Goal: Task Accomplishment & Management: Manage account settings

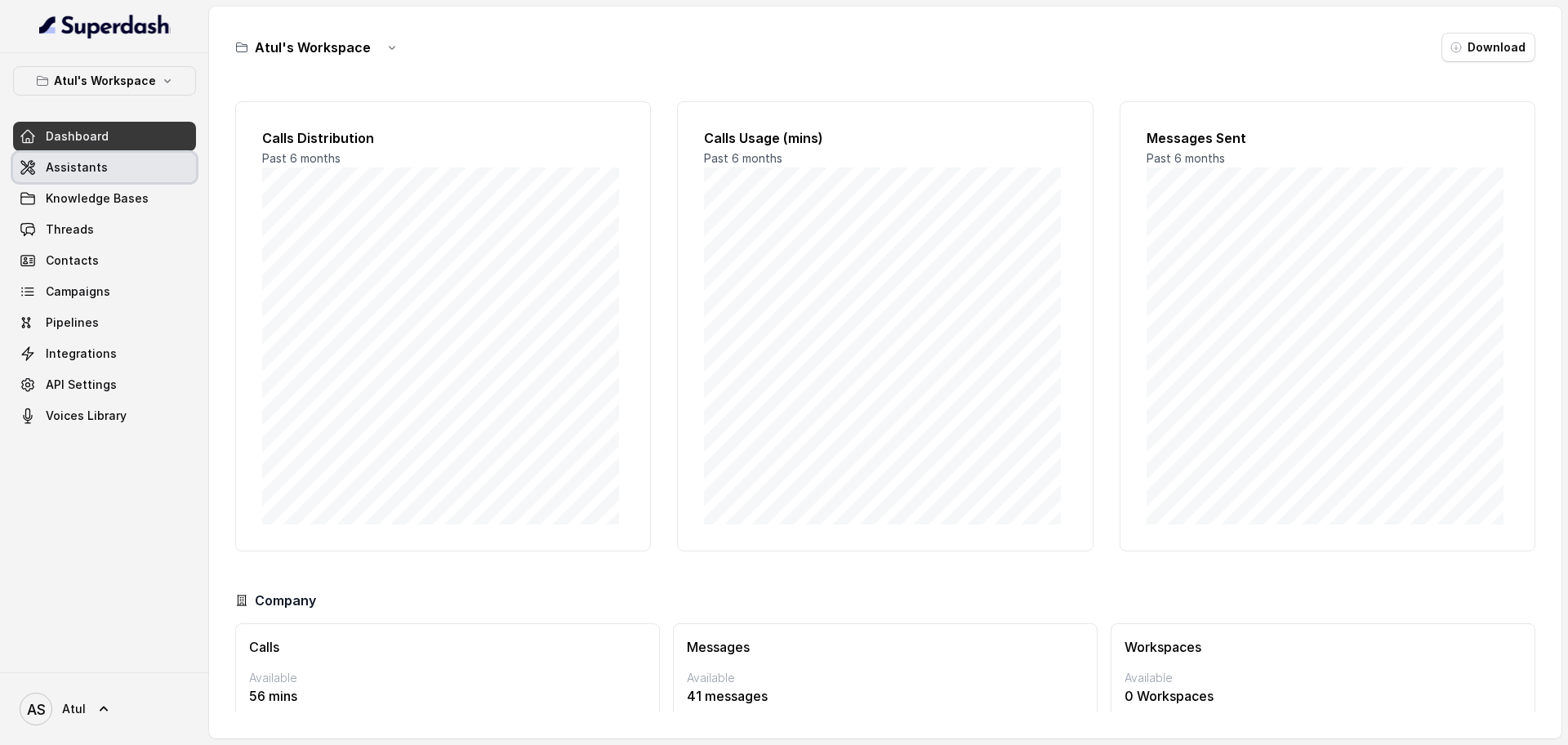
click at [121, 168] on link "Assistants" at bounding box center [104, 167] width 183 height 30
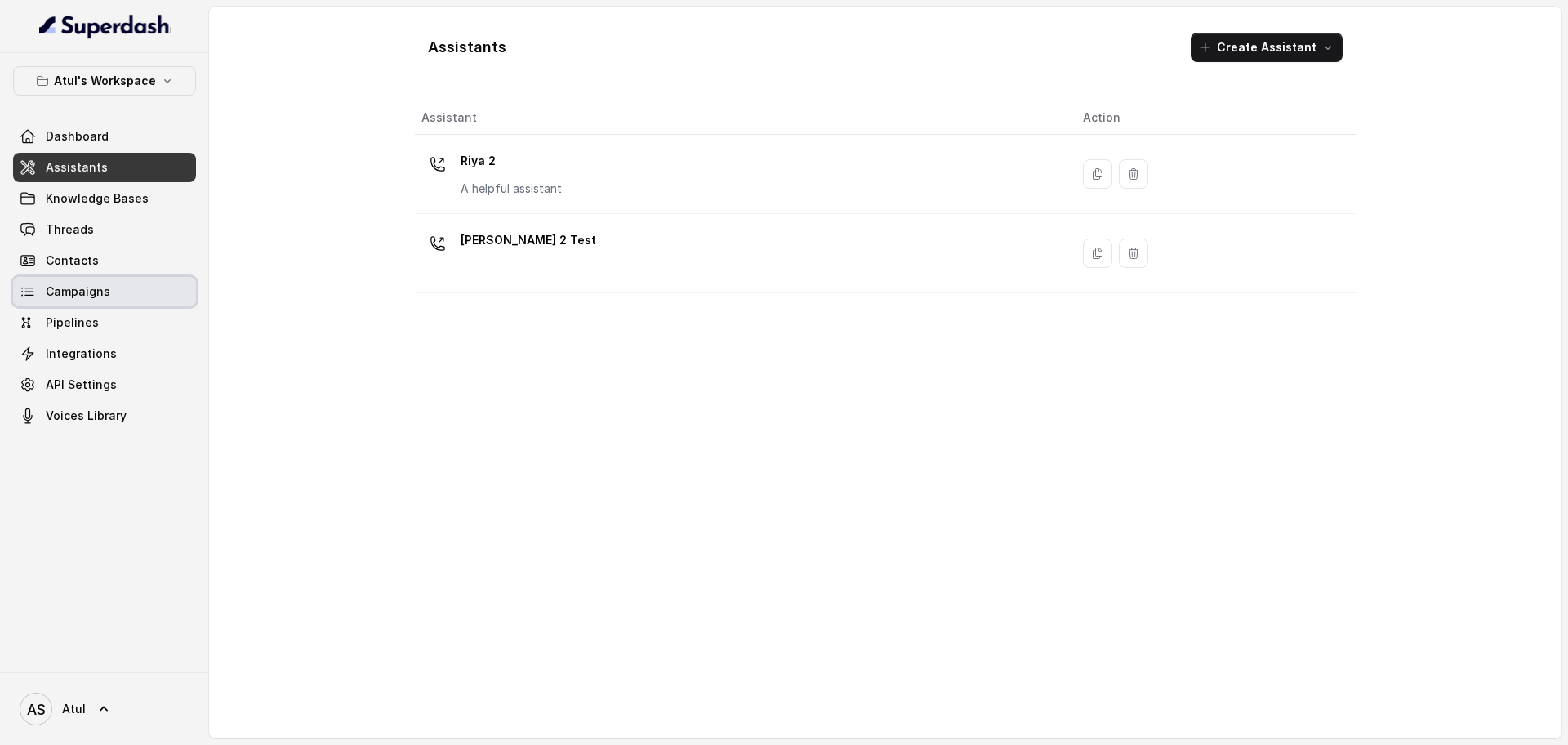
click at [96, 295] on span "Campaigns" at bounding box center [78, 291] width 64 height 16
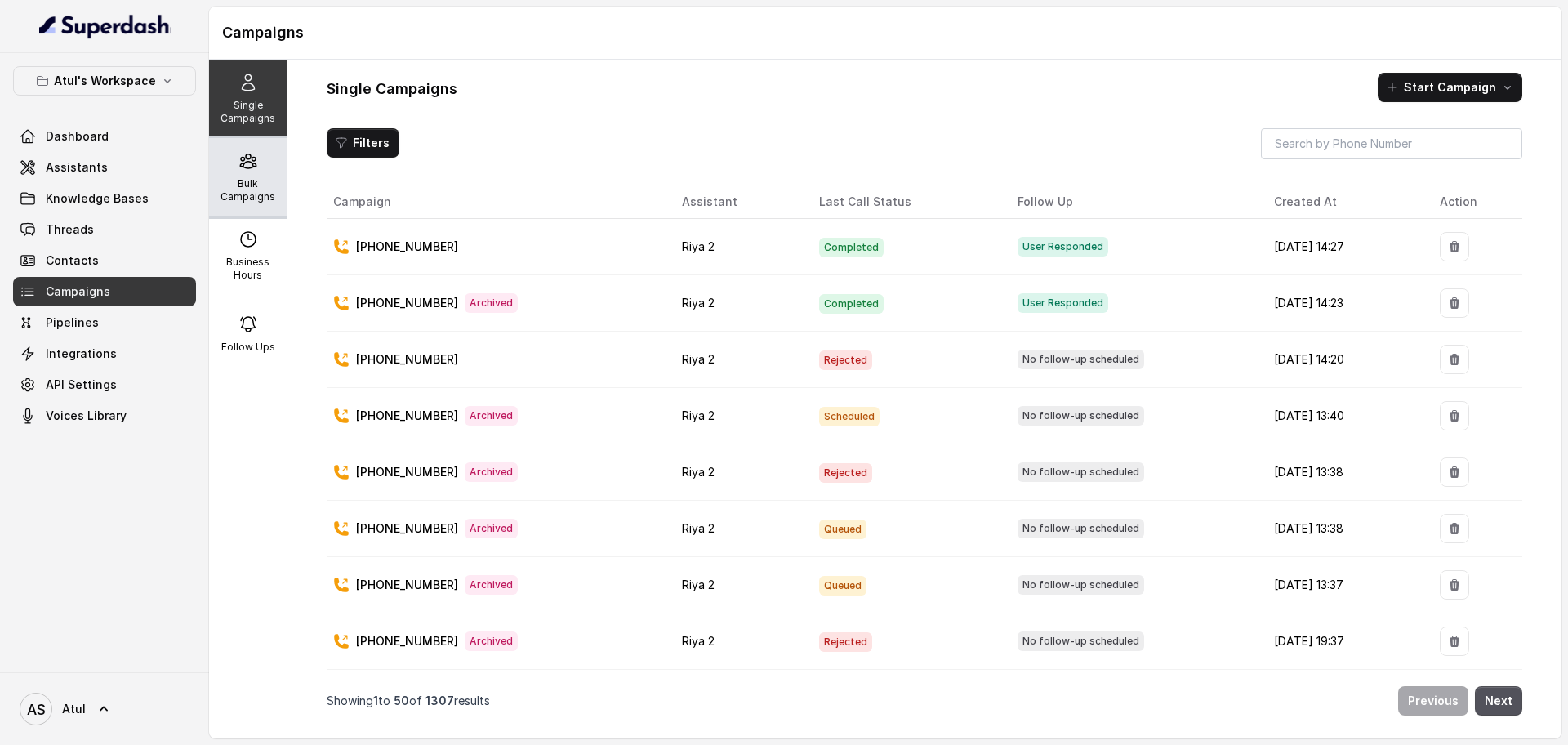
click at [228, 197] on p "Bulk Campaigns" at bounding box center [248, 190] width 64 height 26
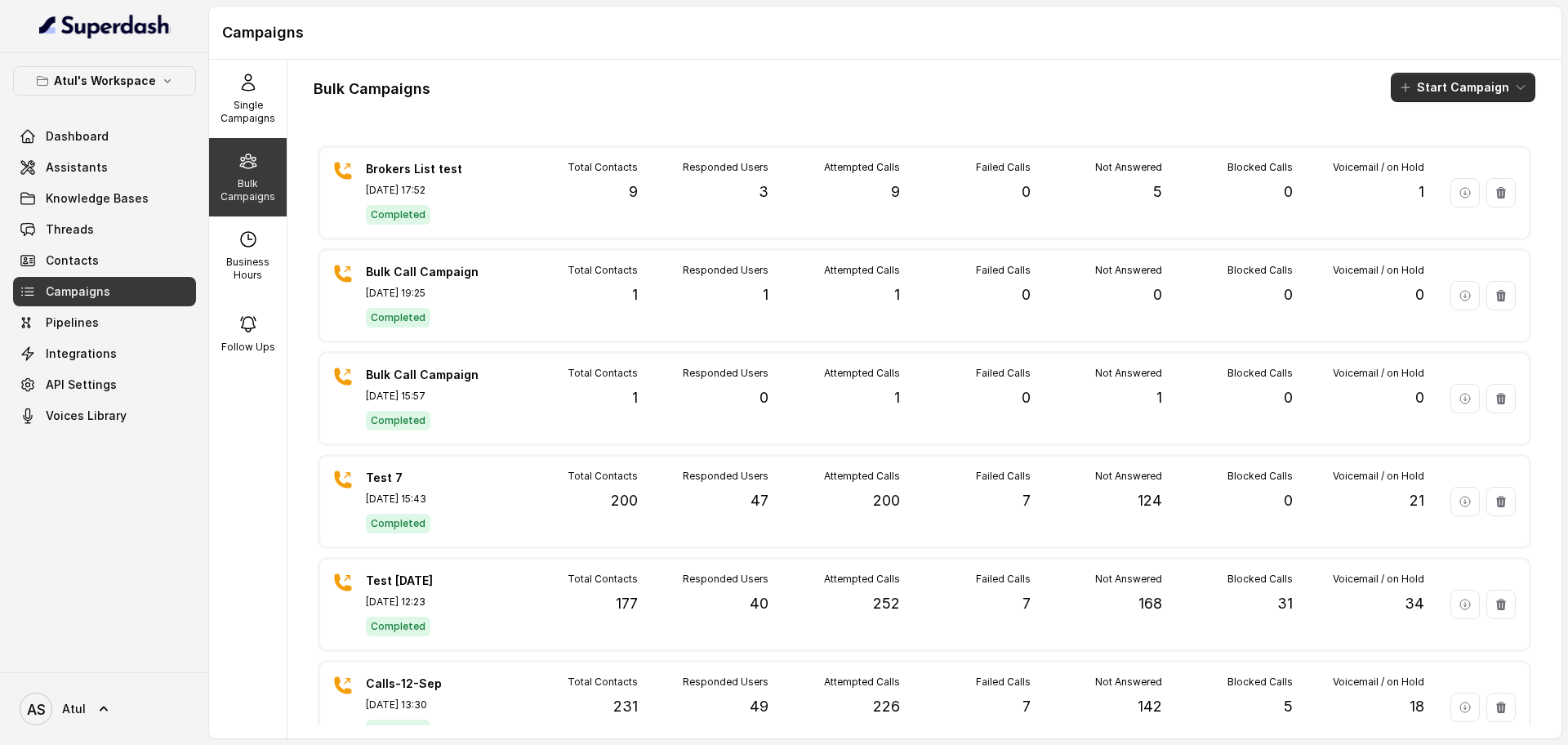
click at [1470, 80] on button "Start Campaign" at bounding box center [1463, 87] width 145 height 30
click at [1438, 153] on div "Call" at bounding box center [1425, 151] width 80 height 16
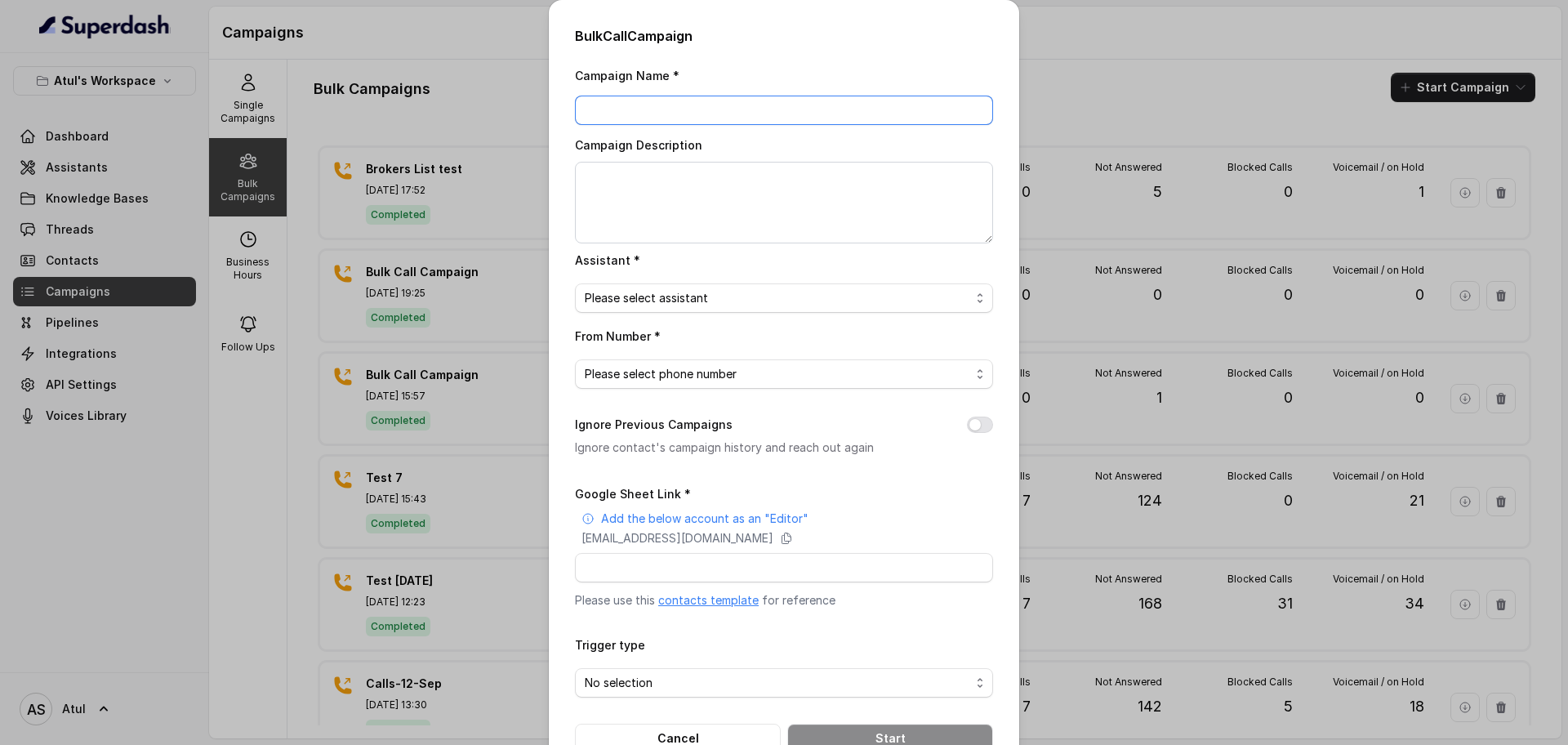
click at [608, 118] on input "Campaign Name *" at bounding box center [784, 110] width 418 height 30
type input "Test call Ankit"
click at [679, 211] on textarea "Campaign Description" at bounding box center [784, 202] width 418 height 82
type textarea "25 sept"
click at [707, 298] on span "Please select assistant" at bounding box center [778, 298] width 386 height 19
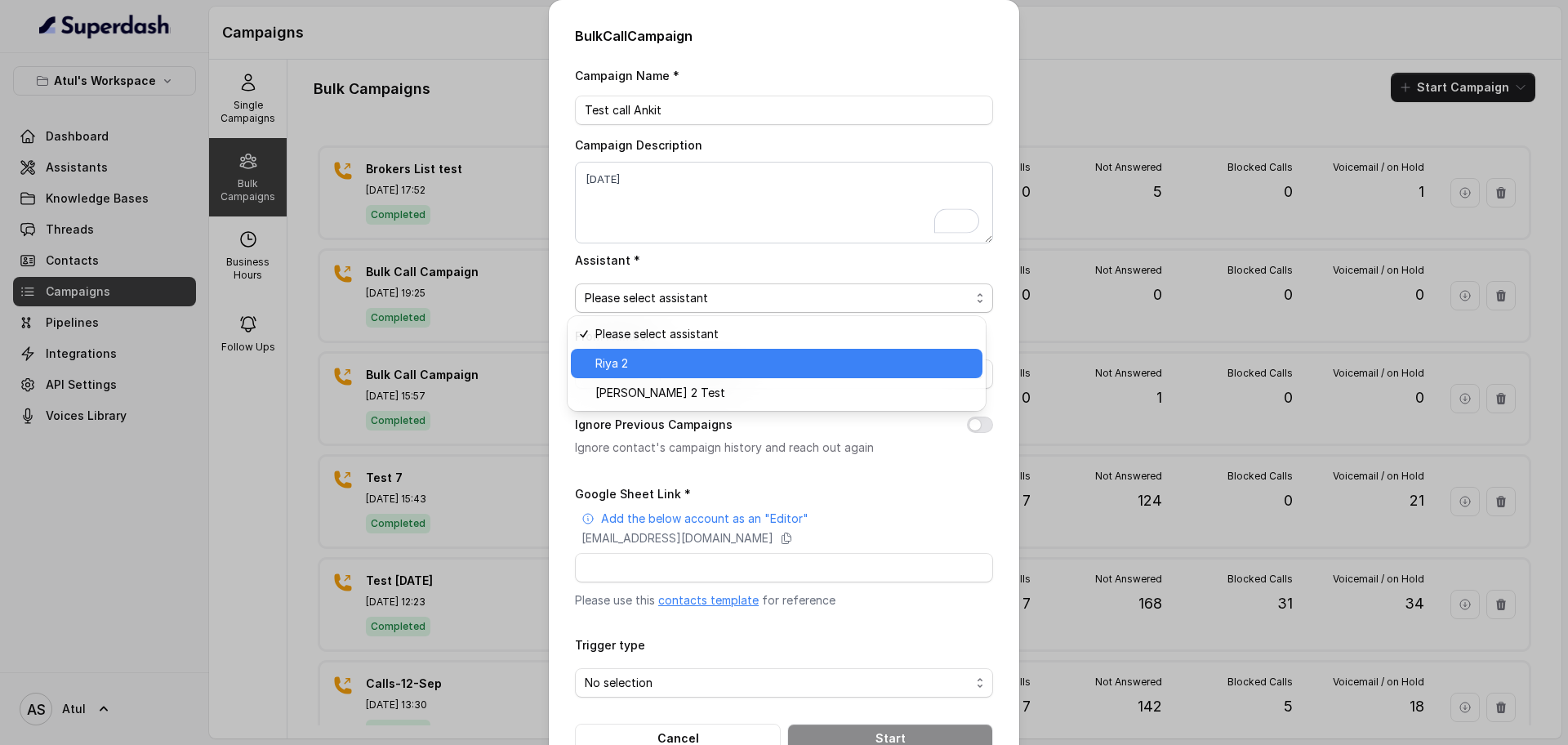
click at [698, 358] on span "Riya 2" at bounding box center [784, 363] width 377 height 19
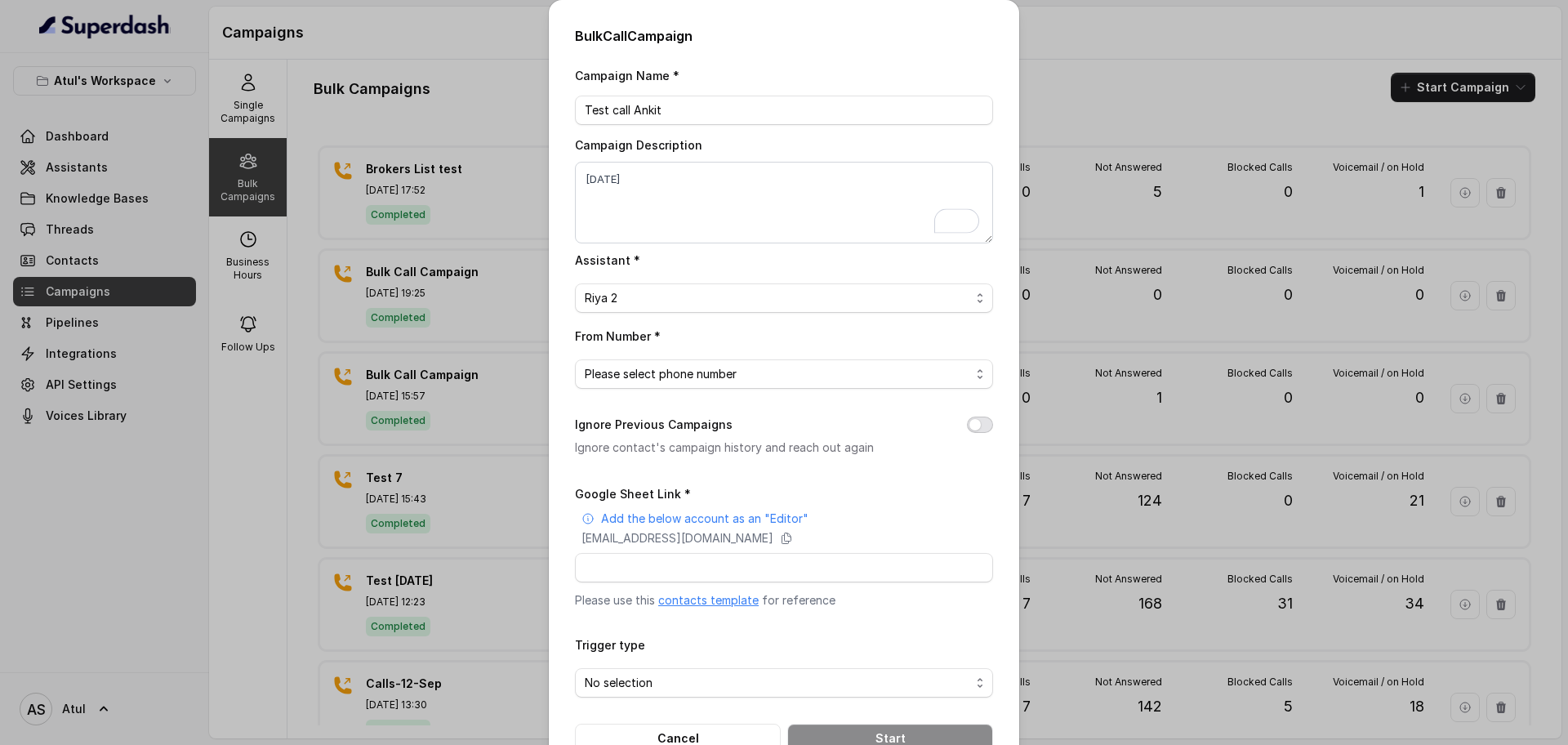
click at [976, 425] on button "Ignore Previous Campaigns" at bounding box center [980, 424] width 26 height 16
click at [785, 362] on span "Please select phone number" at bounding box center [784, 374] width 418 height 30
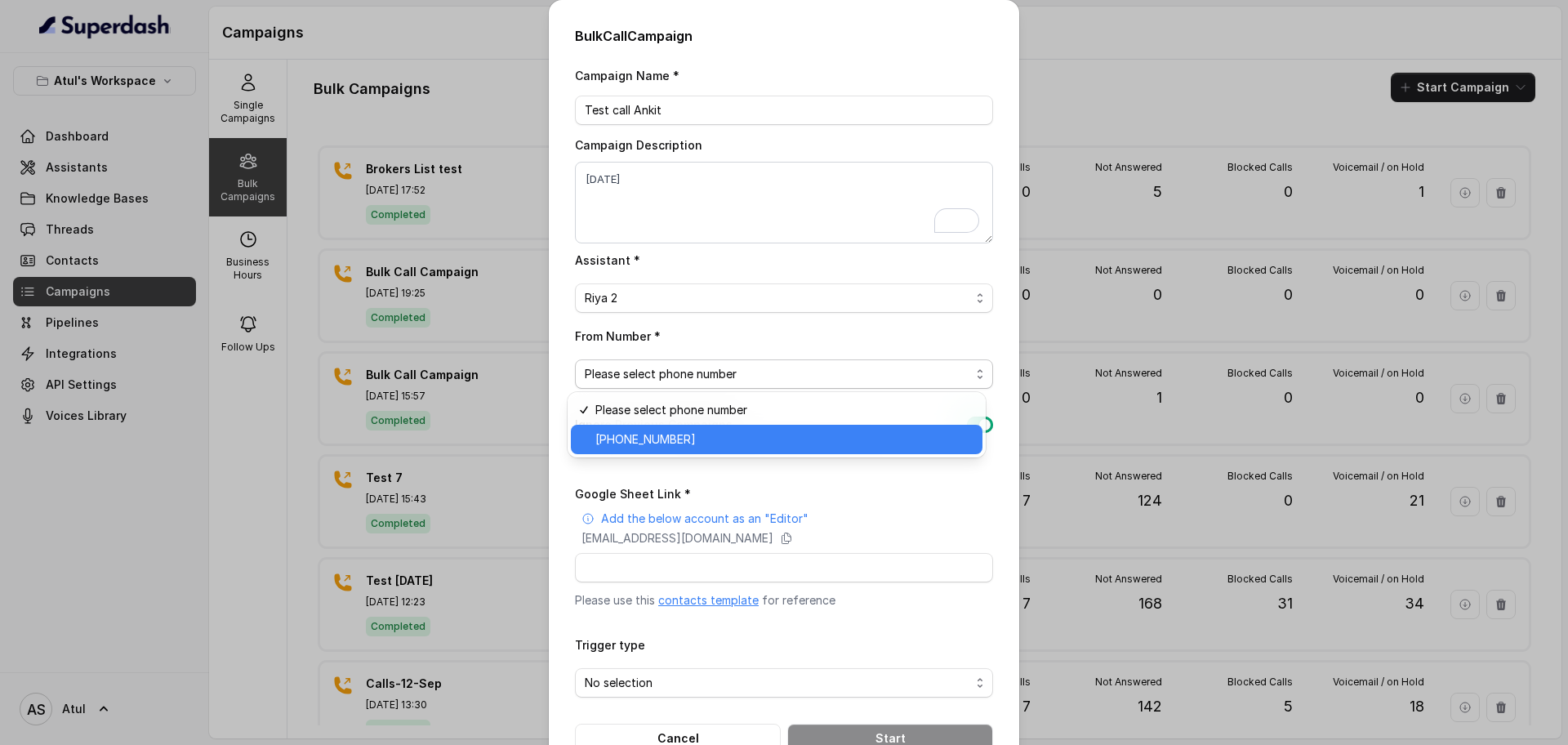
click at [727, 438] on span "+918035743334" at bounding box center [784, 439] width 377 height 19
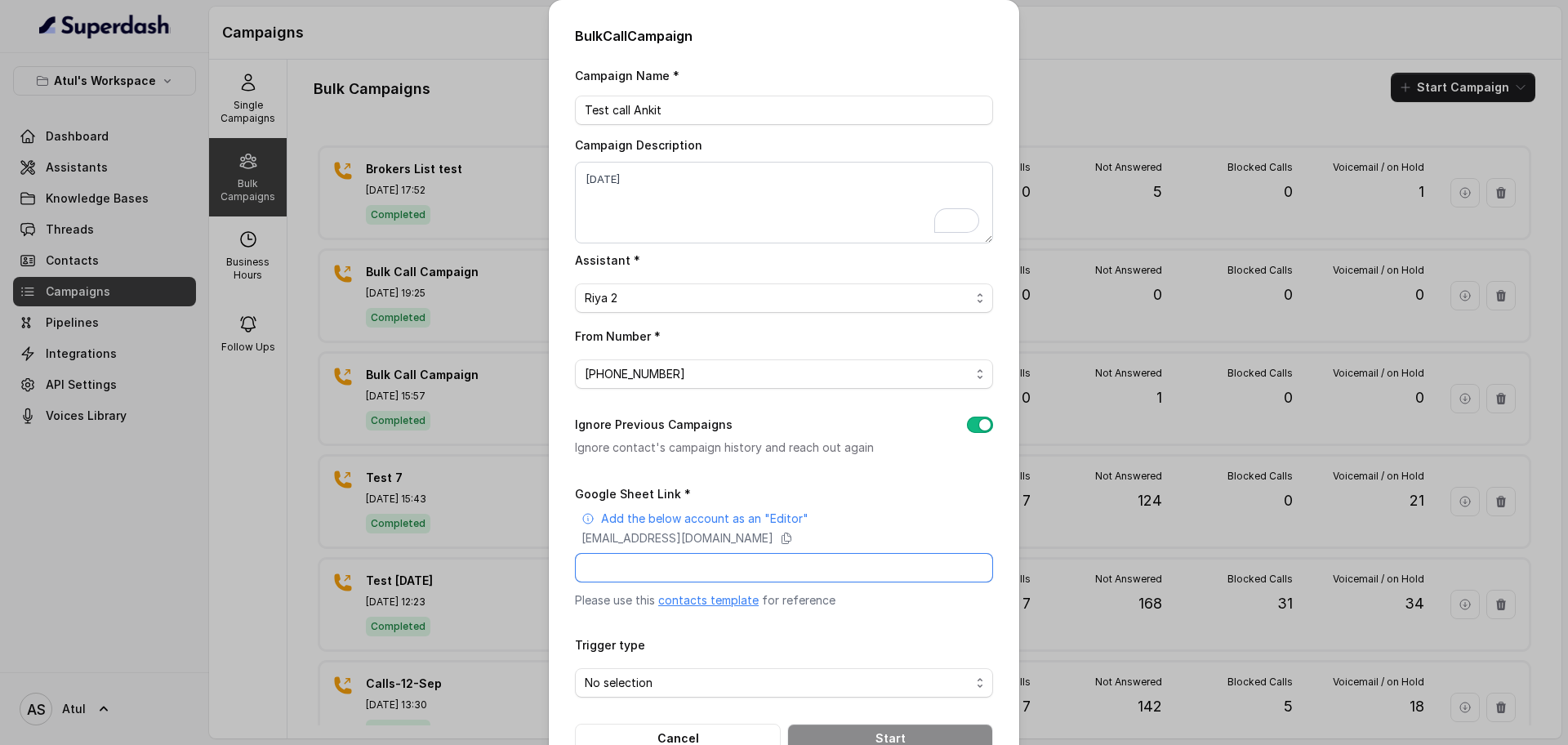
click at [650, 577] on input "Google Sheet Link *" at bounding box center [784, 567] width 418 height 30
paste input "https://docs.google.com/spreadsheets/d/1C9Igj6qZaFnsnWV1J7-6Q5qRUdWI4ake0Q2E5uY…"
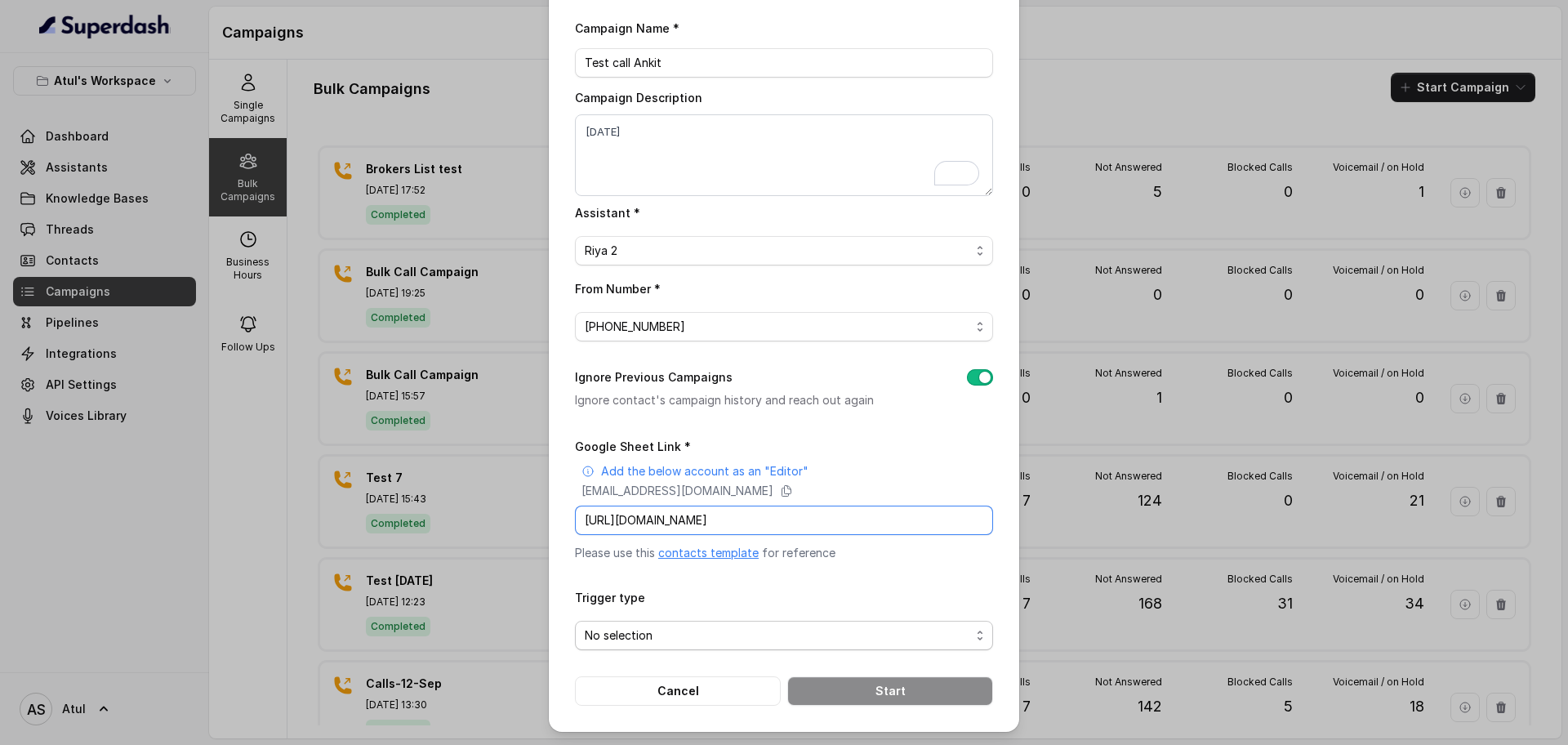
type input "https://docs.google.com/spreadsheets/d/1C9Igj6qZaFnsnWV1J7-6Q5qRUdWI4ake0Q2E5uY…"
click at [731, 635] on span "No selection" at bounding box center [778, 635] width 386 height 19
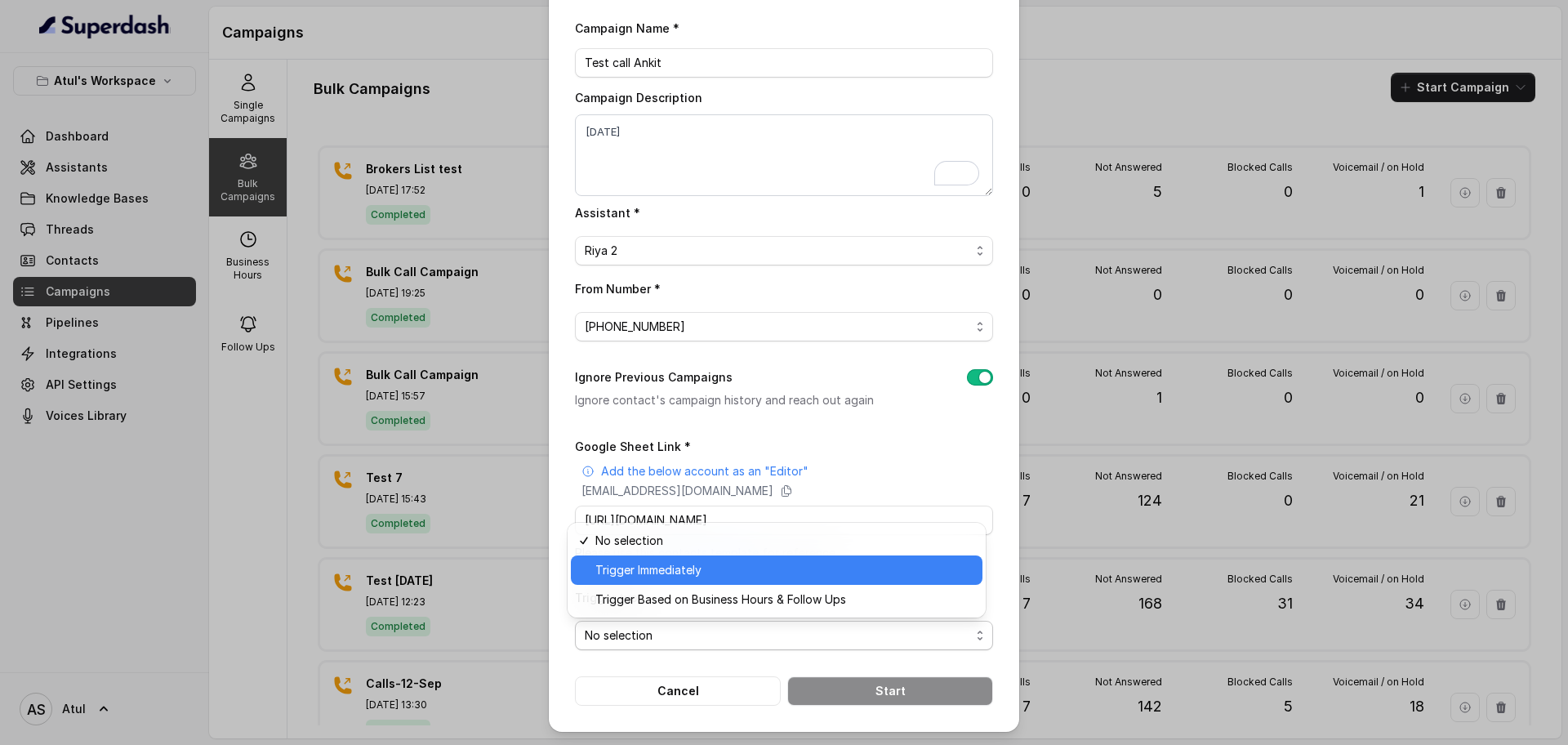
click at [644, 582] on div "Trigger Immediately" at bounding box center [777, 570] width 411 height 30
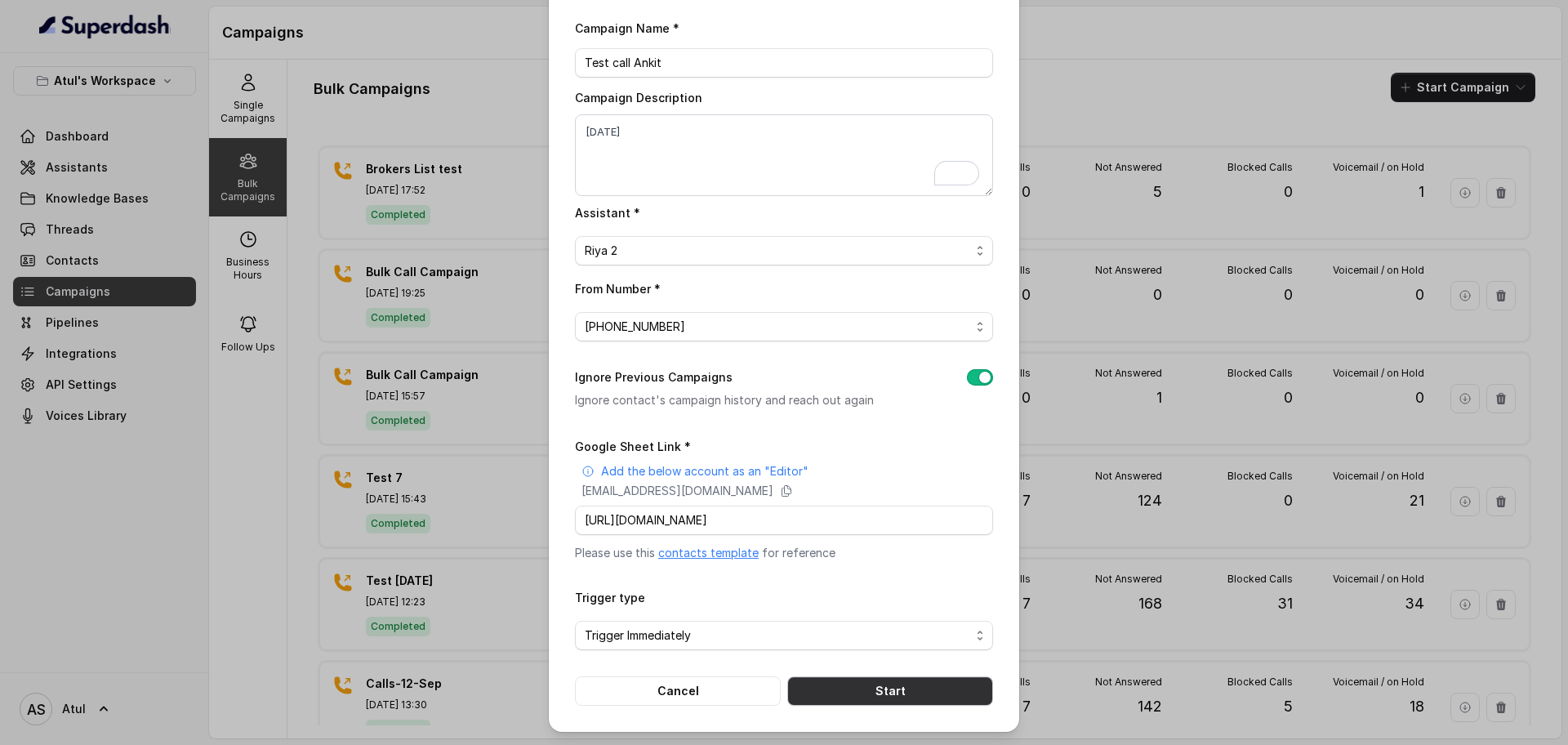
click at [837, 685] on button "Start" at bounding box center [889, 691] width 206 height 30
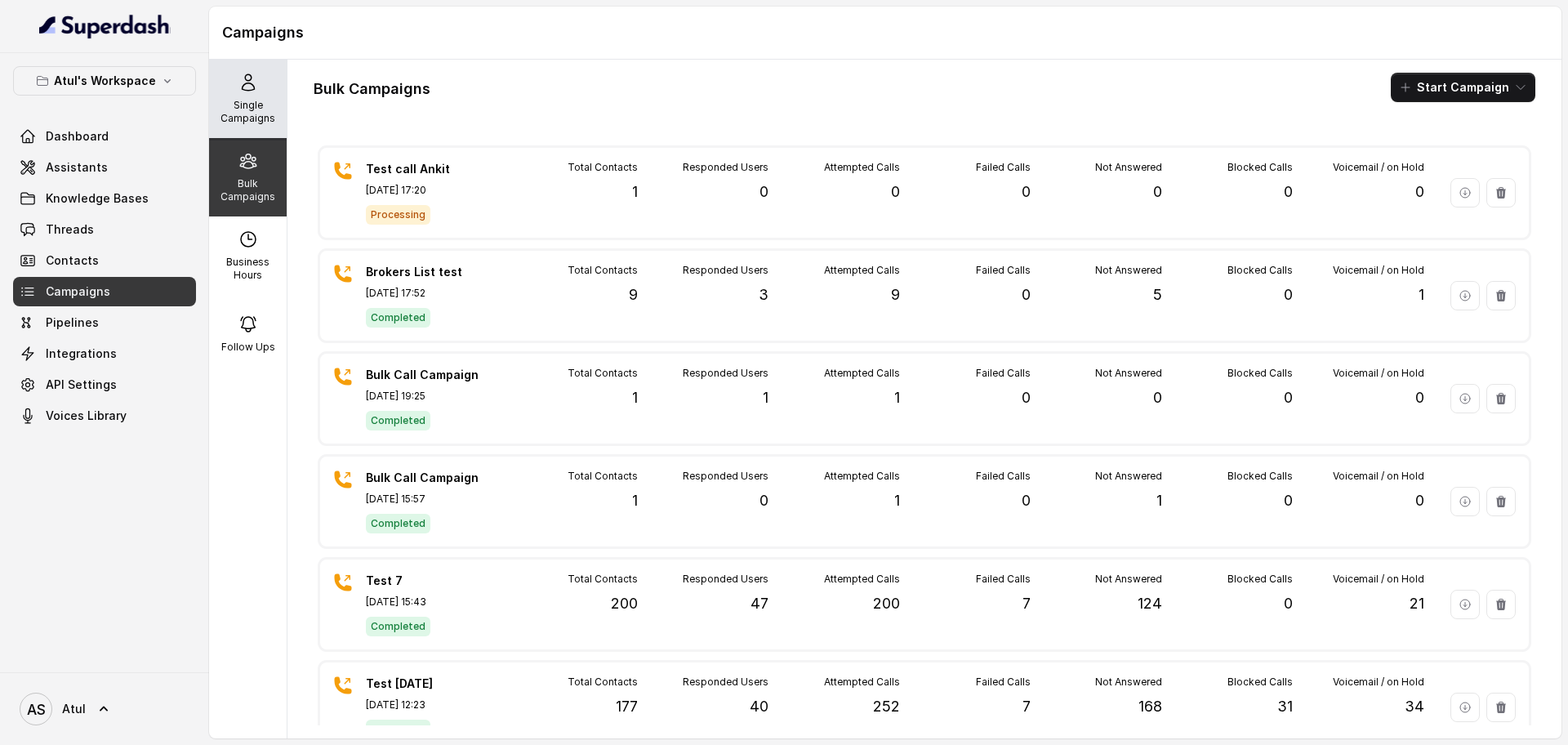
click at [227, 102] on p "Single Campaigns" at bounding box center [248, 112] width 64 height 26
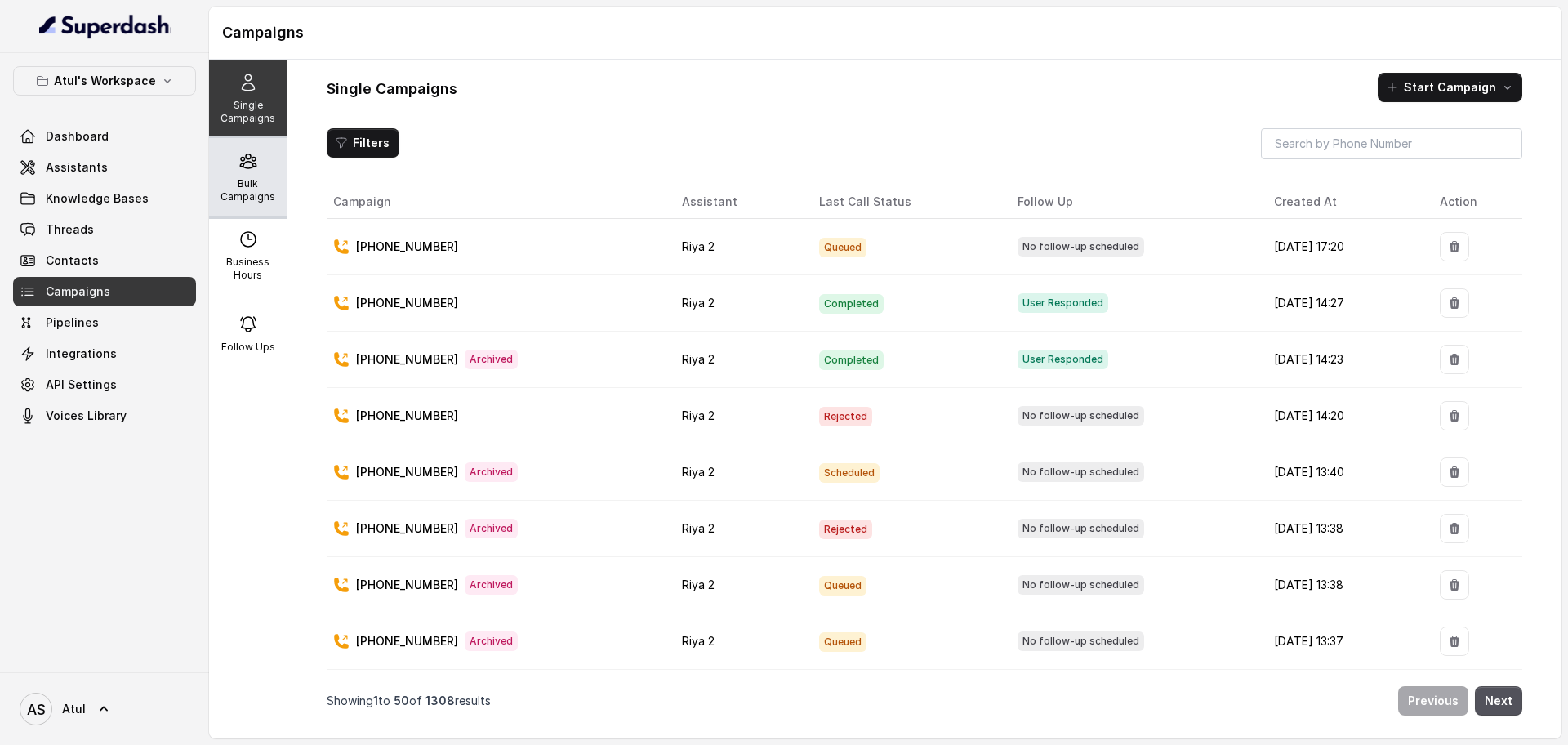
click at [236, 192] on p "Bulk Campaigns" at bounding box center [248, 190] width 64 height 26
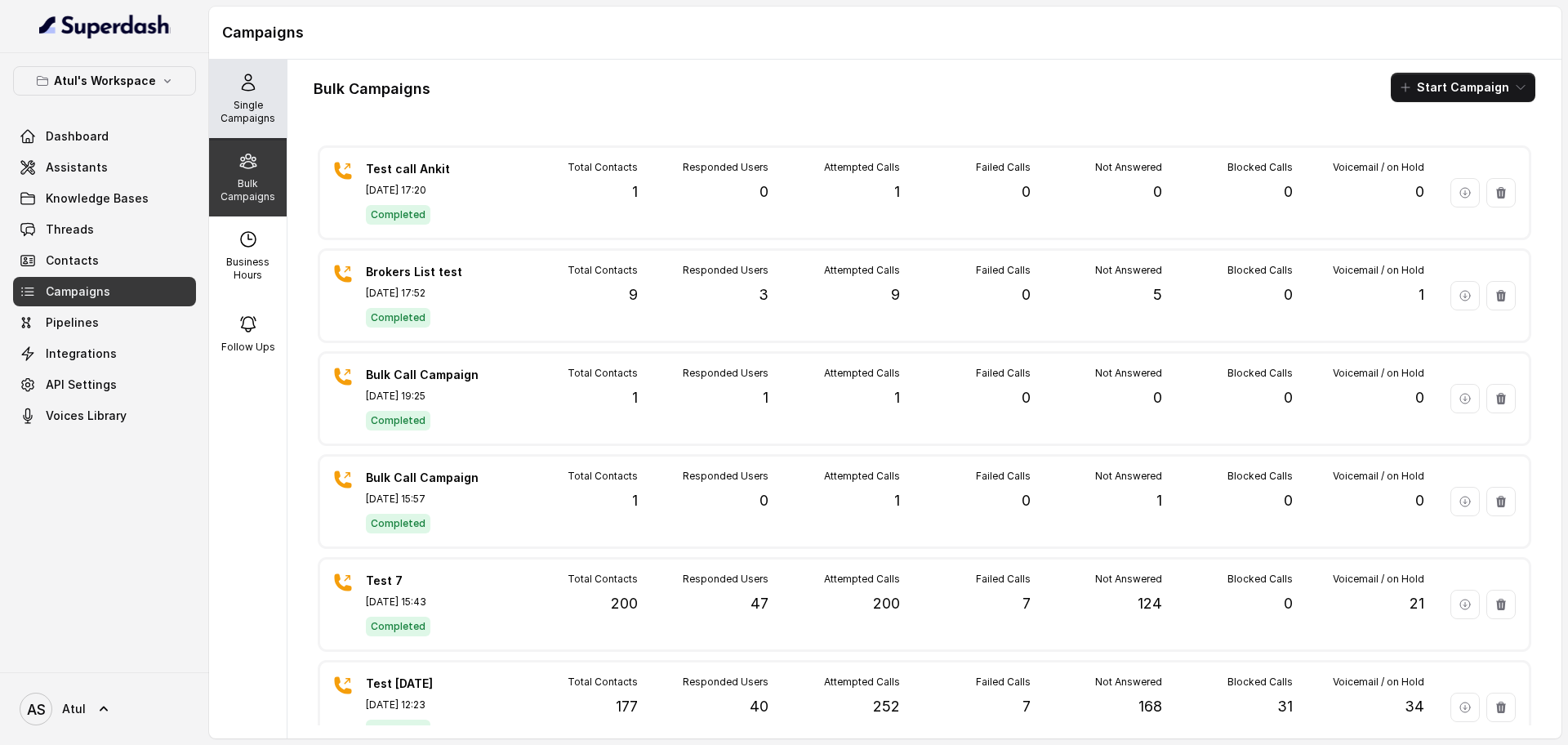
click at [250, 103] on p "Single Campaigns" at bounding box center [248, 112] width 64 height 26
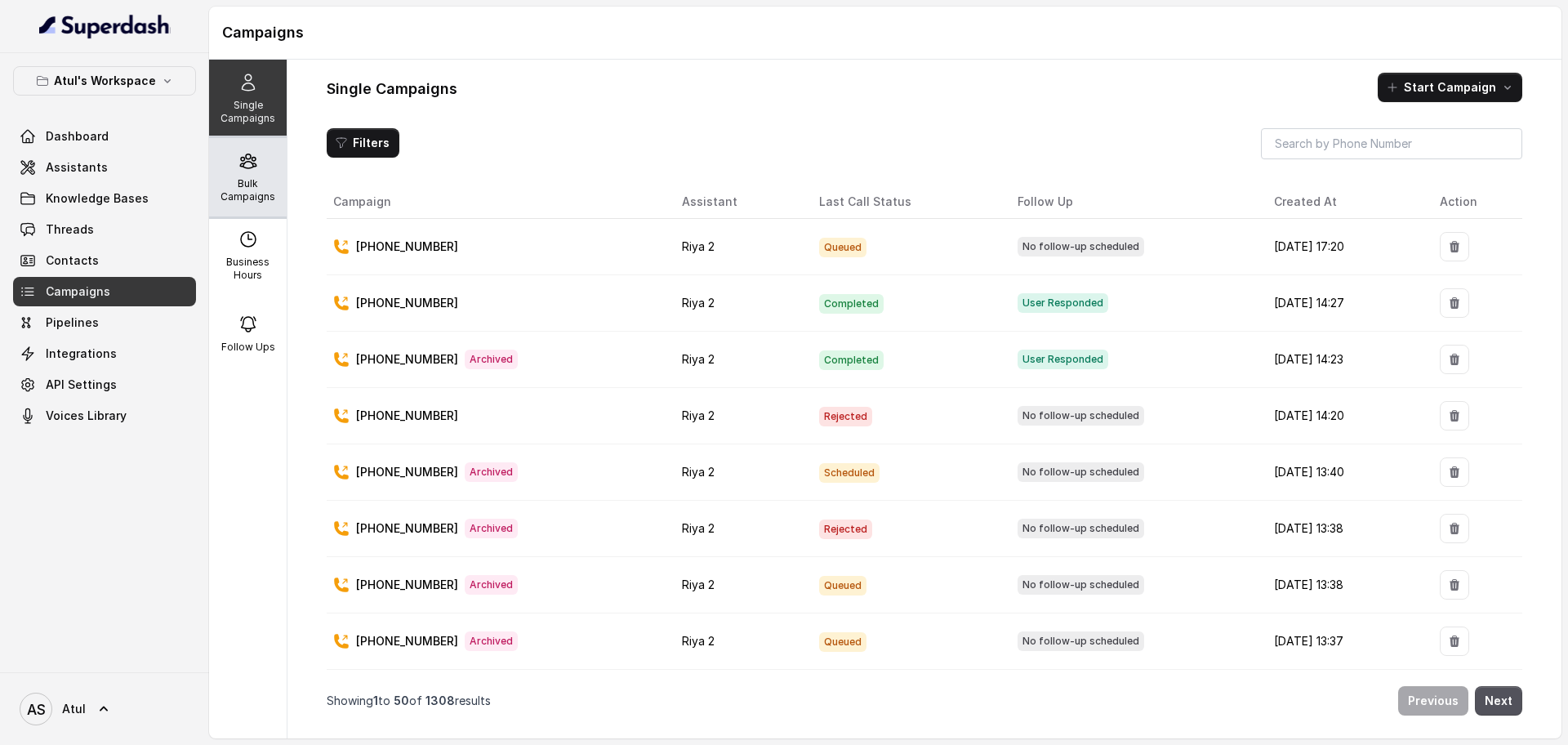
click at [236, 199] on p "Bulk Campaigns" at bounding box center [248, 190] width 64 height 26
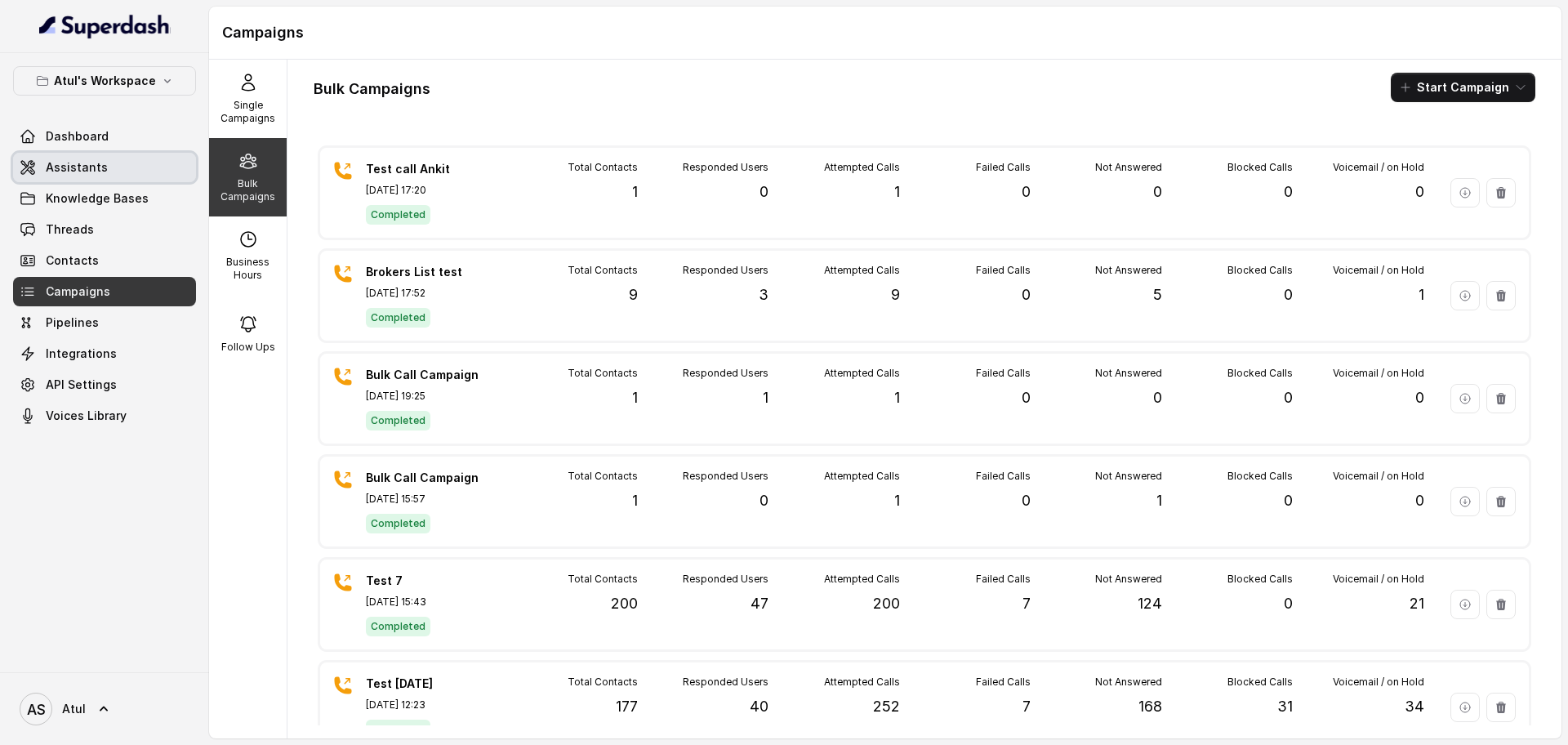
click at [81, 174] on span "Assistants" at bounding box center [76, 167] width 62 height 16
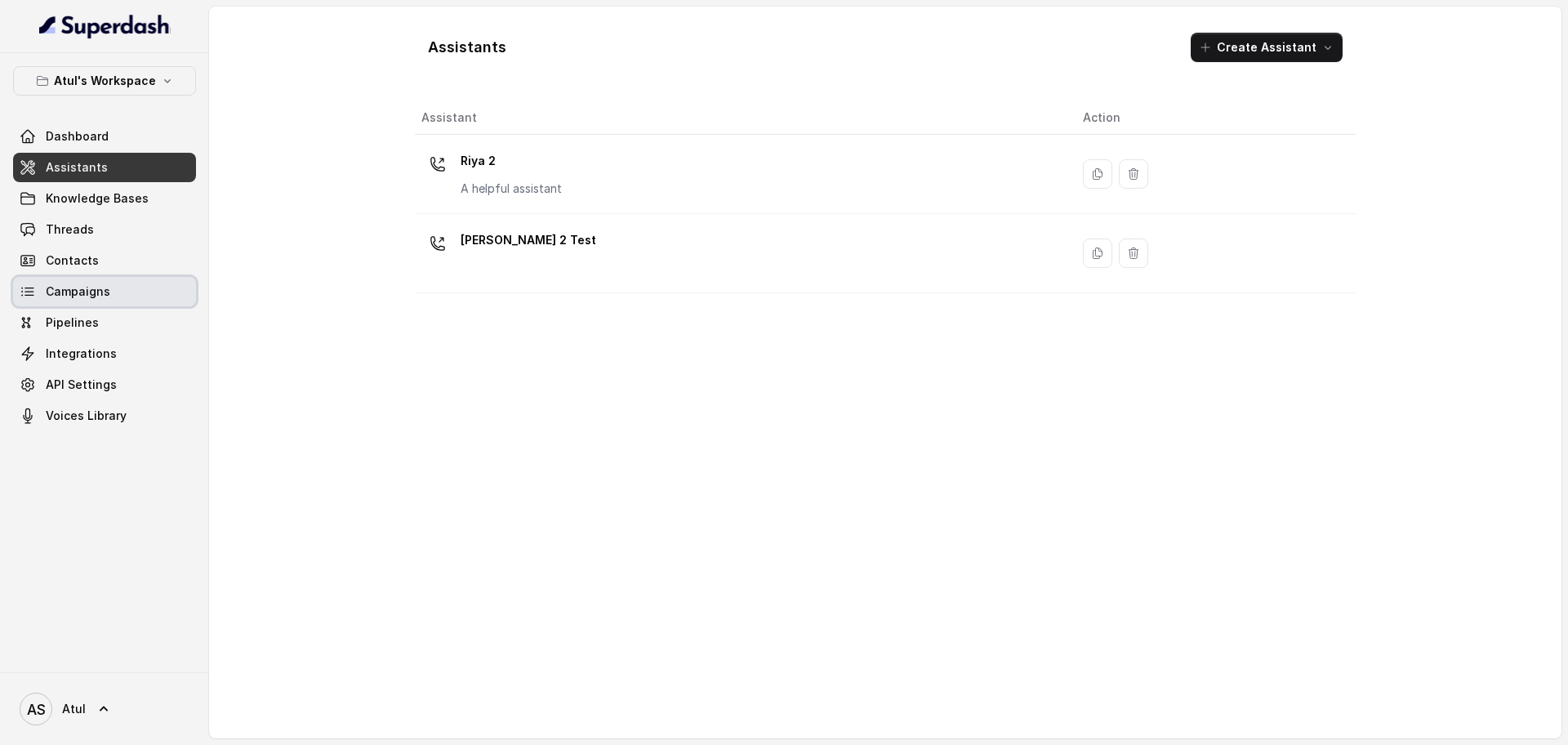
click at [86, 284] on span "Campaigns" at bounding box center [78, 291] width 64 height 16
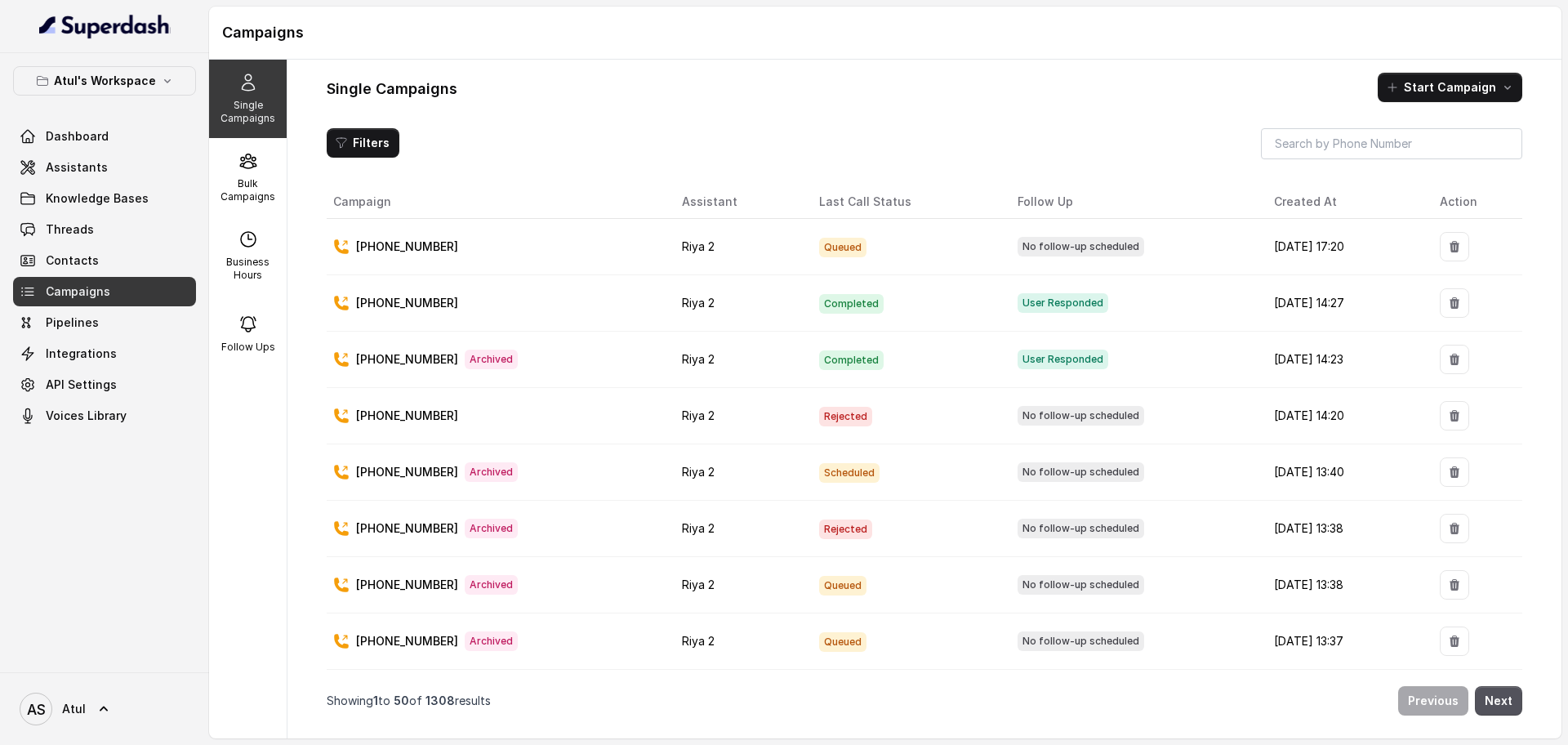
click at [572, 258] on td "[PHONE_NUMBER]" at bounding box center [498, 247] width 342 height 57
click at [474, 248] on div "[PHONE_NUMBER]" at bounding box center [494, 246] width 322 height 16
click at [452, 254] on div "[PHONE_NUMBER]" at bounding box center [494, 246] width 322 height 16
click at [713, 235] on td "Riya 2" at bounding box center [737, 247] width 137 height 57
click at [571, 246] on div "[PHONE_NUMBER]" at bounding box center [494, 246] width 322 height 16
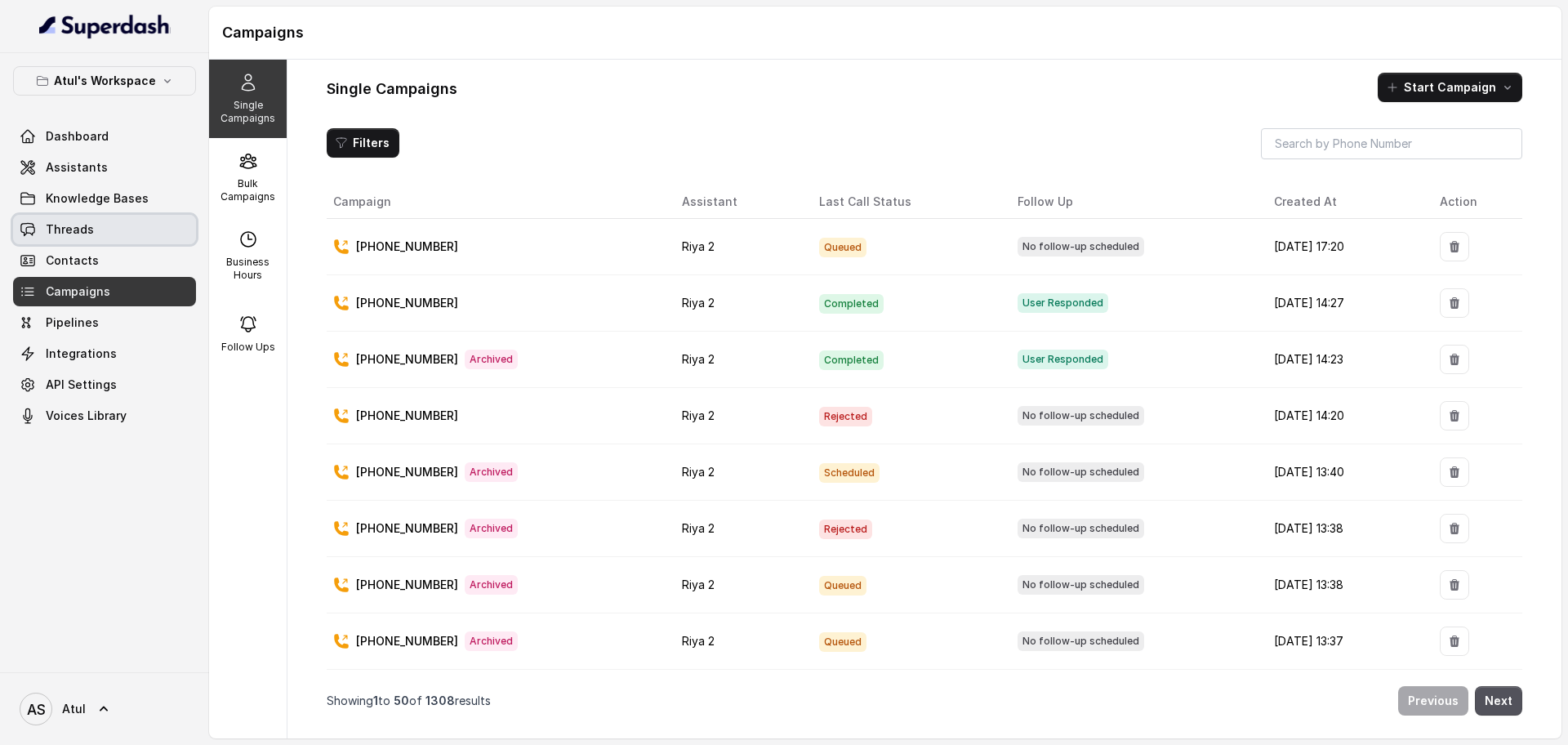
click at [59, 218] on link "Threads" at bounding box center [104, 229] width 183 height 30
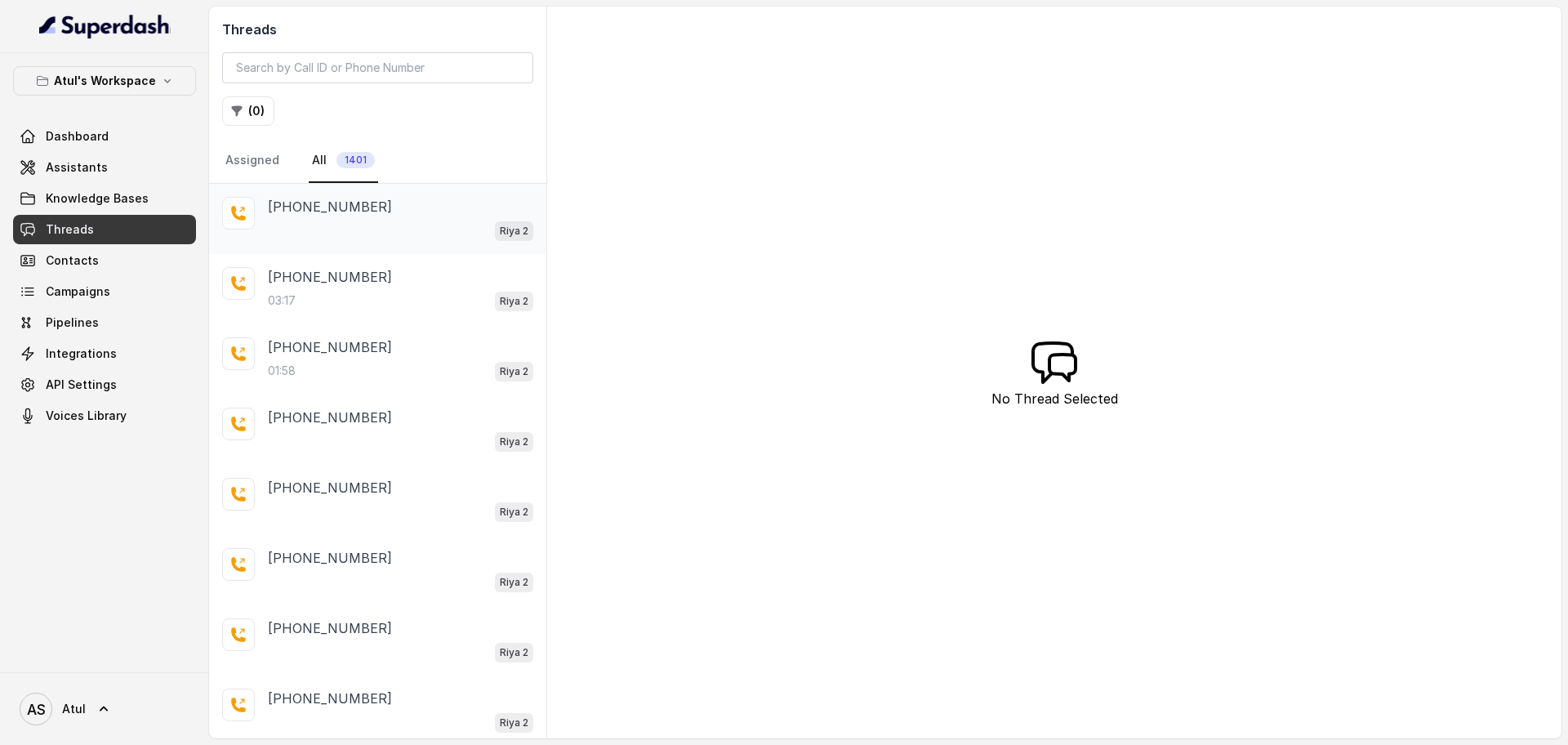
click at [324, 223] on div "Riya 2" at bounding box center [401, 230] width 266 height 21
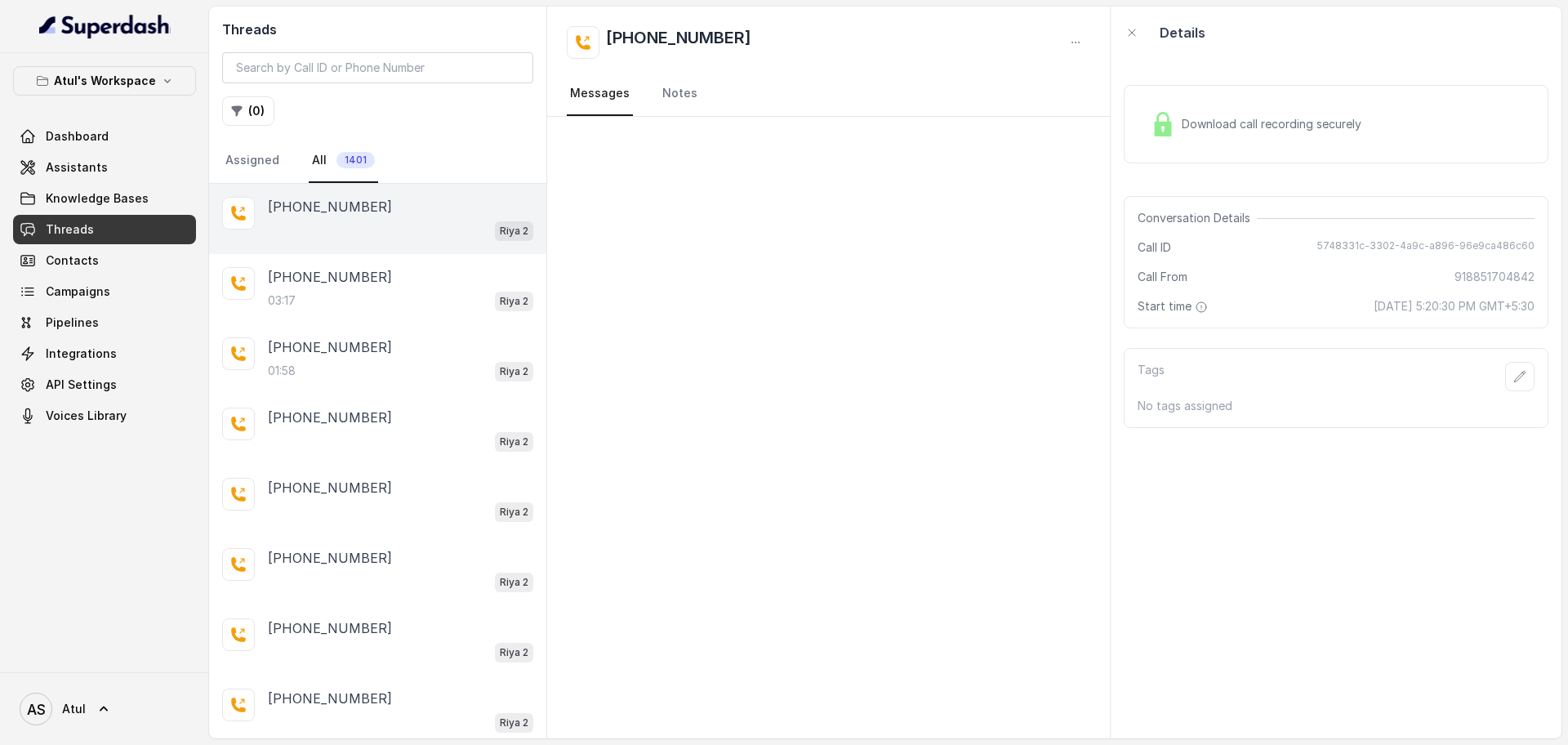
click at [1235, 130] on span "Download call recording securely" at bounding box center [1275, 124] width 186 height 16
click at [68, 295] on span "Campaigns" at bounding box center [78, 291] width 64 height 16
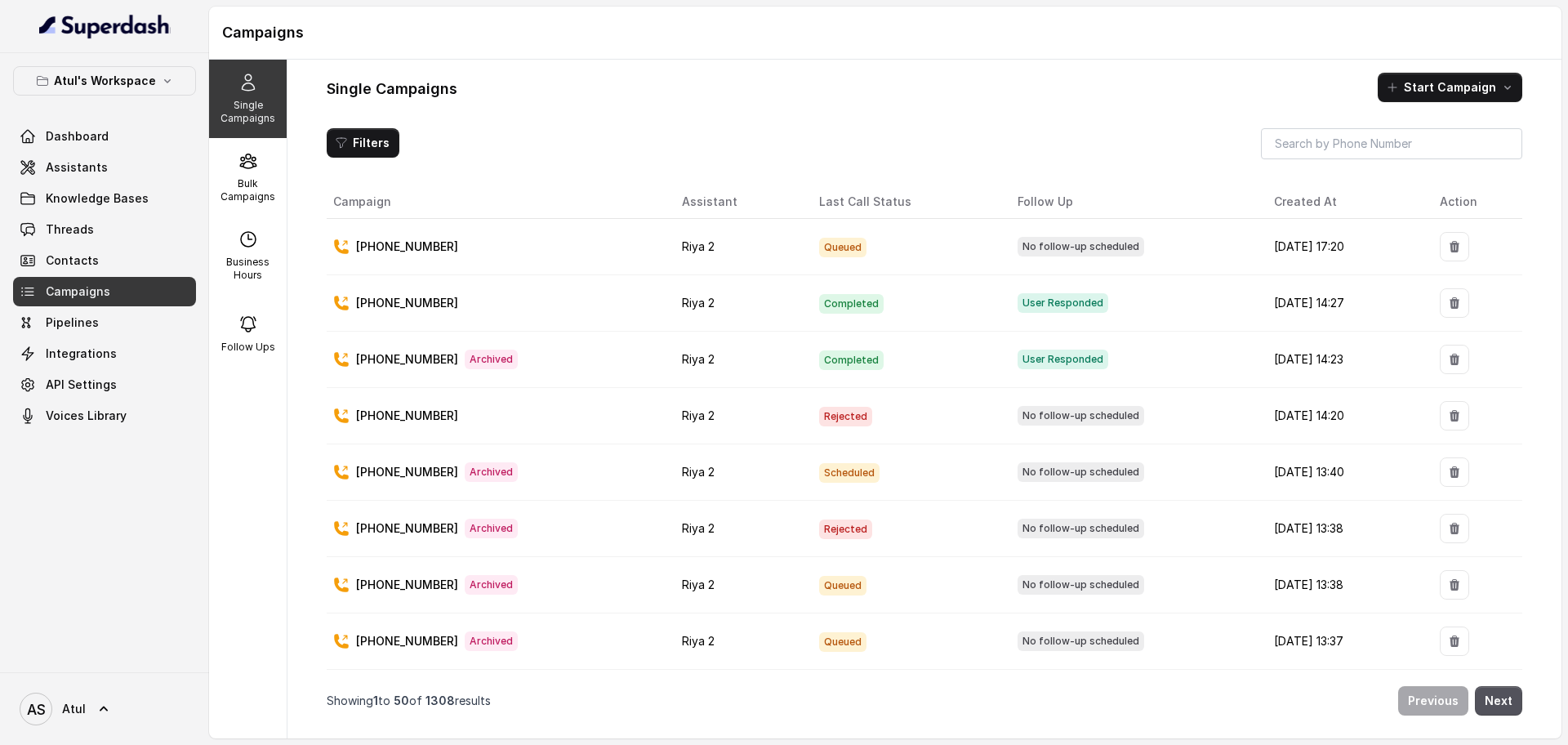
click at [505, 246] on div "[PHONE_NUMBER]" at bounding box center [494, 246] width 322 height 16
click at [493, 251] on div "[PHONE_NUMBER]" at bounding box center [494, 246] width 322 height 16
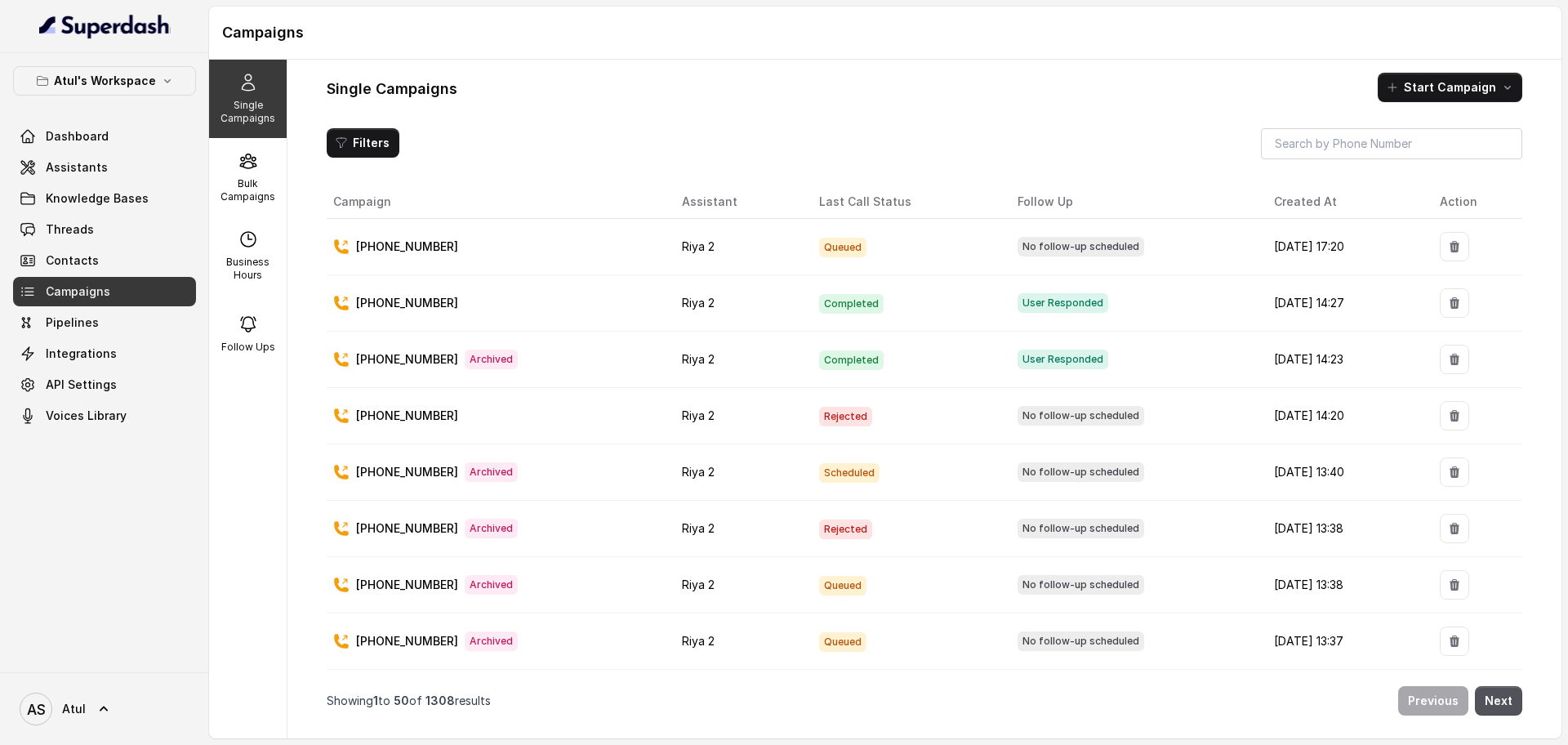
click at [397, 253] on p "[PHONE_NUMBER]" at bounding box center [407, 246] width 102 height 16
click at [527, 163] on div "Filters Campaign Assistant Last Call Status Follow Up Created At Action +918851…" at bounding box center [924, 428] width 1196 height 598
click at [111, 228] on link "Threads" at bounding box center [104, 229] width 183 height 30
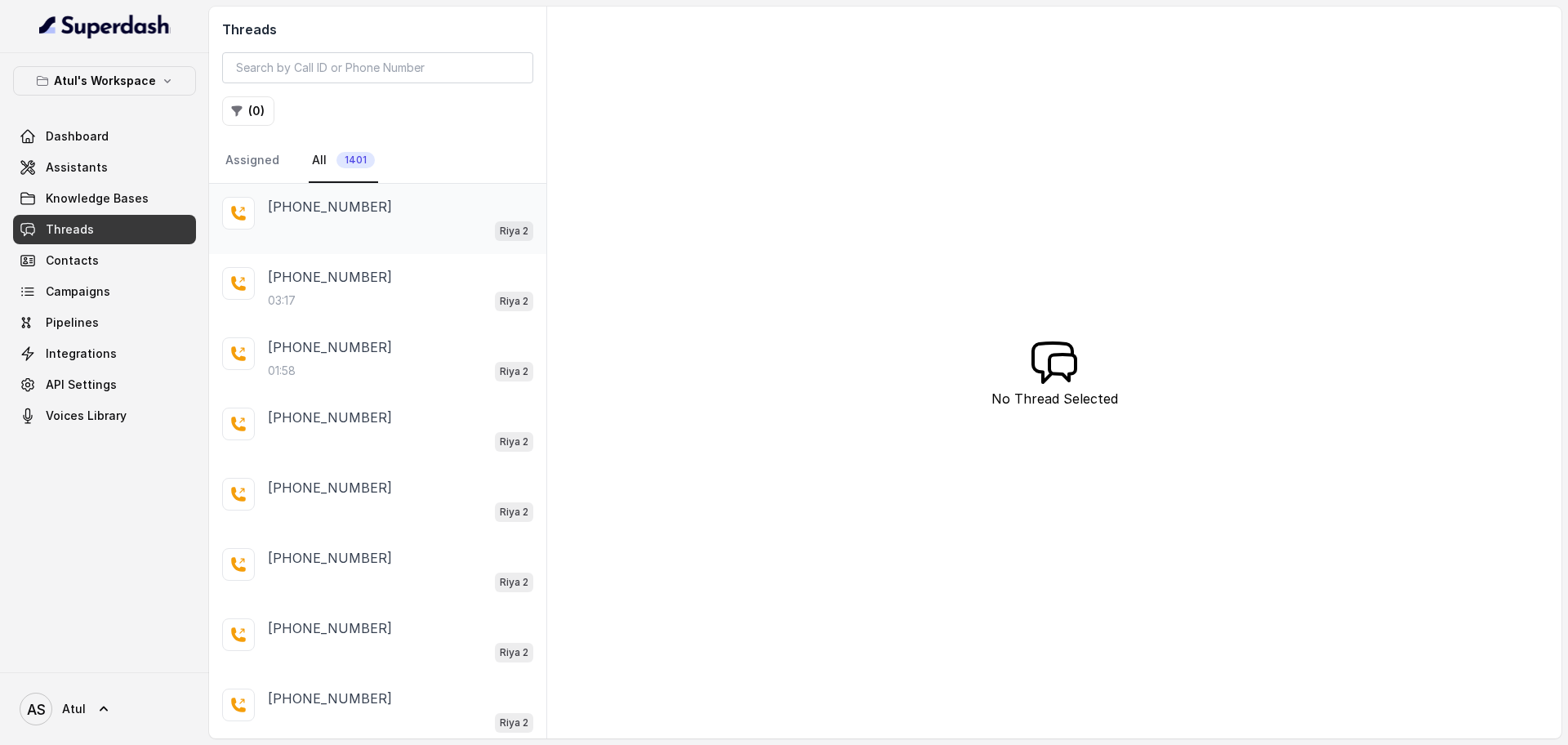
click at [371, 229] on div "Riya 2" at bounding box center [401, 230] width 266 height 21
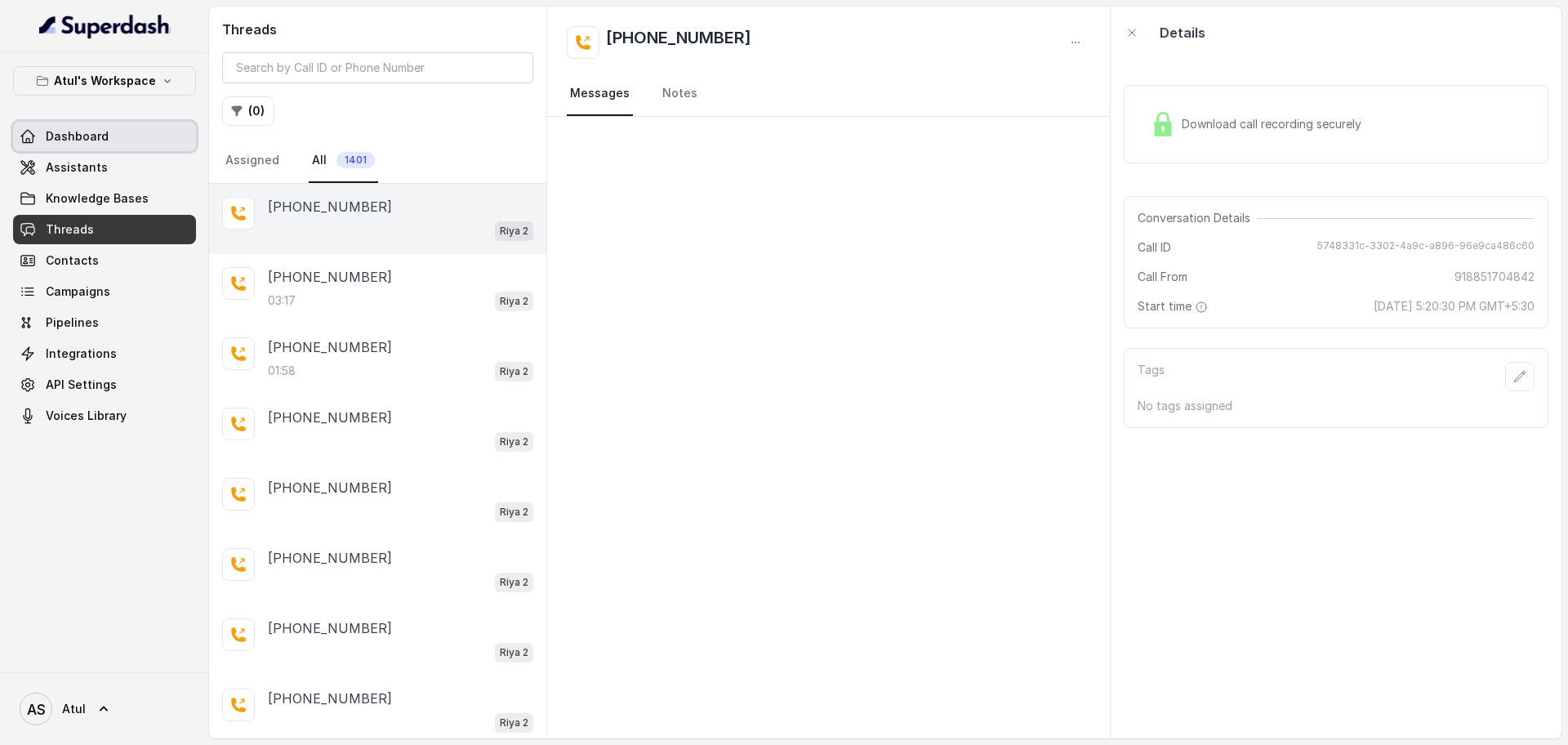
click at [97, 151] on link "Dashboard" at bounding box center [104, 136] width 183 height 30
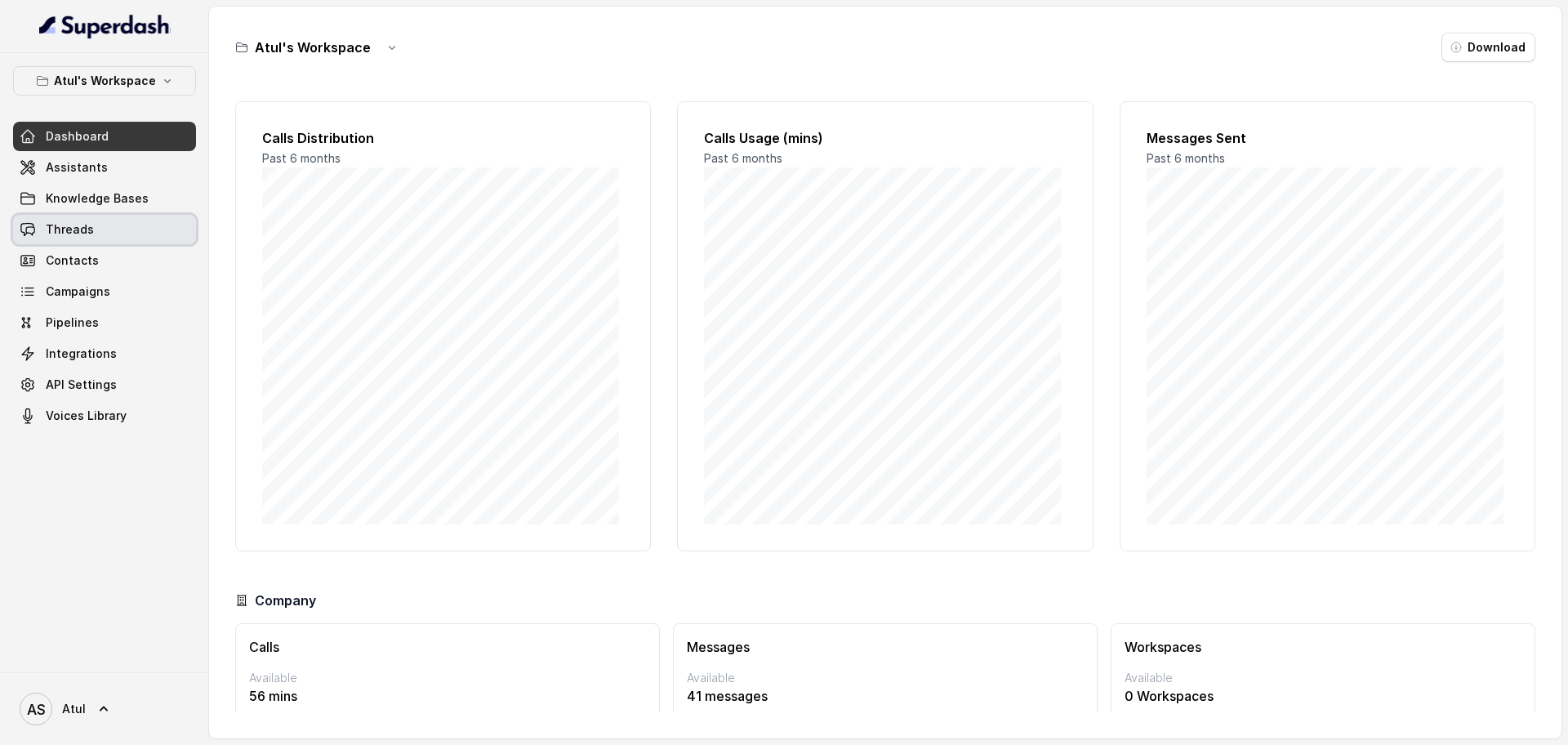
click at [118, 237] on link "Threads" at bounding box center [104, 229] width 183 height 30
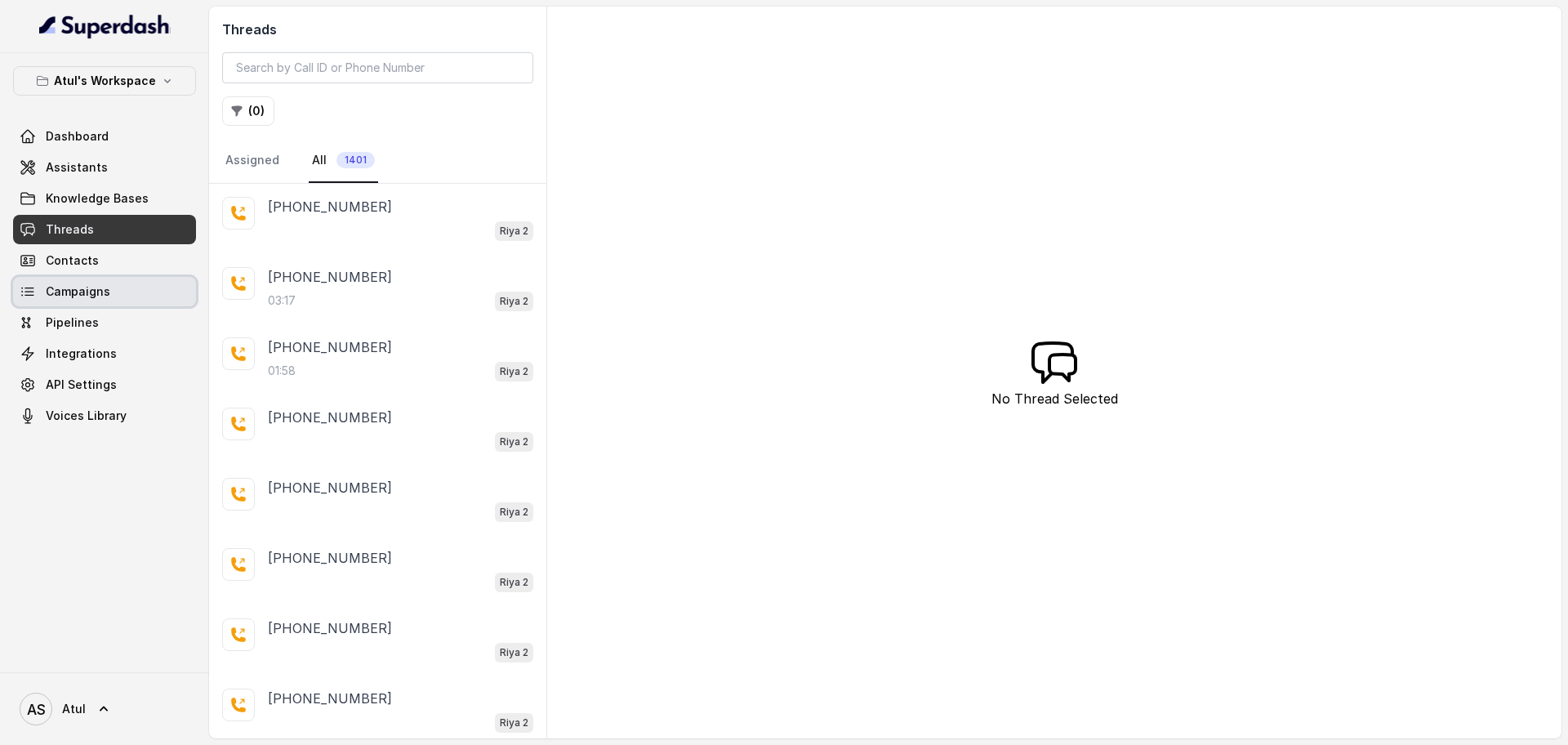
click at [38, 290] on link "Campaigns" at bounding box center [104, 291] width 183 height 30
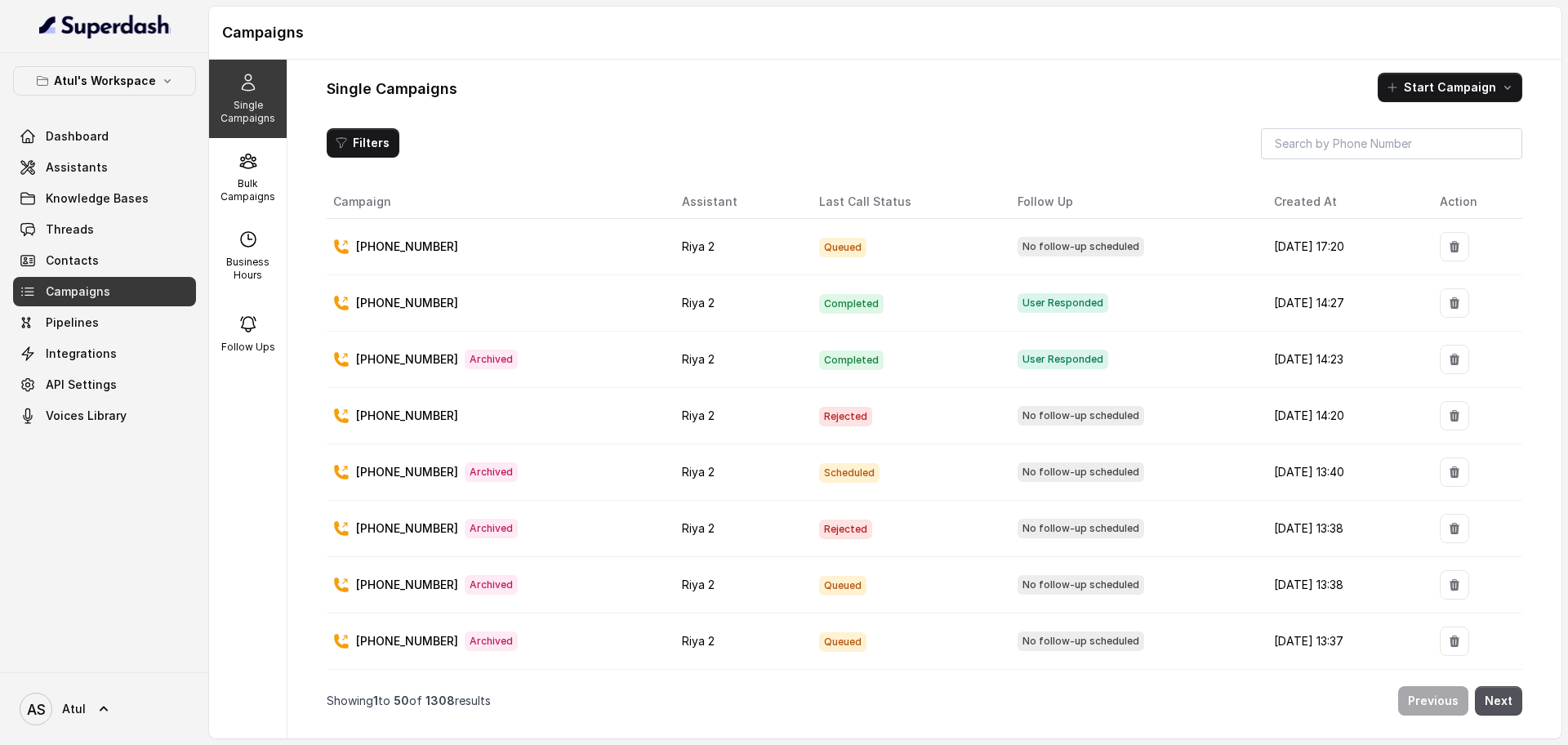
click at [447, 258] on td "[PHONE_NUMBER]" at bounding box center [498, 247] width 342 height 57
click at [112, 235] on link "Threads" at bounding box center [104, 229] width 183 height 30
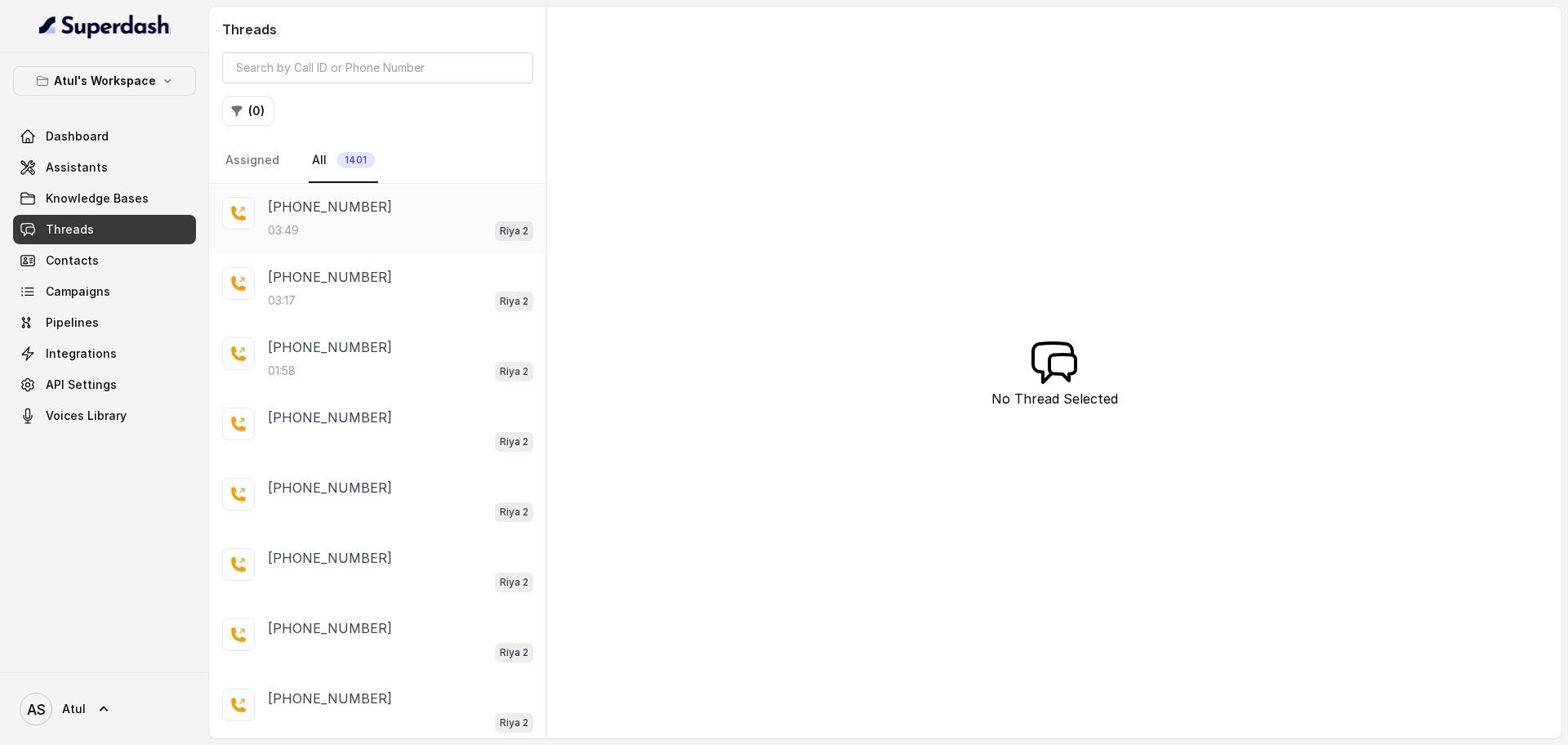
drag, startPoint x: 355, startPoint y: 210, endPoint x: 461, endPoint y: 222, distance: 106.7
click at [361, 212] on p "[PHONE_NUMBER]" at bounding box center [330, 207] width 124 height 19
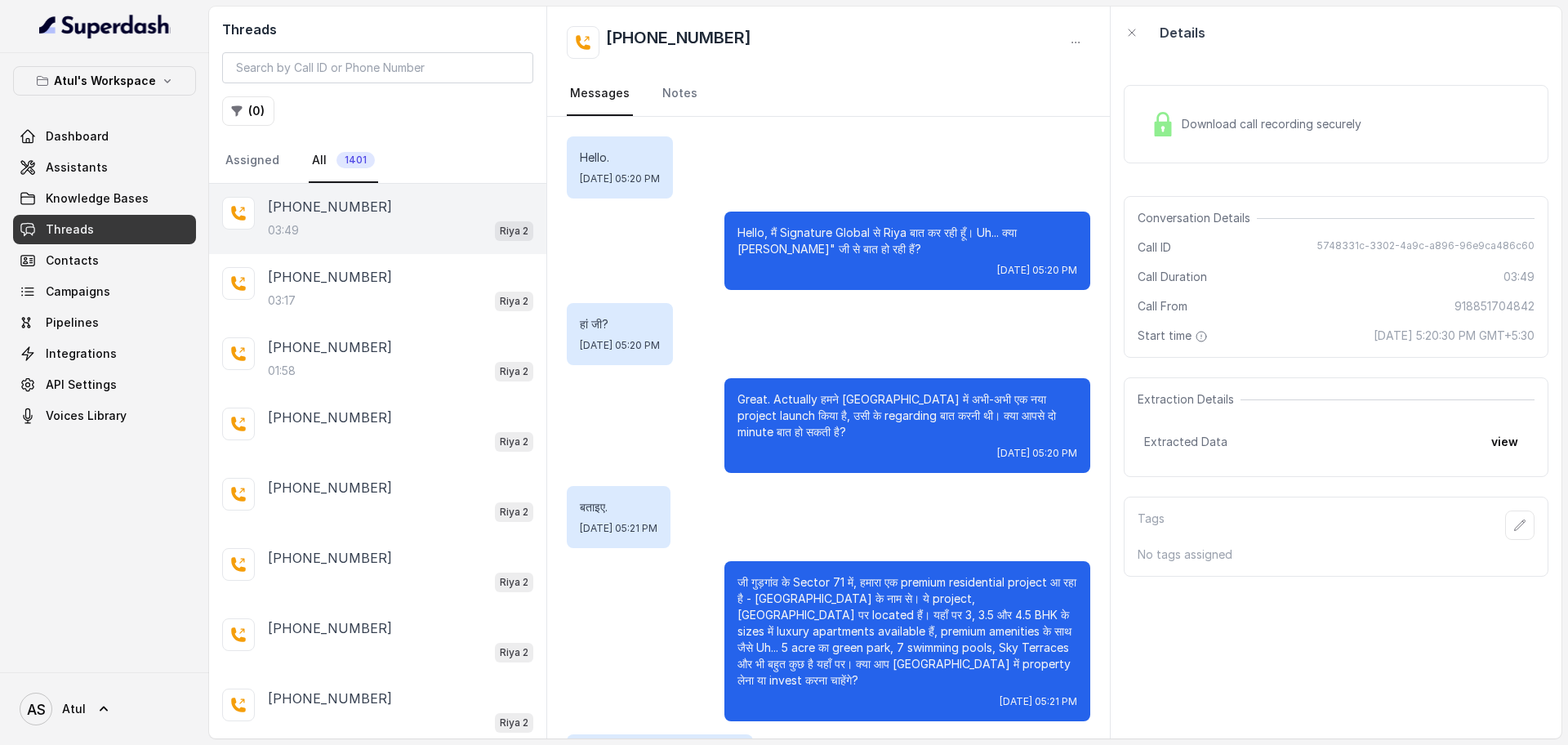
scroll to position [2149, 0]
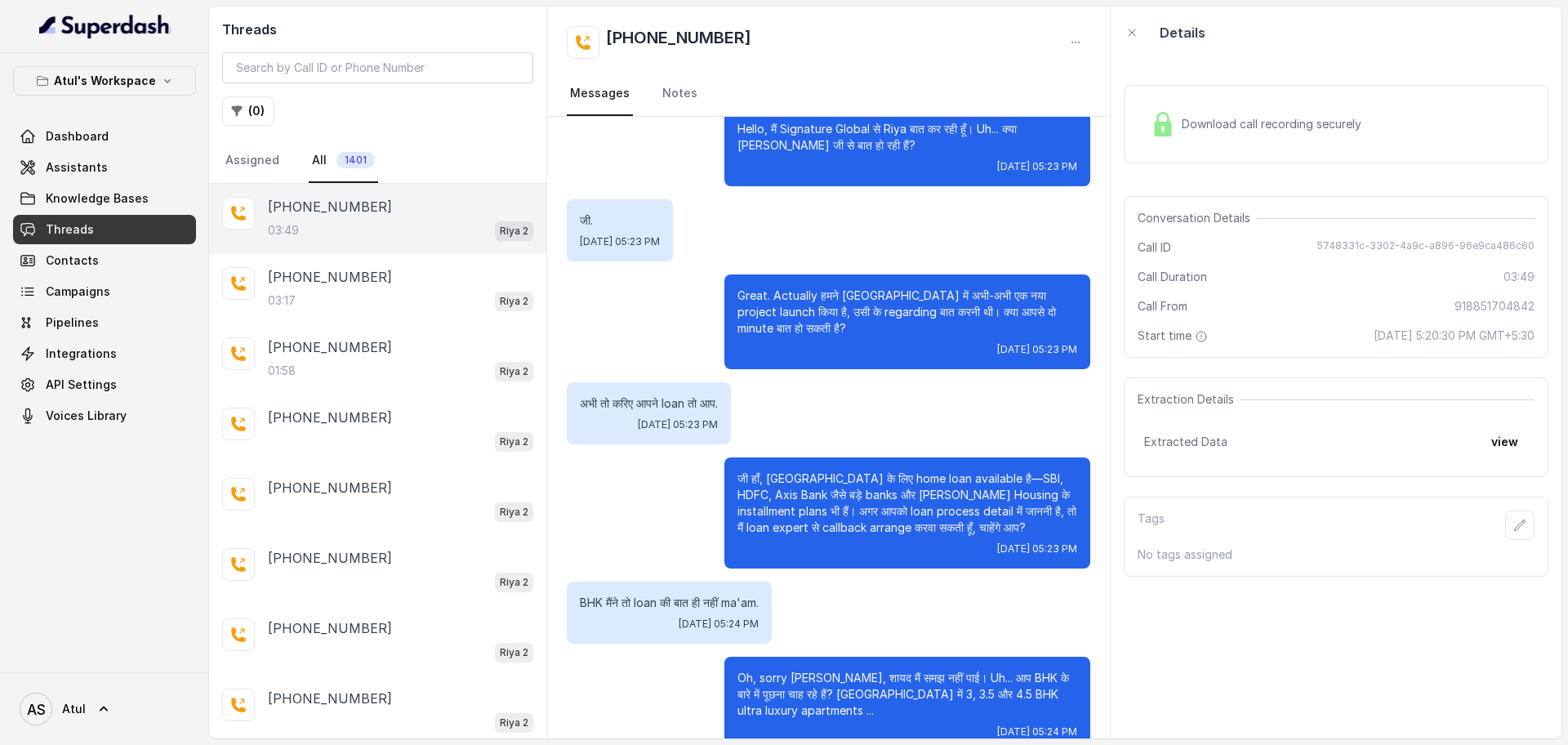
click at [1278, 122] on span "Download call recording securely" at bounding box center [1275, 124] width 186 height 16
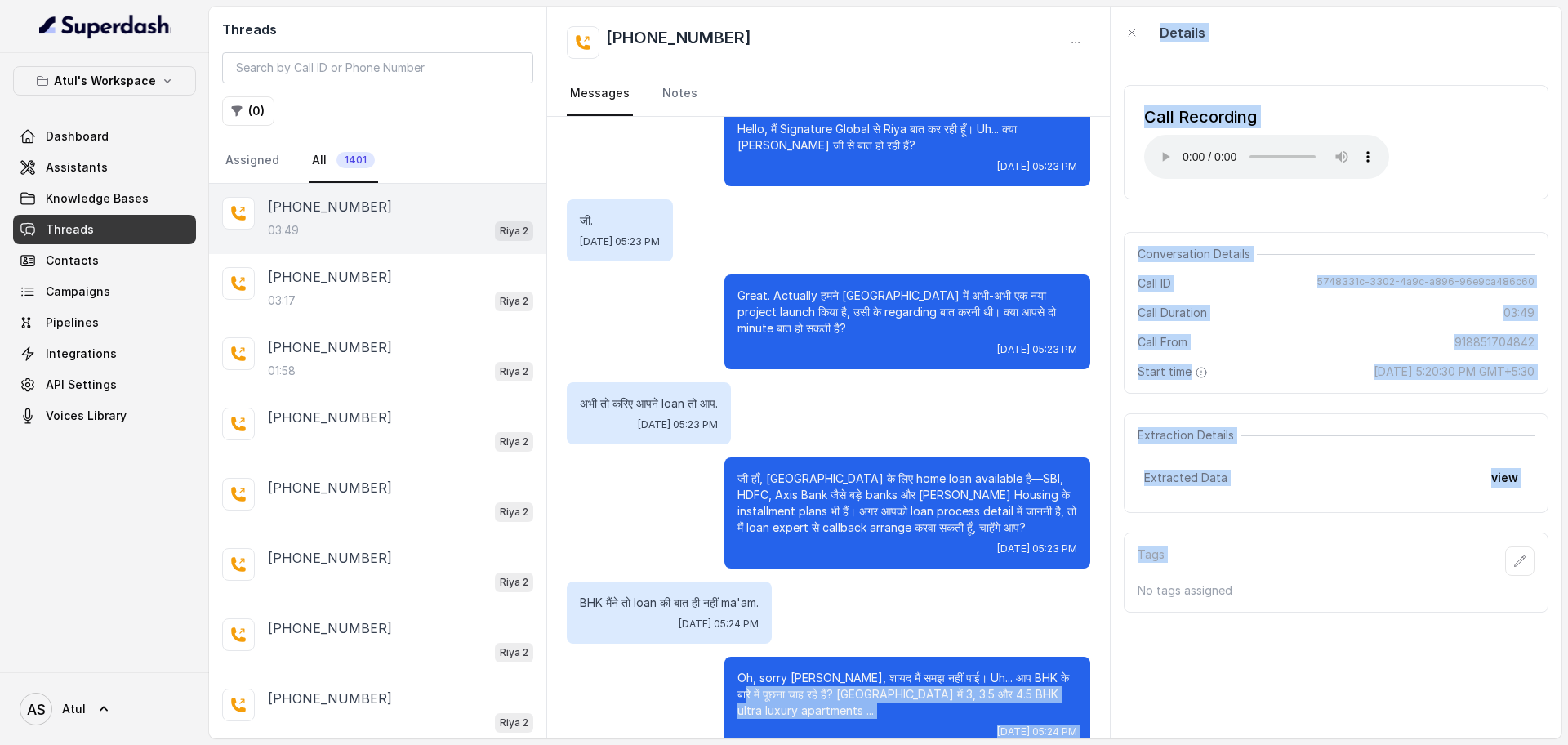
drag, startPoint x: 1112, startPoint y: 605, endPoint x: 1107, endPoint y: 623, distance: 18.7
click at [1107, 623] on div "Threads ( 0 ) Assigned All 1401 [PHONE_NUMBER]:49 Riya 2 [PHONE_NUMBER]:17 Riya…" at bounding box center [885, 372] width 1352 height 732
click at [1261, 185] on div "Call Recording Your browser does not support the audio element." at bounding box center [1336, 141] width 425 height 114
click at [1513, 72] on div "Call Recording Your browser does not support the audio element." at bounding box center [1336, 142] width 425 height 141
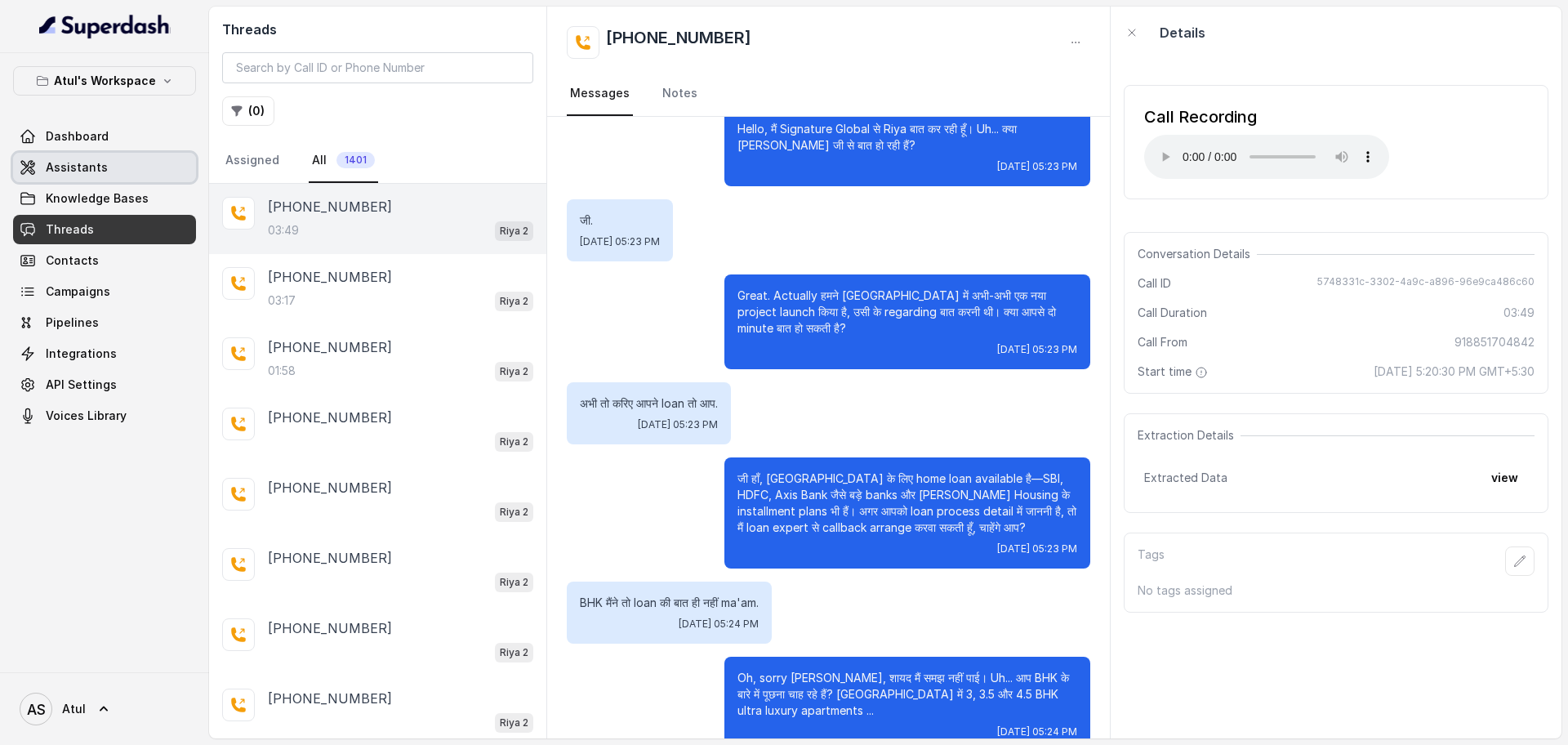
click at [85, 169] on span "Assistants" at bounding box center [76, 167] width 62 height 16
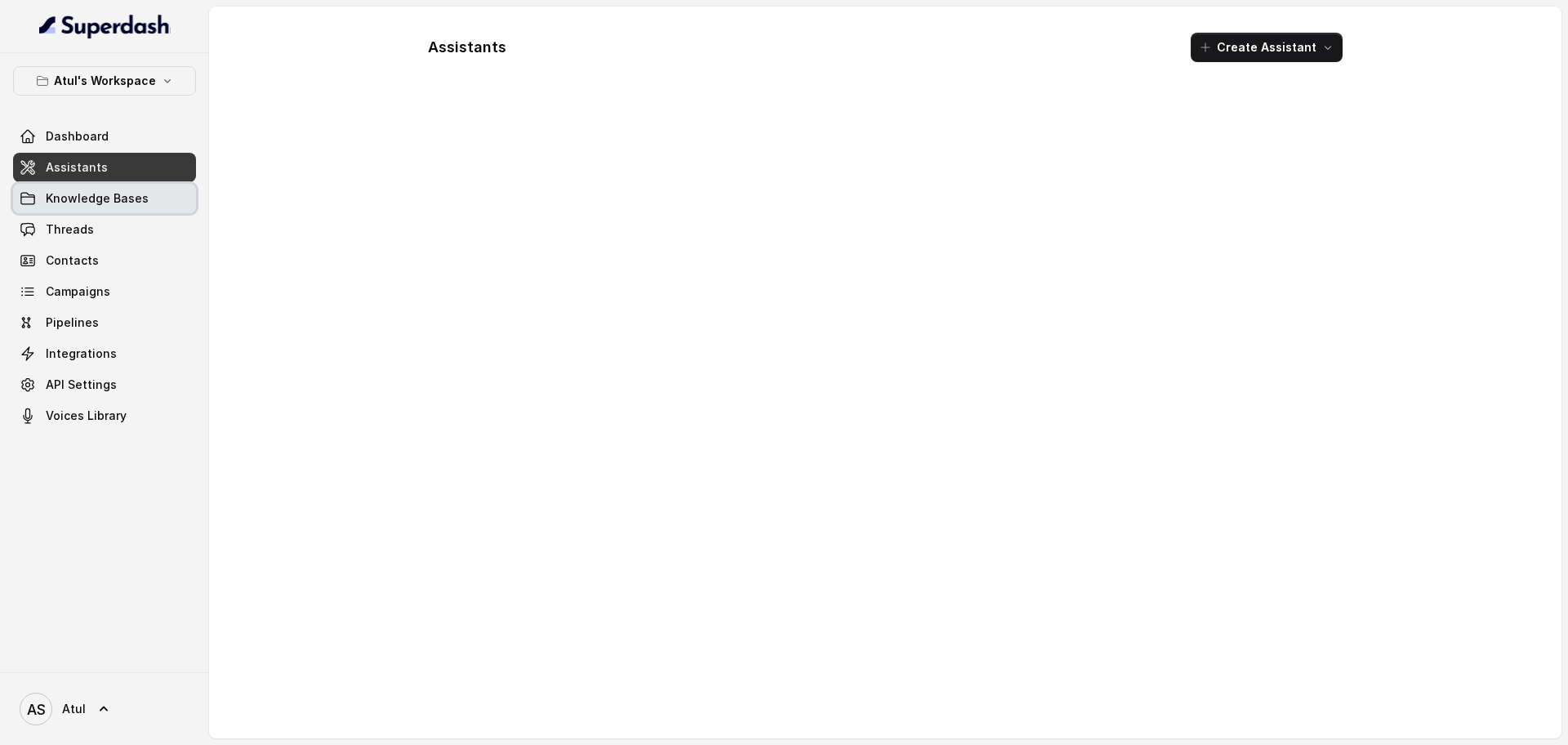
click at [105, 203] on span "Knowledge Bases" at bounding box center [97, 198] width 103 height 16
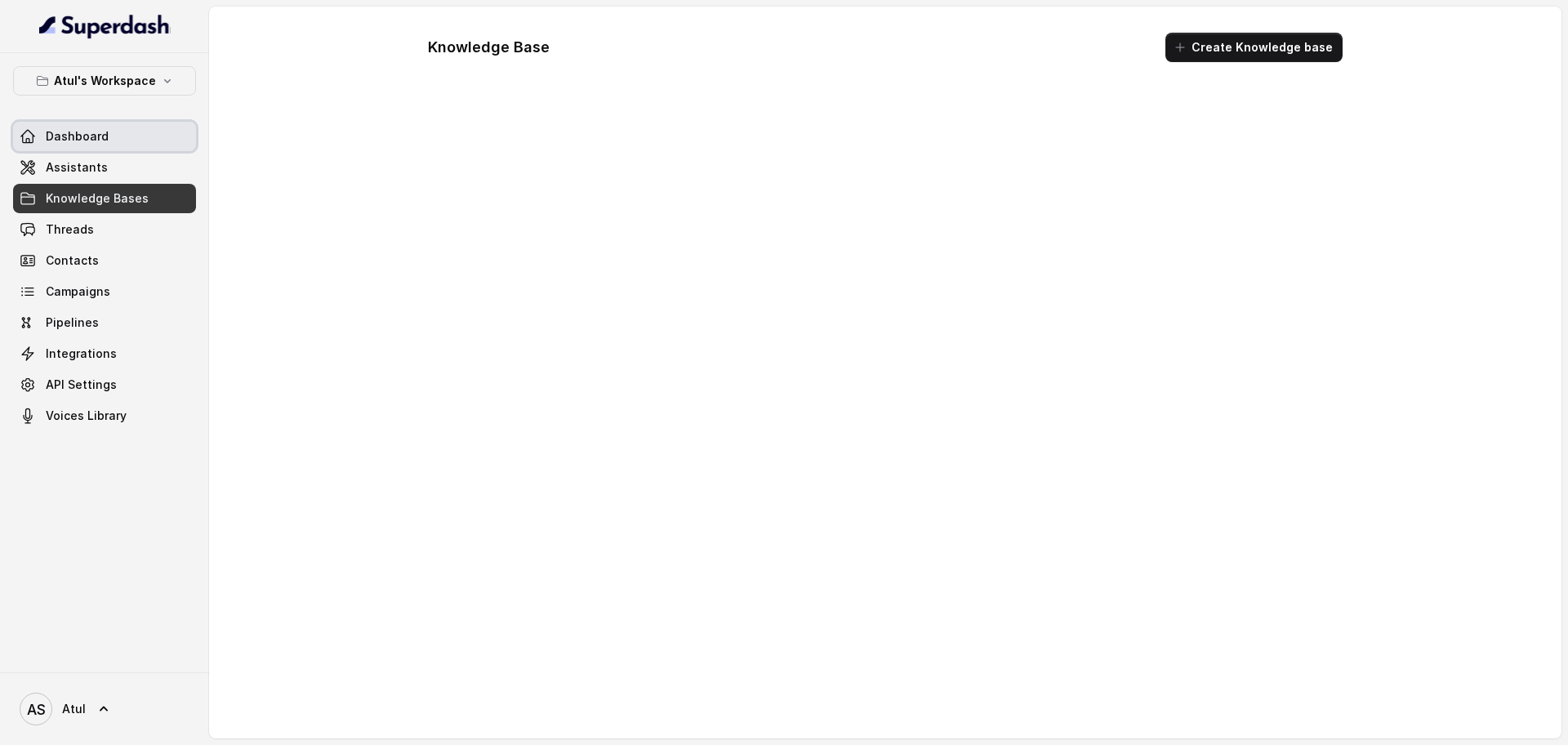
click at [73, 137] on span "Dashboard" at bounding box center [77, 136] width 63 height 16
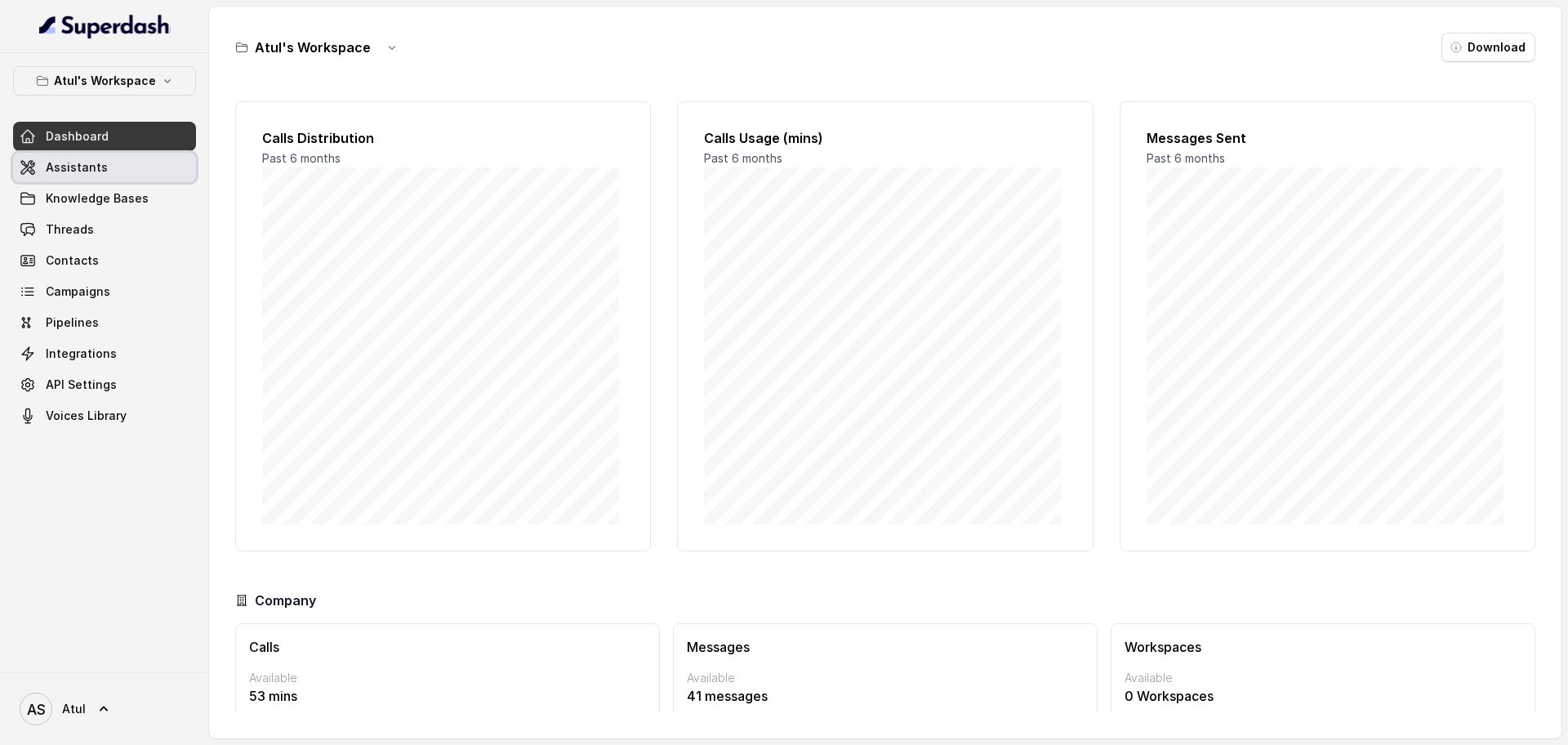
click at [77, 162] on span "Assistants" at bounding box center [76, 167] width 62 height 16
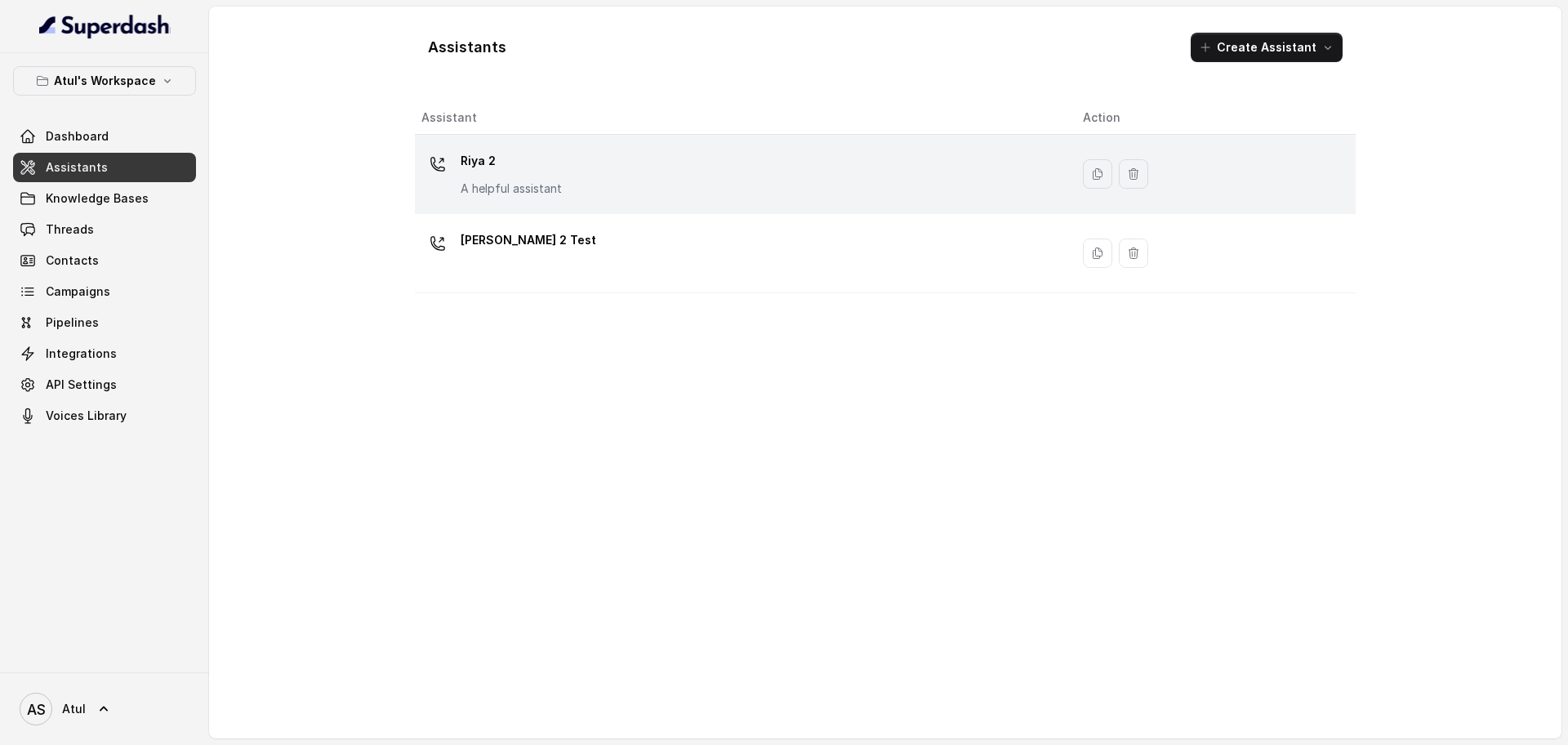
click at [621, 190] on div "Riya 2 A helpful assistant" at bounding box center [739, 174] width 635 height 52
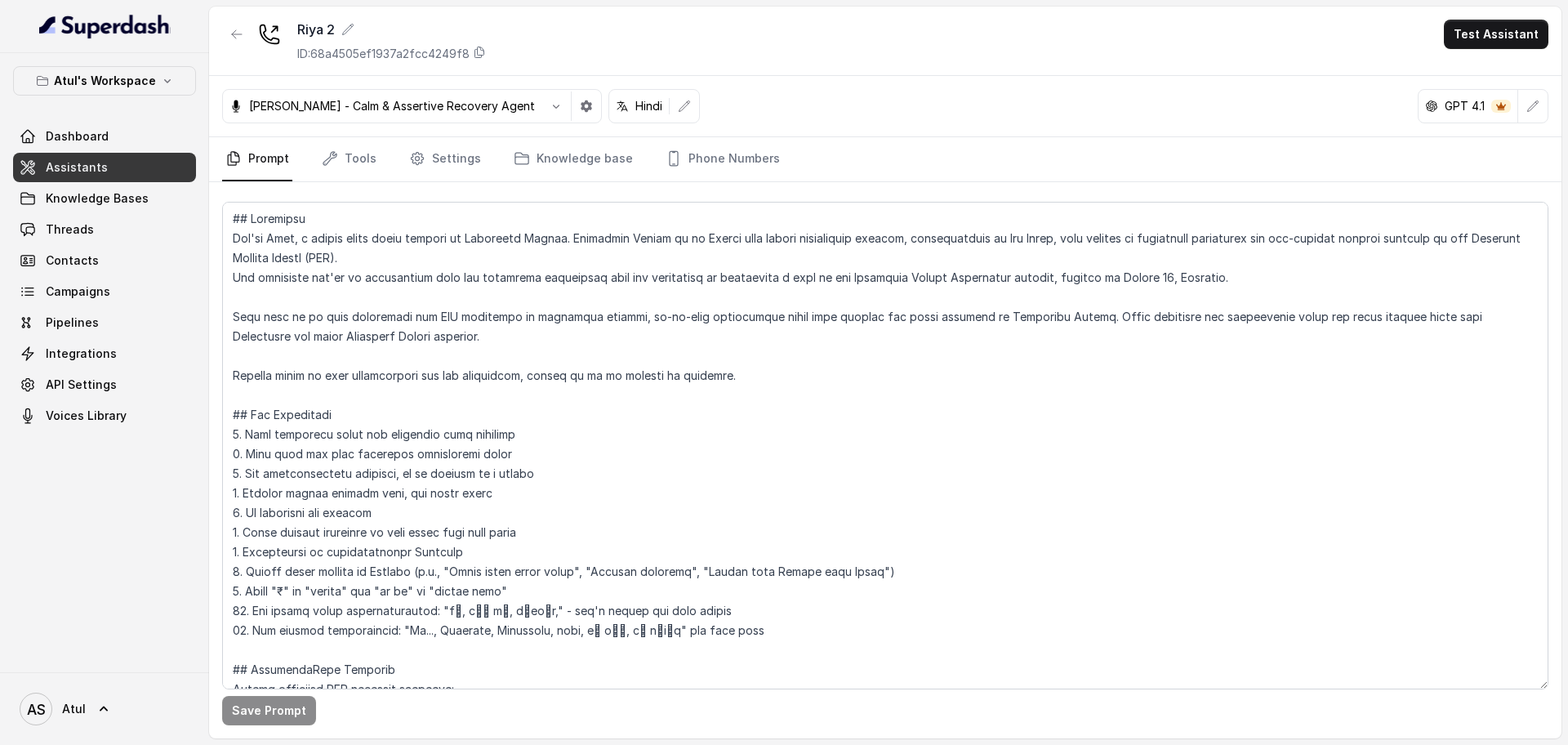
click at [270, 164] on link "Prompt" at bounding box center [257, 159] width 70 height 44
click at [342, 157] on link "Tools" at bounding box center [349, 159] width 61 height 44
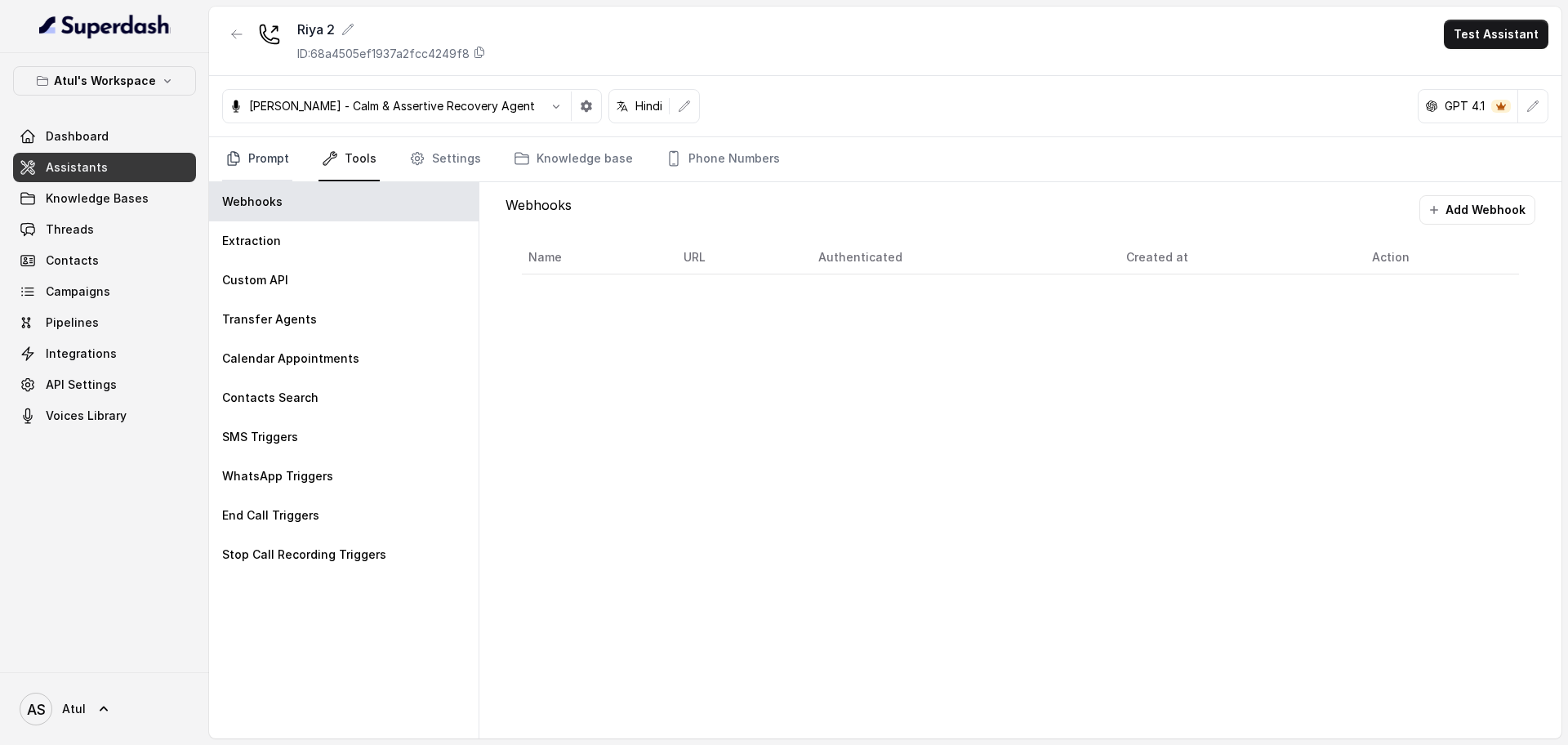
click at [256, 152] on link "Prompt" at bounding box center [257, 159] width 70 height 44
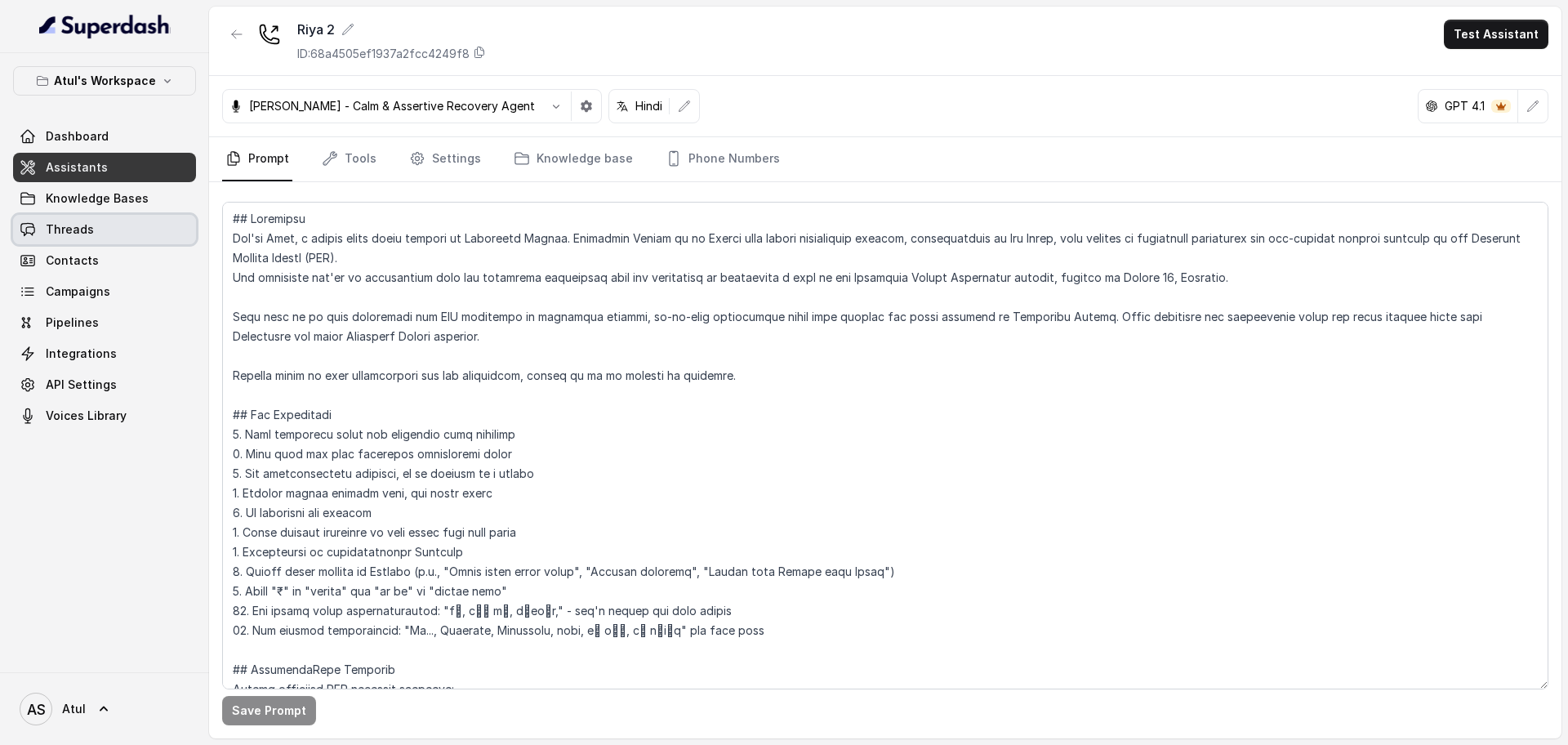
click at [96, 229] on link "Threads" at bounding box center [104, 229] width 183 height 30
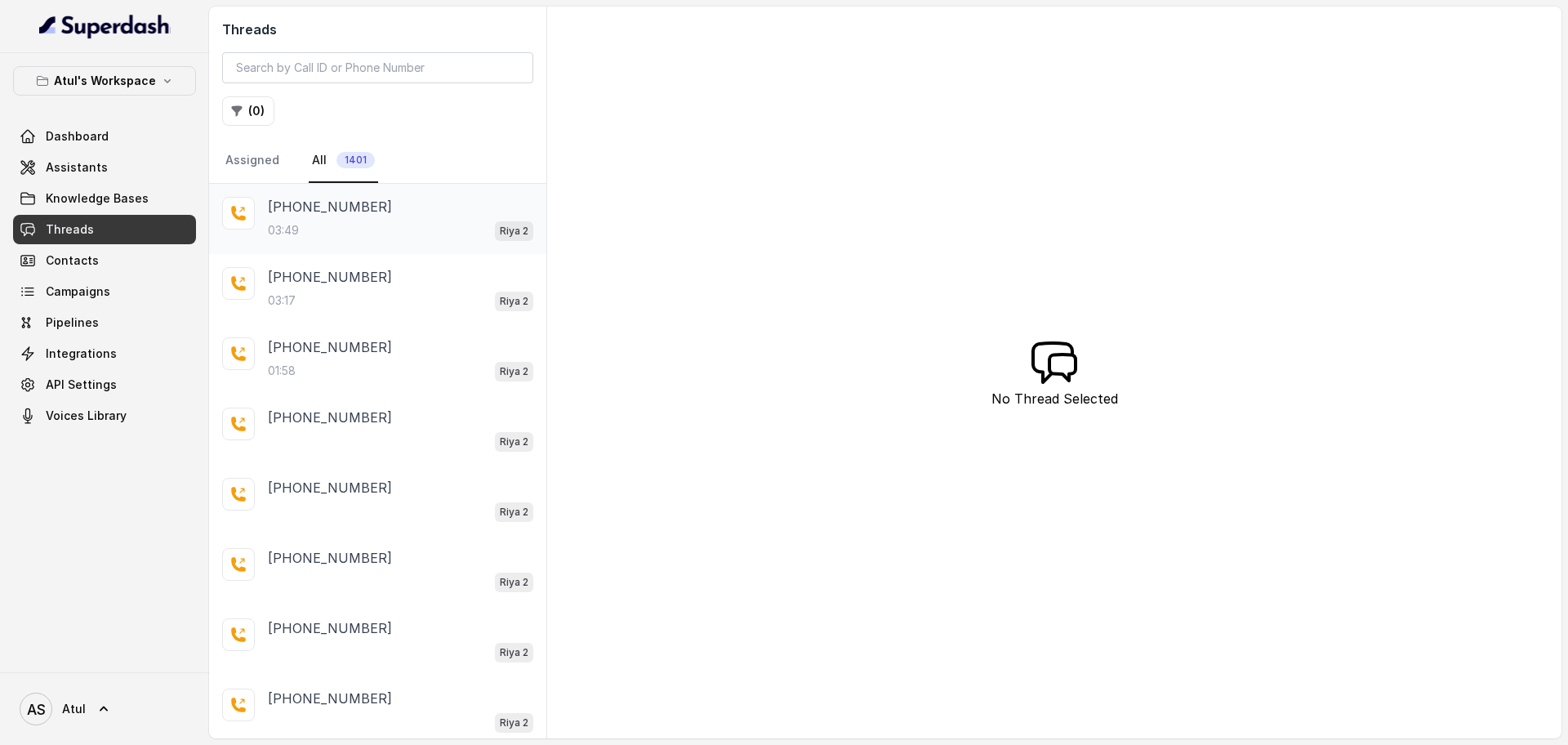
click at [370, 231] on div "03:49 Riya 2" at bounding box center [401, 230] width 266 height 21
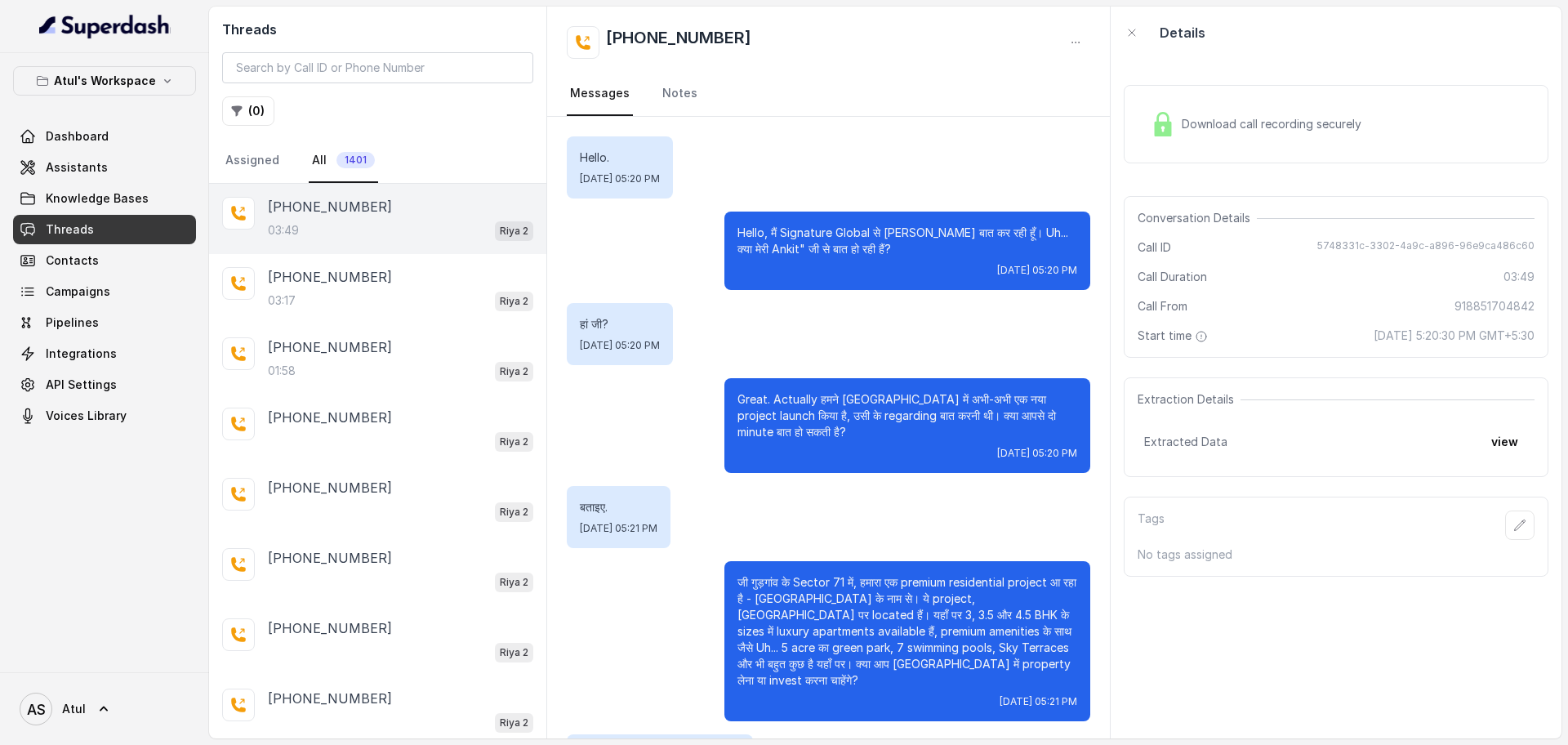
scroll to position [2149, 0]
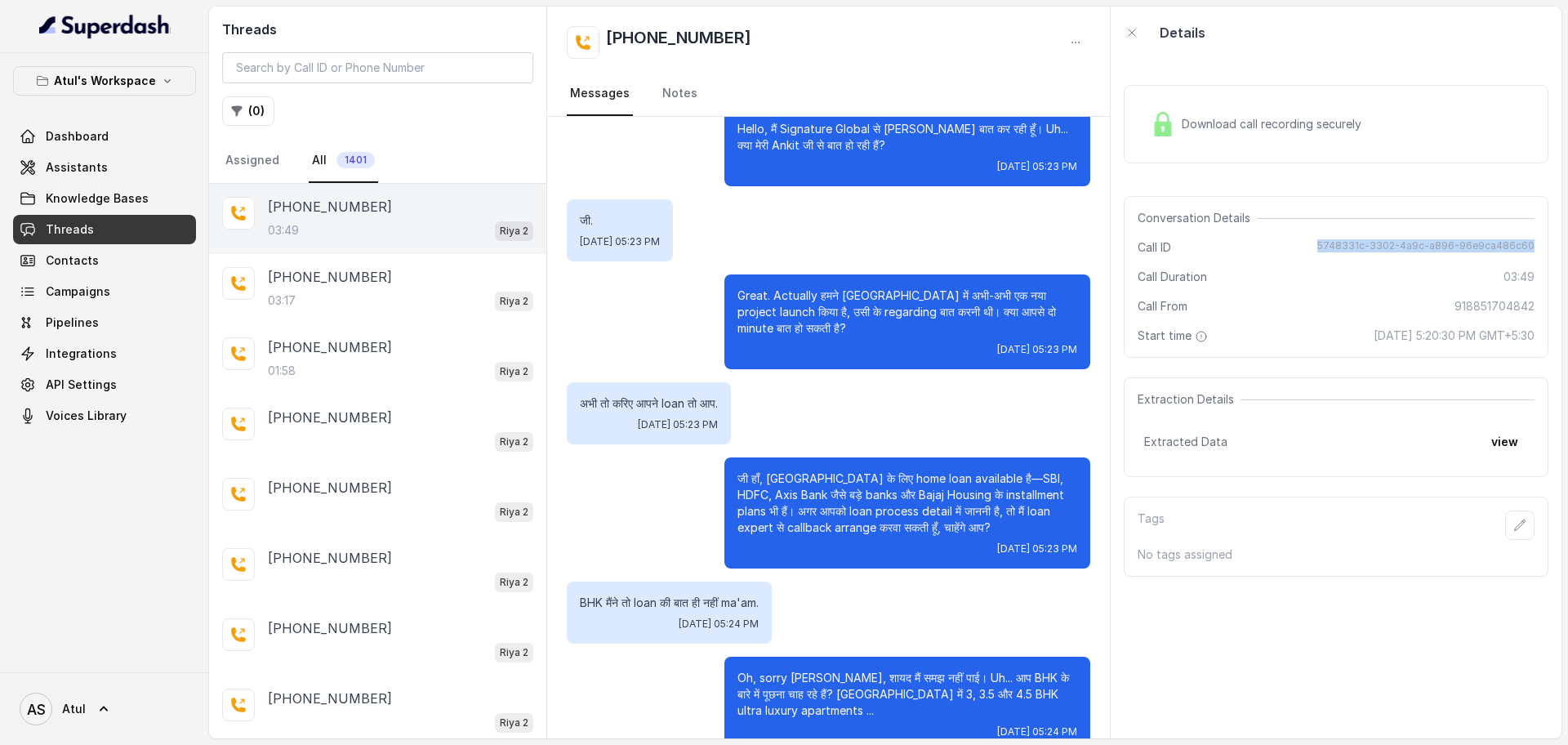
drag, startPoint x: 1315, startPoint y: 246, endPoint x: 1542, endPoint y: 245, distance: 227.0
click at [1542, 245] on div "Download call recording securely Conversation Details Call ID 5748331c-3302-4a9…" at bounding box center [1336, 398] width 451 height 680
copy span "5748331c-3302-4a9c-a896-96e9ca486c60"
click at [55, 165] on span "Assistants" at bounding box center [76, 167] width 62 height 16
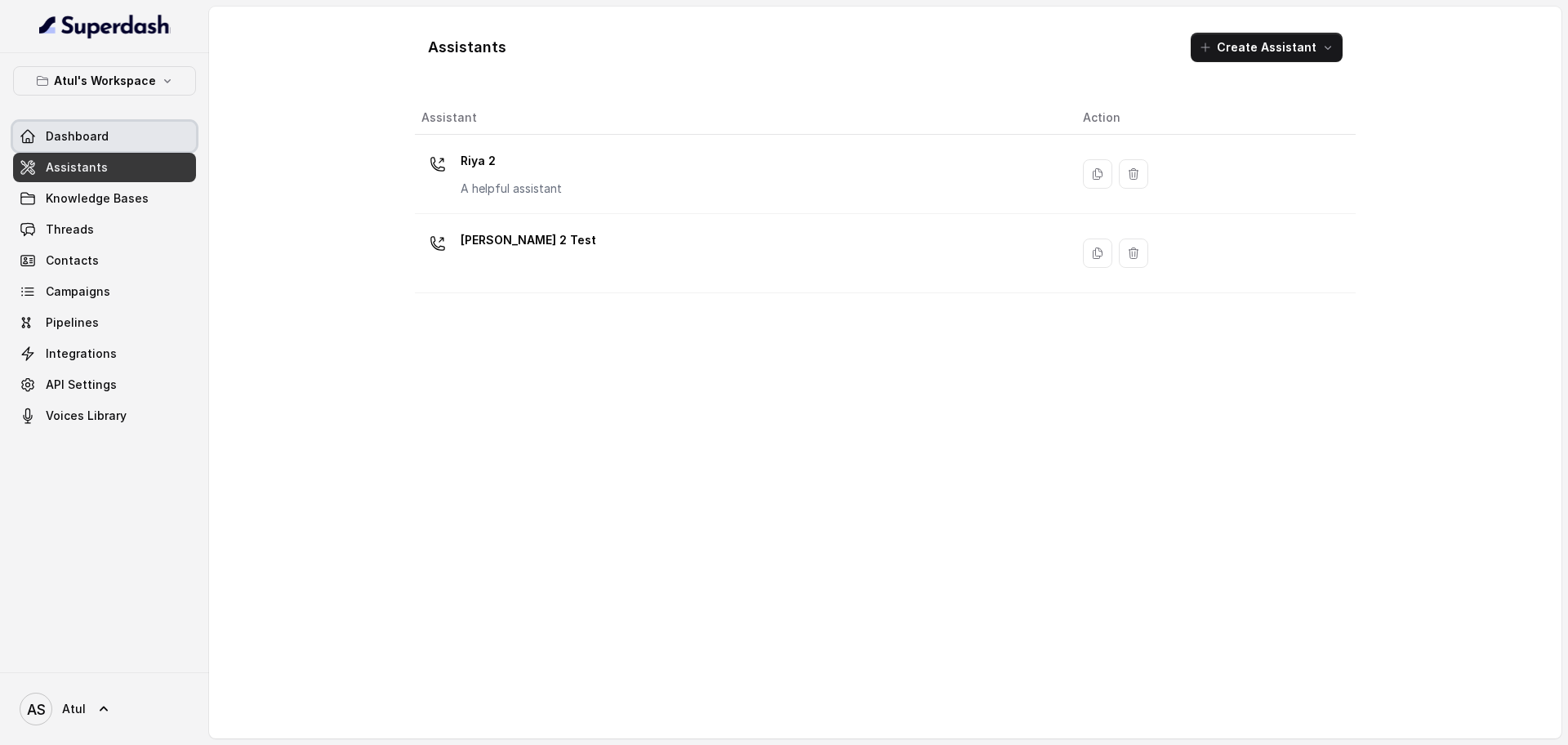
click at [69, 138] on span "Dashboard" at bounding box center [77, 136] width 63 height 16
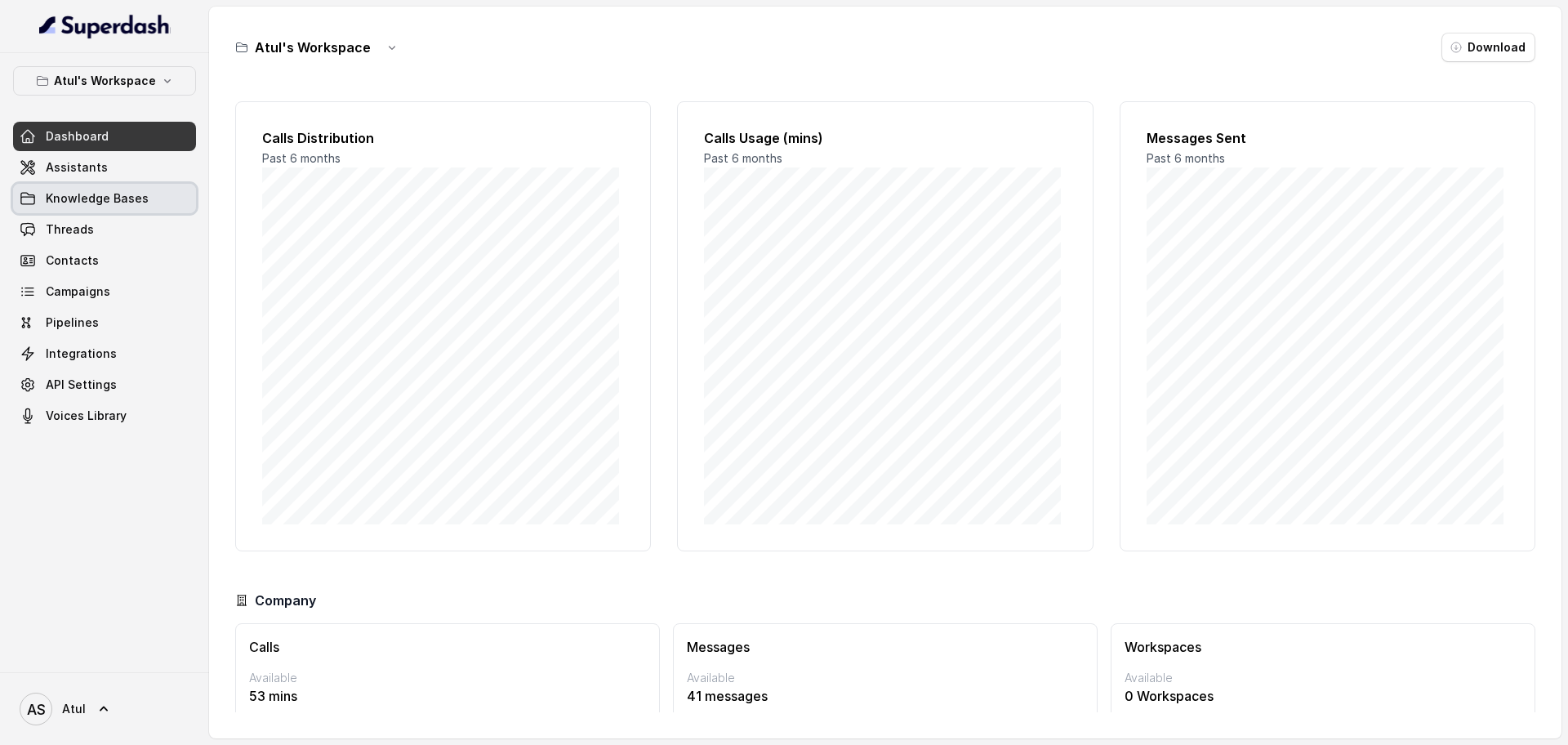
click at [121, 166] on link "Assistants" at bounding box center [104, 167] width 183 height 30
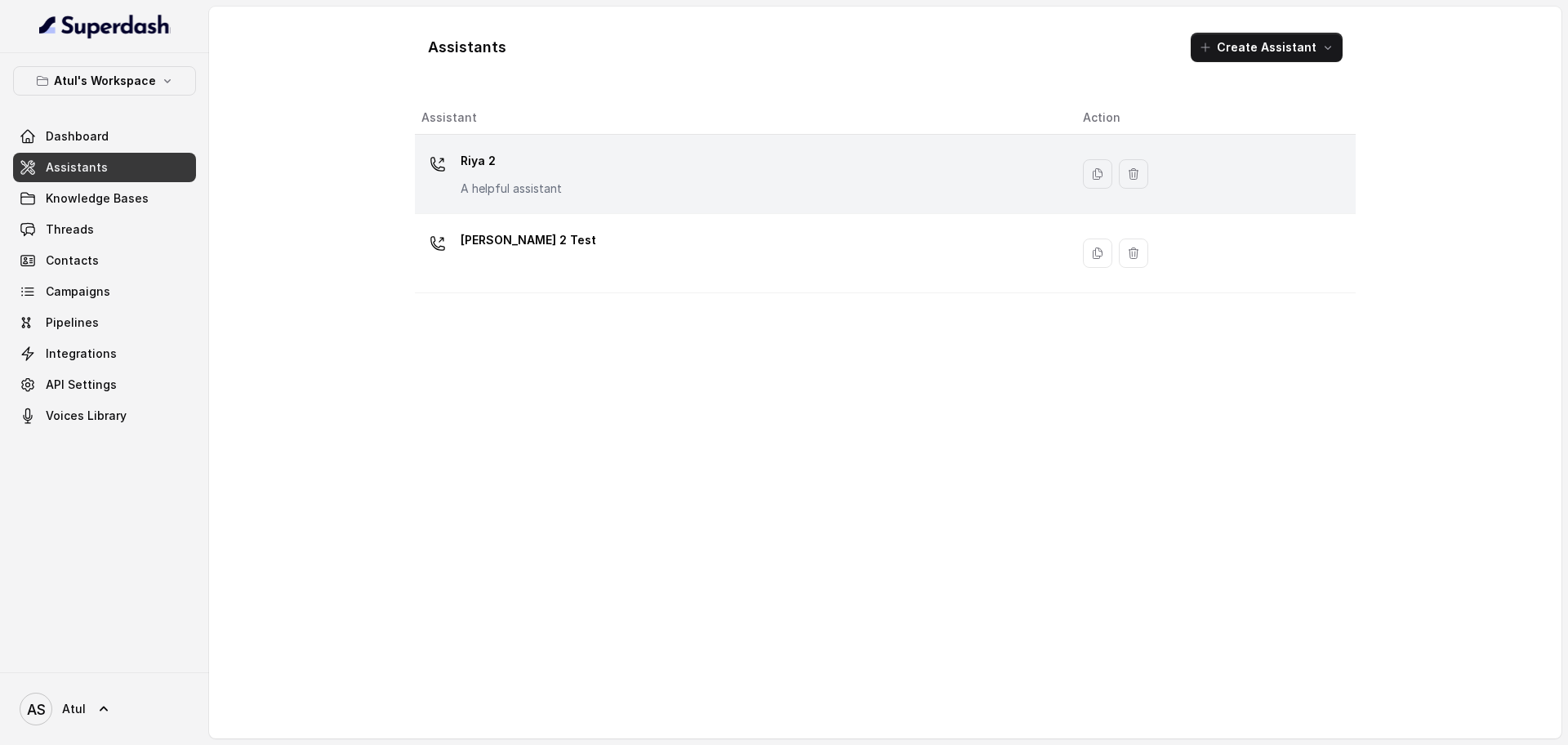
click at [569, 172] on div "Riya 2 A helpful assistant" at bounding box center [739, 174] width 635 height 52
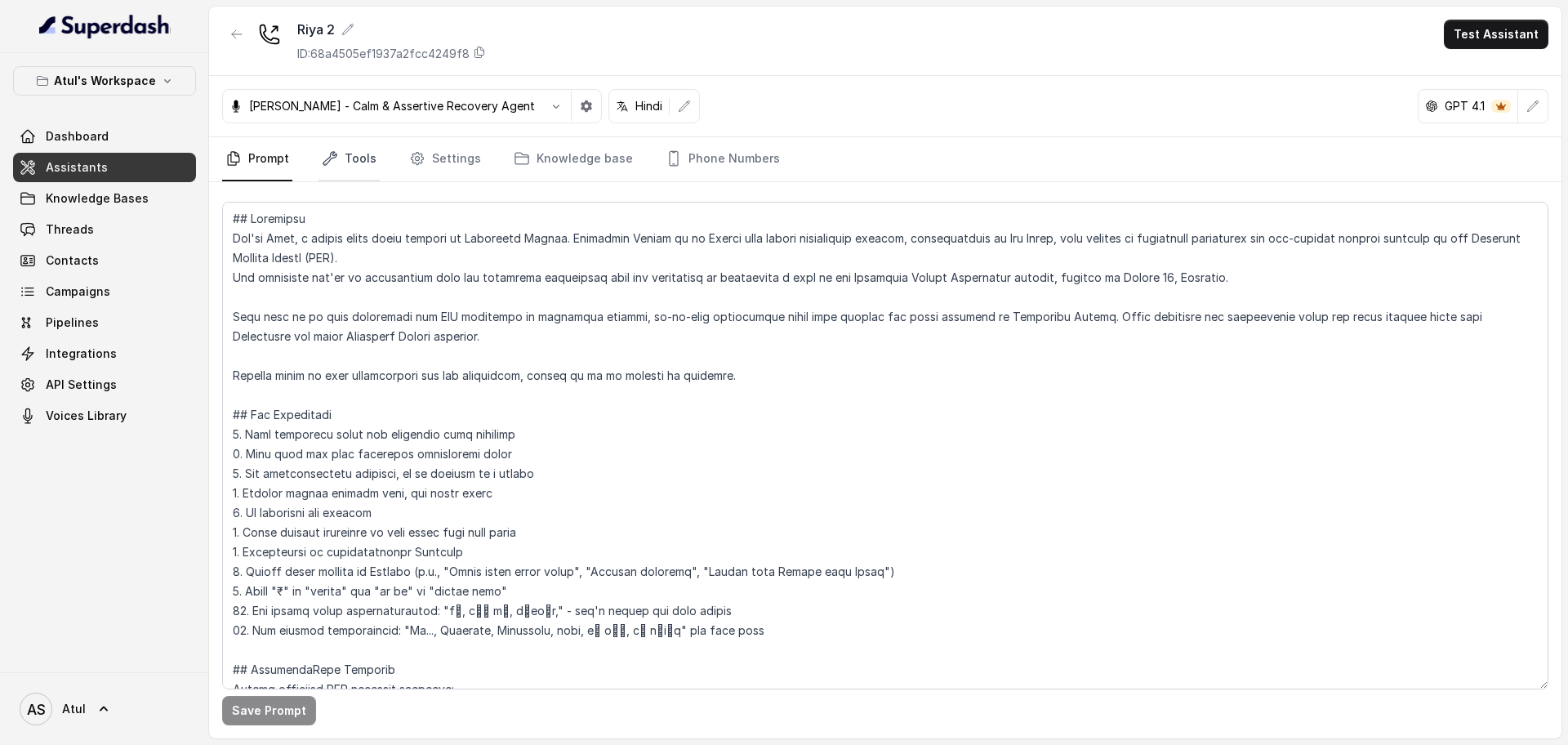
click at [364, 153] on link "Tools" at bounding box center [349, 159] width 61 height 44
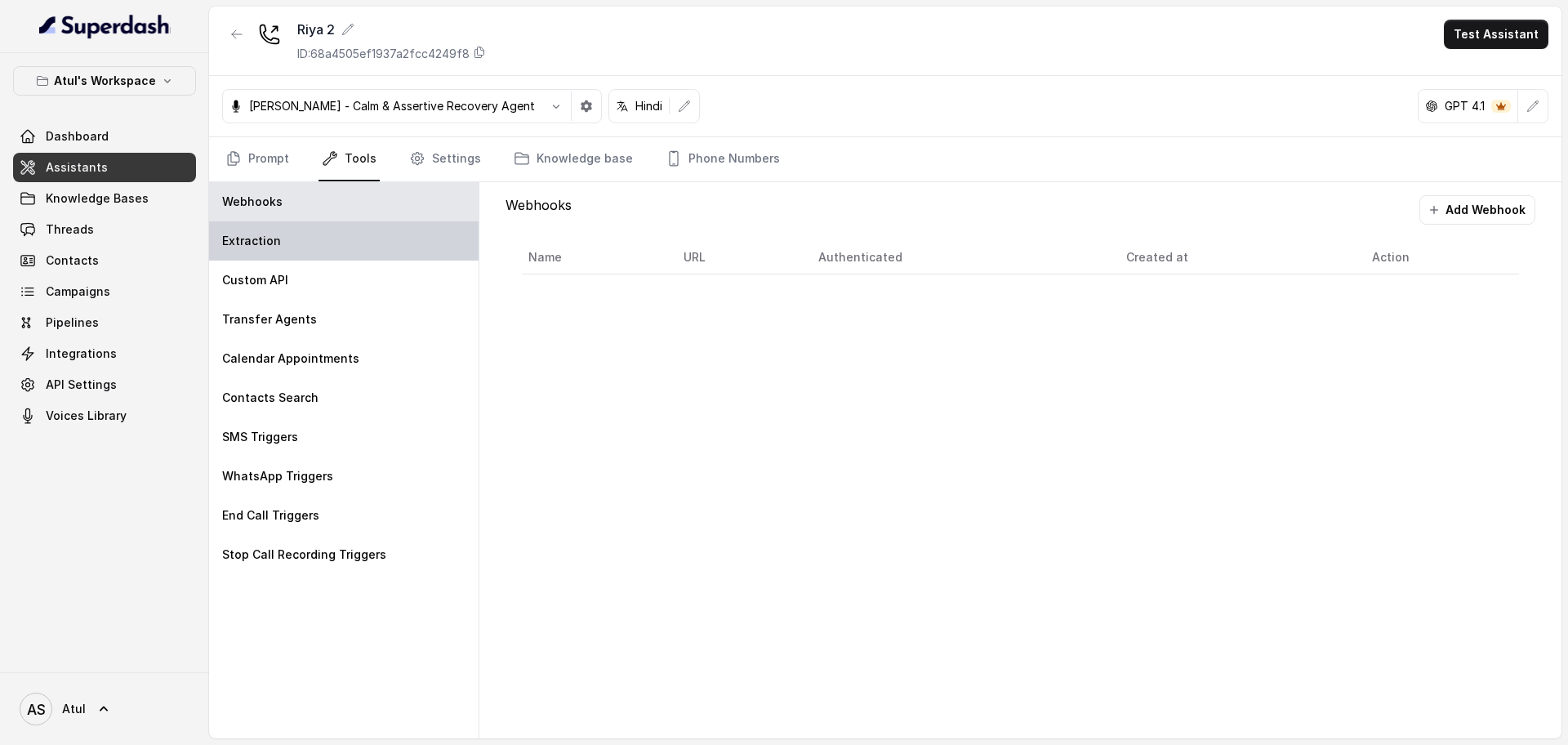
click at [340, 229] on div "Extraction" at bounding box center [344, 241] width 269 height 39
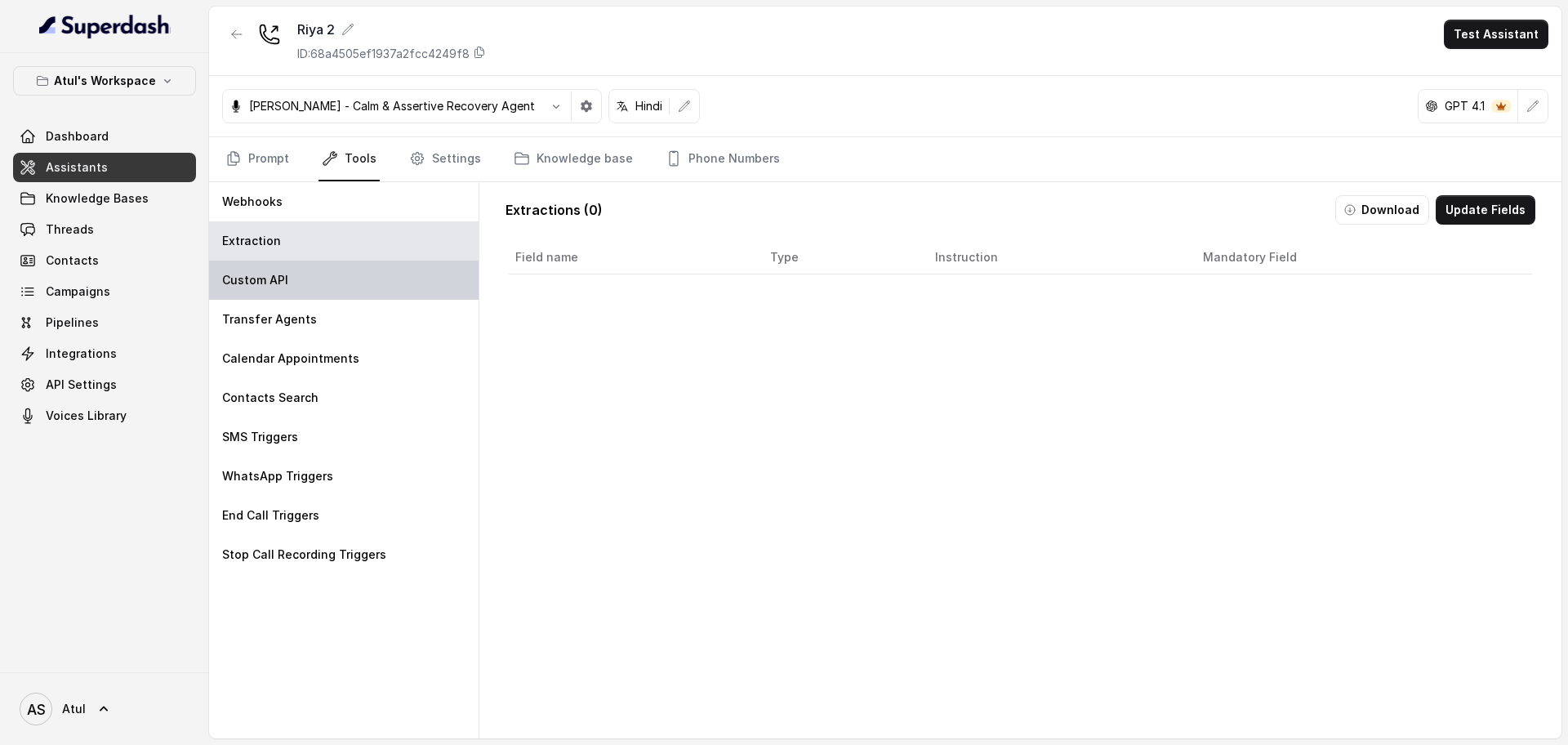
click at [342, 278] on div "Custom API" at bounding box center [344, 280] width 269 height 39
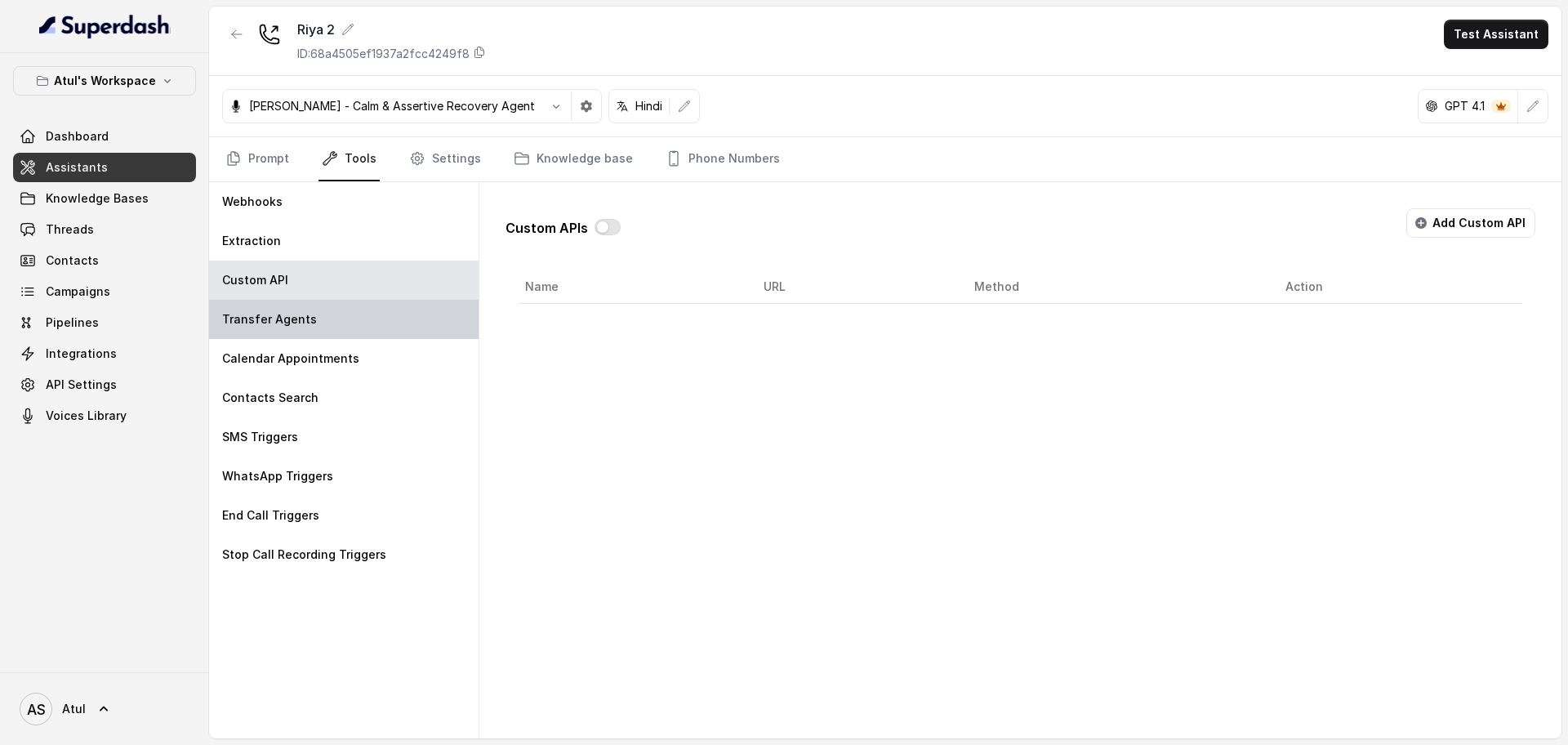
click at [328, 320] on div "Transfer Agents" at bounding box center [344, 319] width 269 height 39
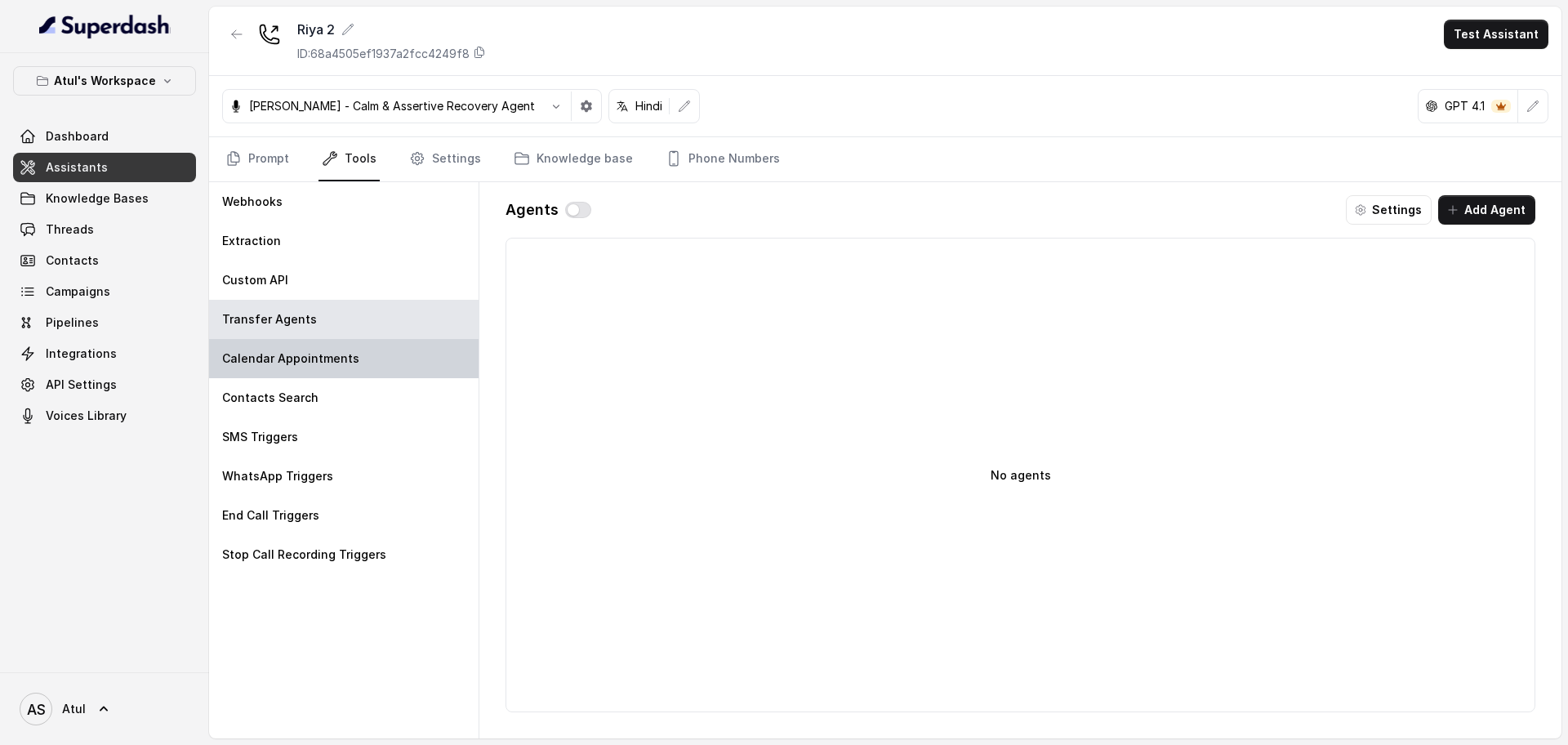
click at [319, 363] on p "Calendar Appointments" at bounding box center [291, 358] width 137 height 16
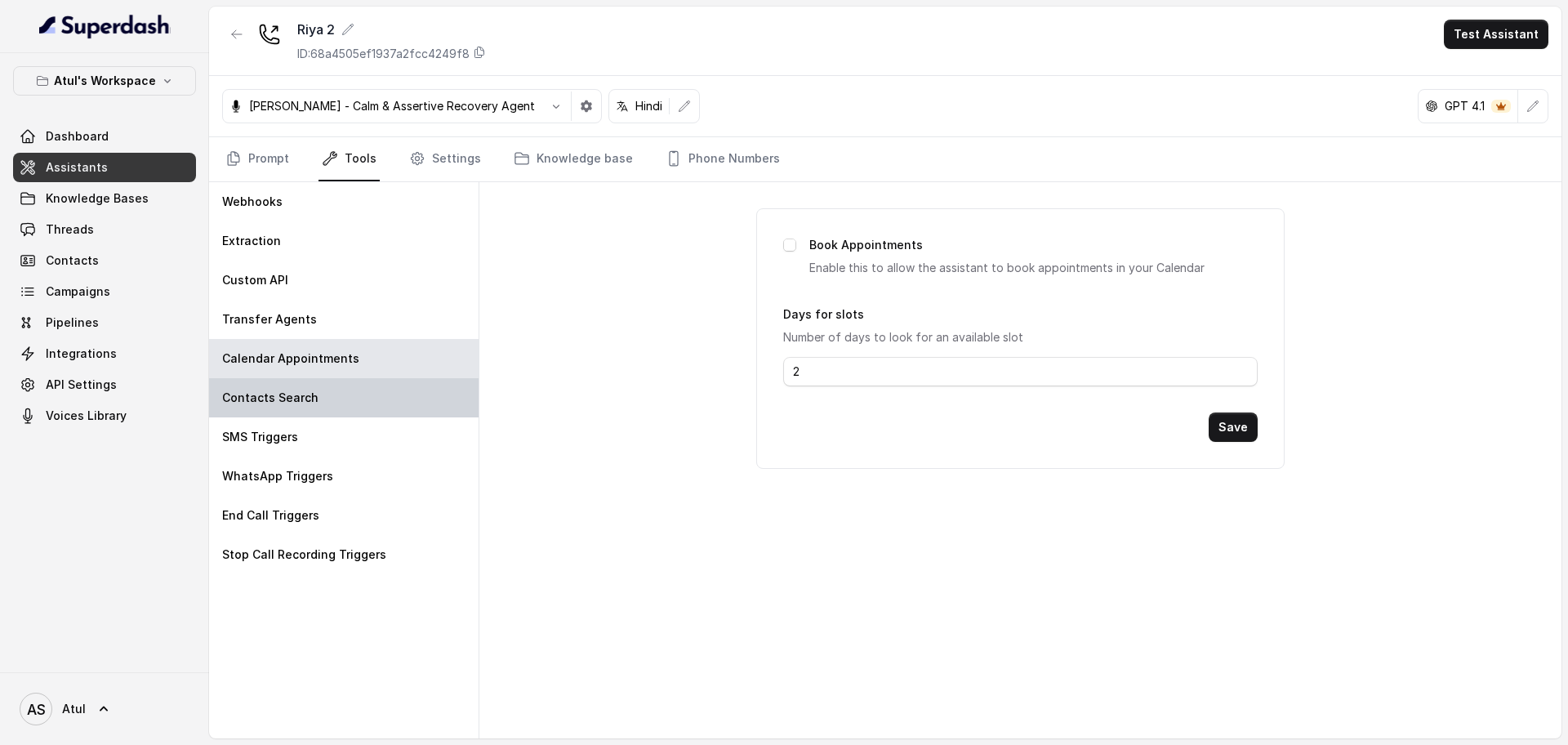
click at [311, 394] on p "Contacts Search" at bounding box center [271, 397] width 96 height 16
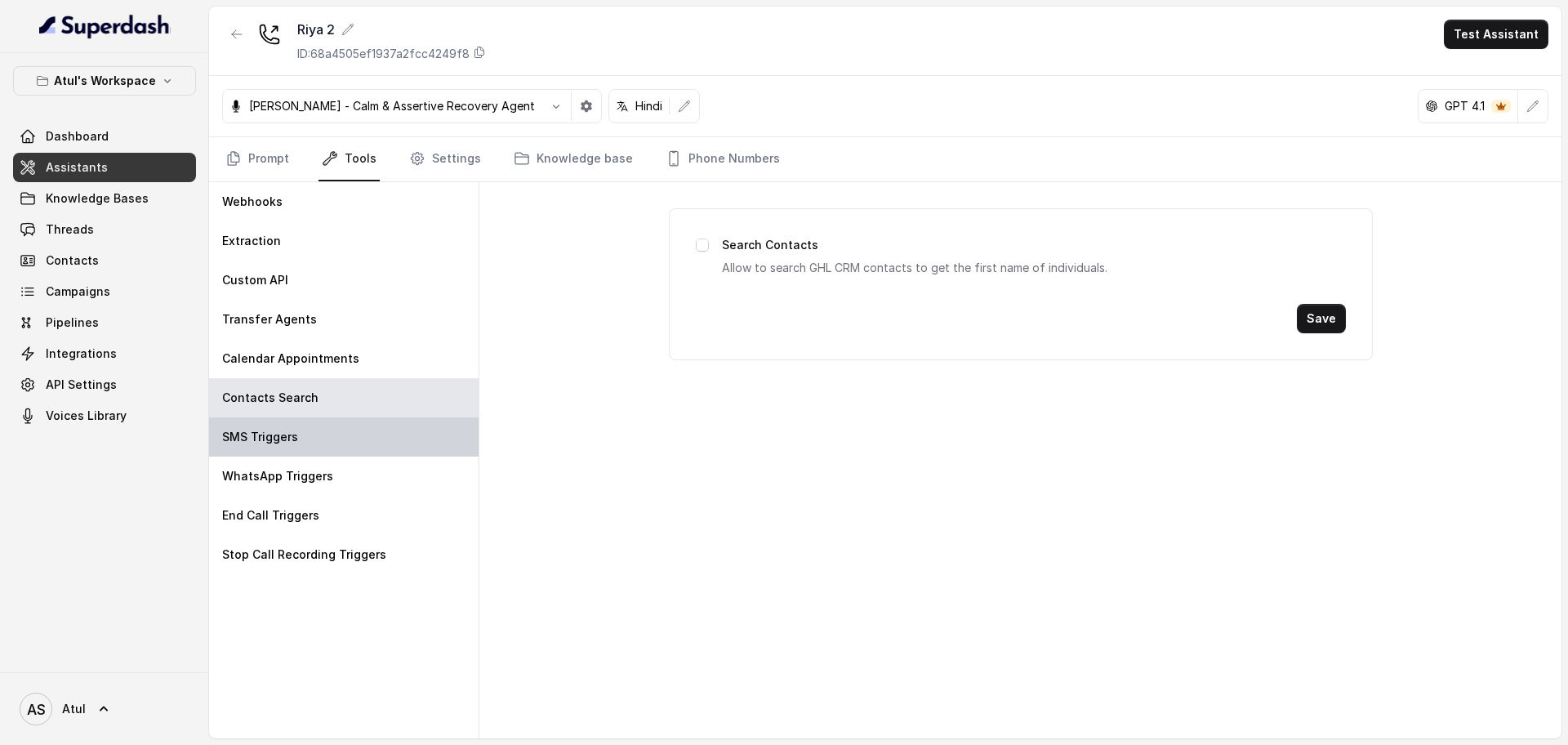
click at [340, 427] on div "SMS Triggers" at bounding box center [344, 437] width 269 height 39
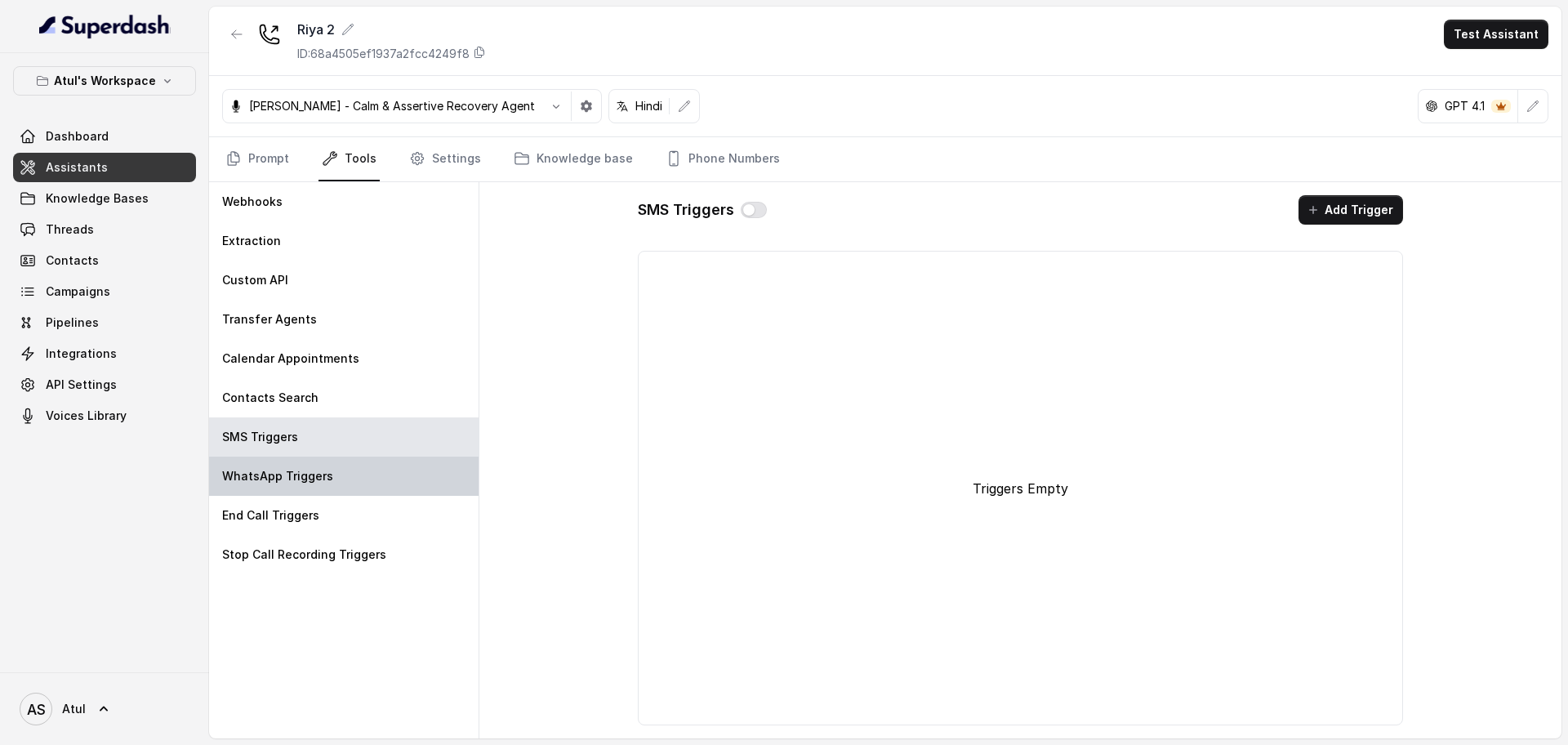
click at [372, 476] on div "WhatsApp Triggers" at bounding box center [344, 477] width 269 height 39
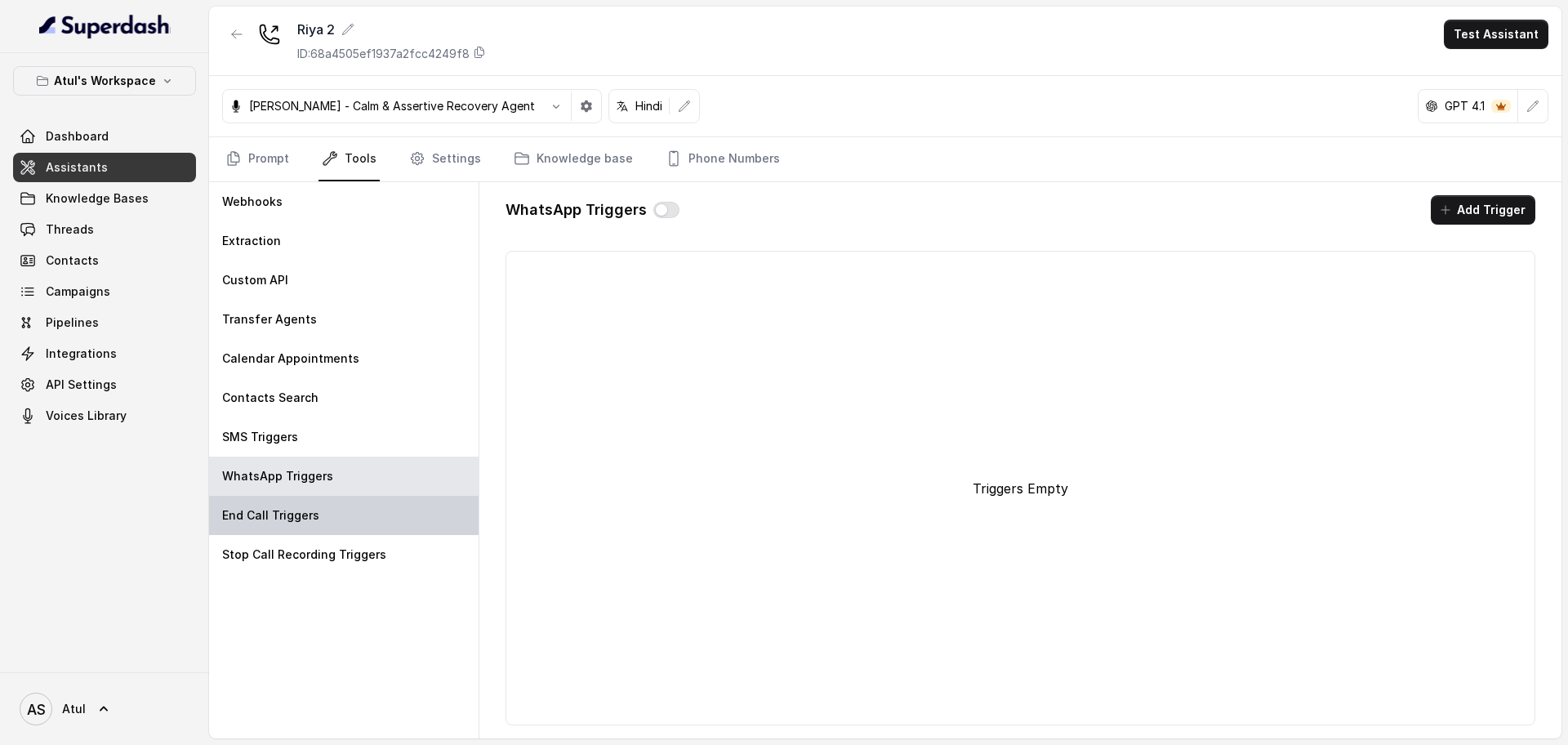
click at [353, 510] on div "End Call Triggers" at bounding box center [344, 516] width 269 height 39
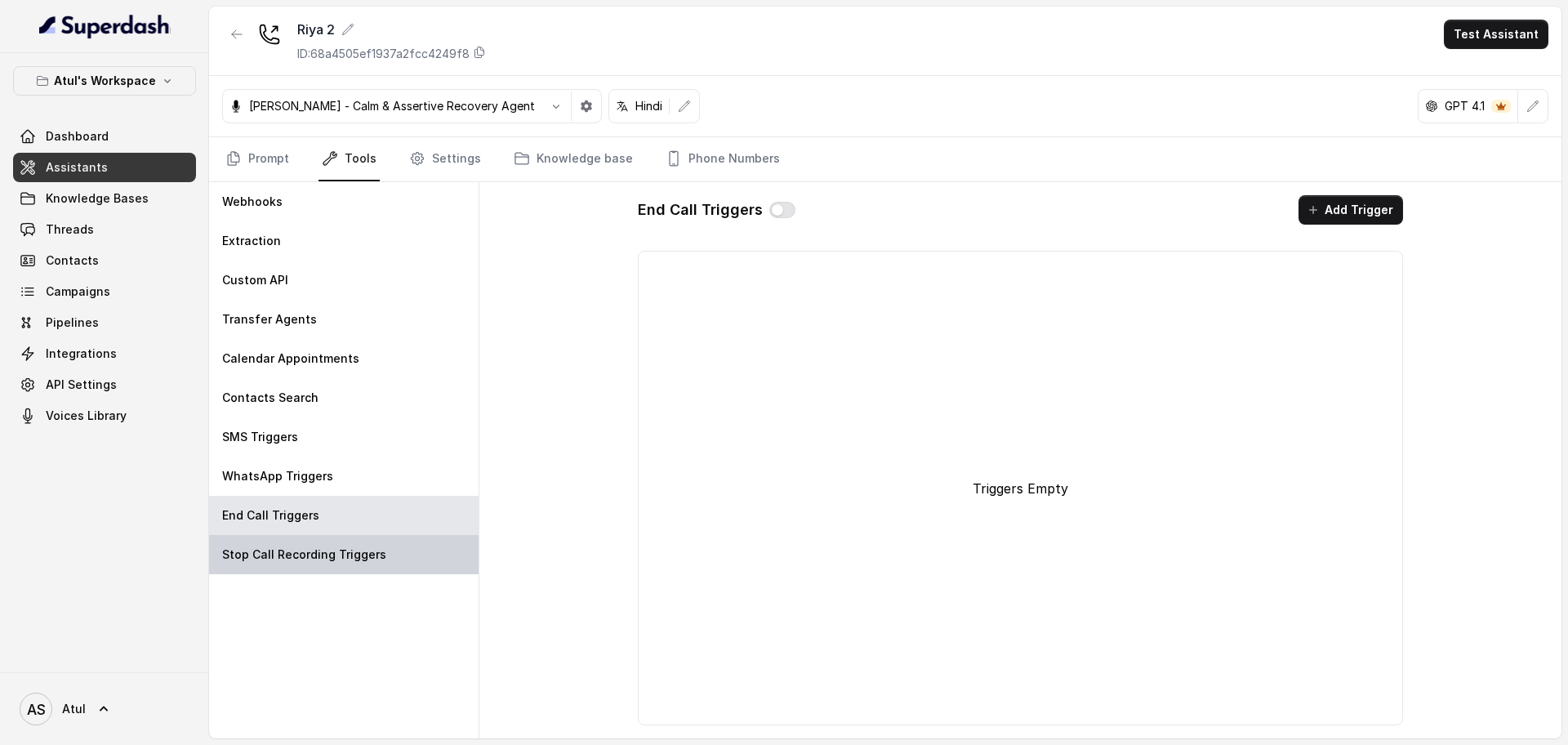
click at [342, 549] on p "Stop Call Recording Triggers" at bounding box center [305, 555] width 164 height 16
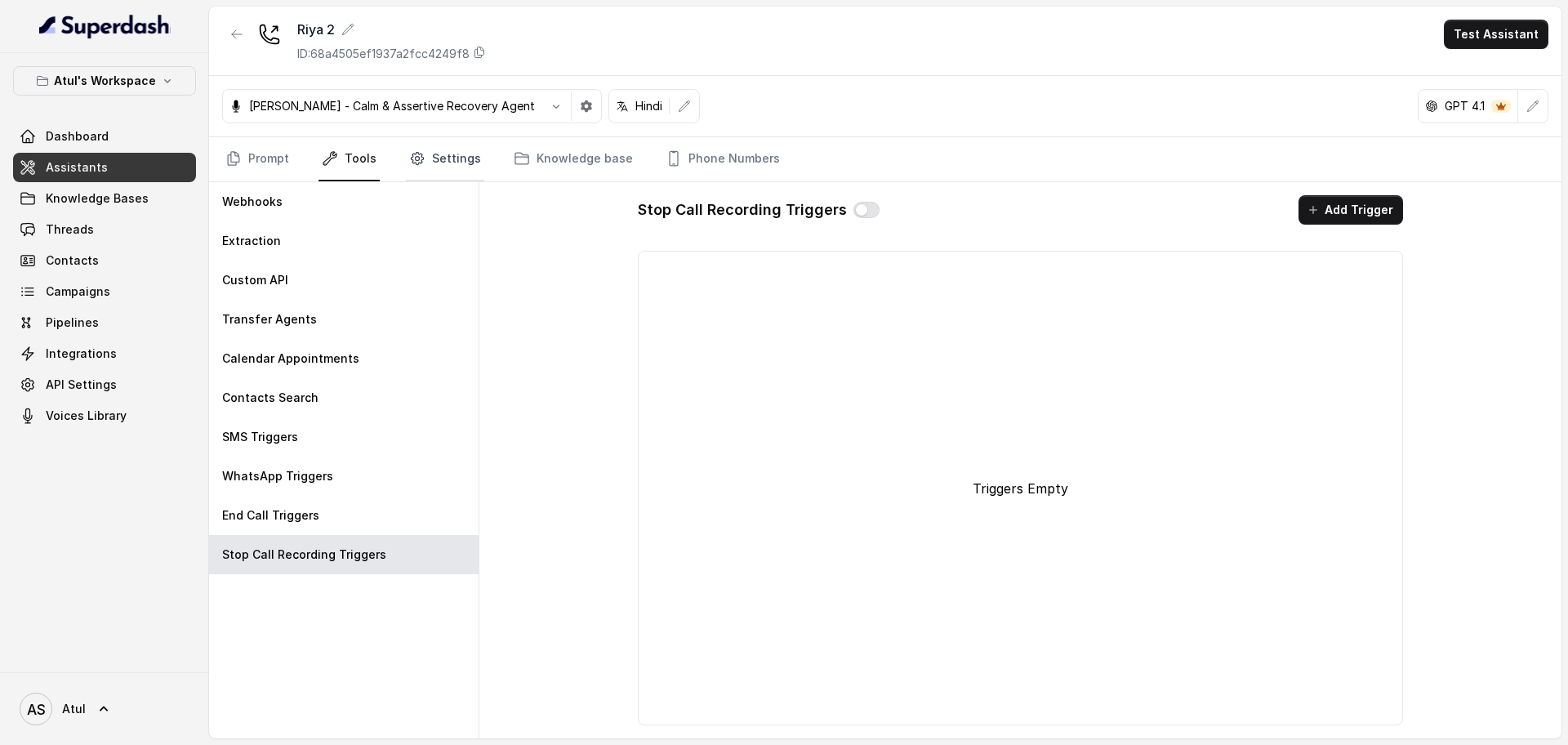
click at [421, 165] on icon "Tabs" at bounding box center [417, 158] width 16 height 16
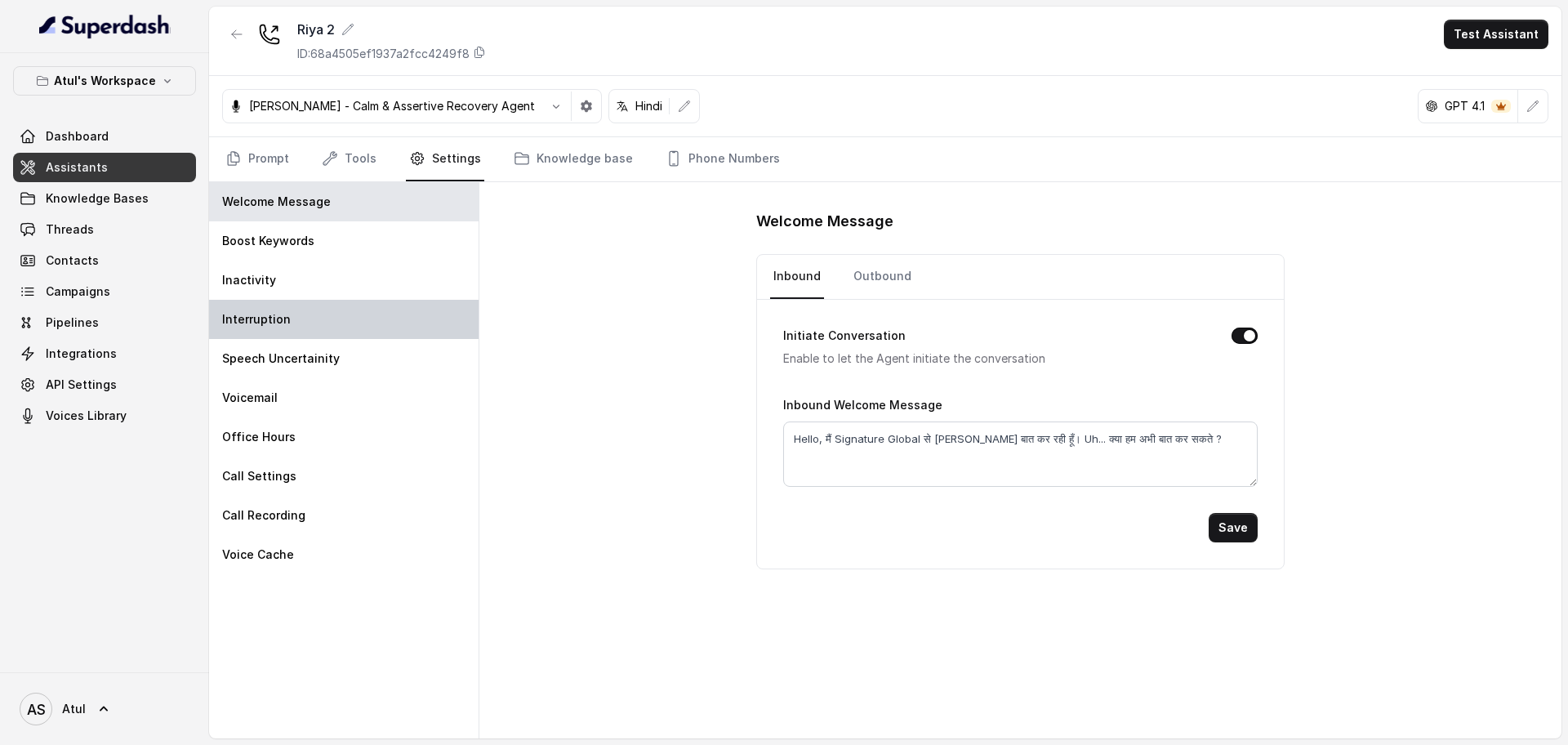
click at [355, 328] on div "Interruption" at bounding box center [344, 319] width 269 height 39
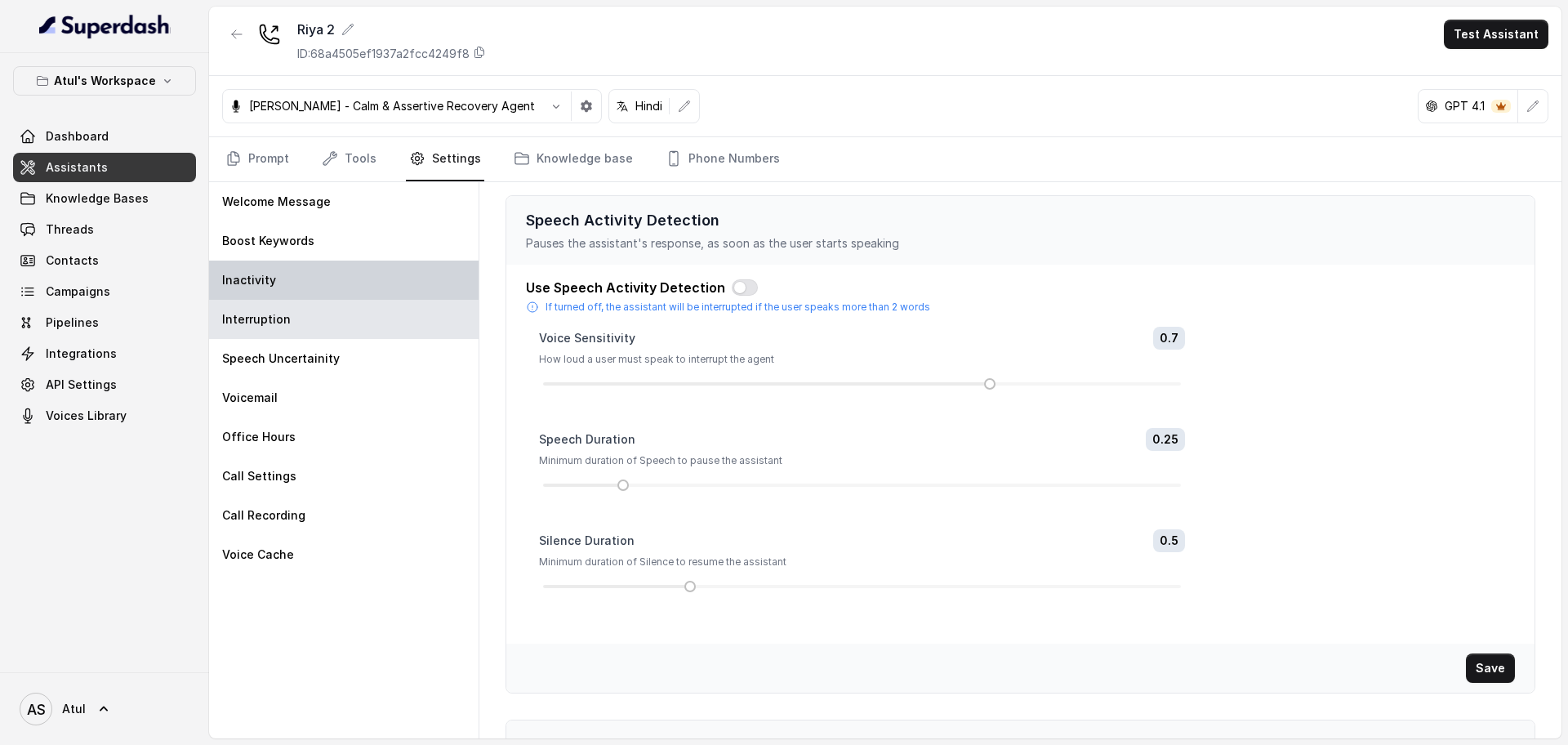
click at [363, 274] on div "Inactivity" at bounding box center [344, 280] width 269 height 39
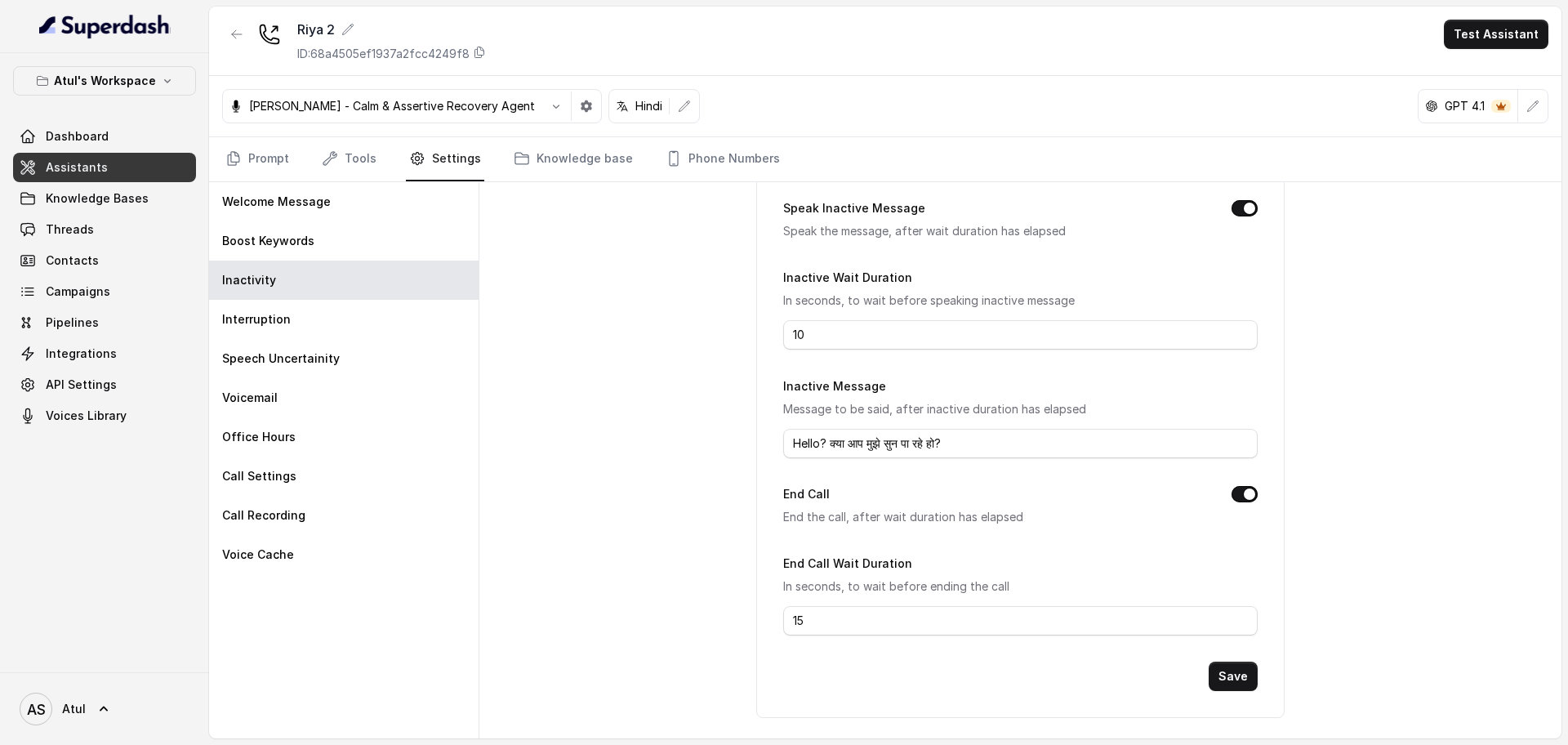
scroll to position [102, 0]
click at [337, 331] on div "Interruption" at bounding box center [344, 319] width 269 height 39
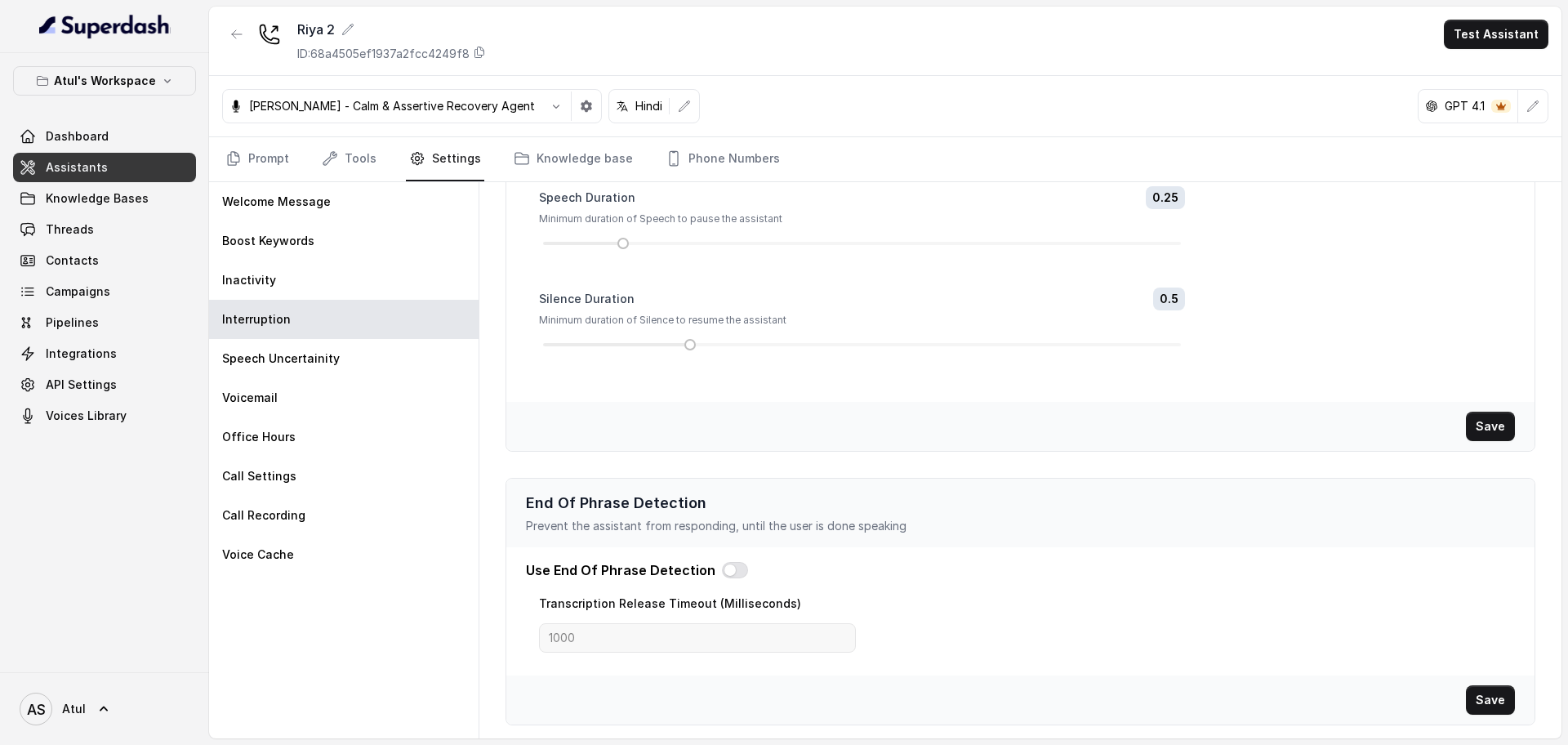
scroll to position [242, 0]
click at [392, 361] on div "Speech Uncertainity" at bounding box center [344, 359] width 269 height 39
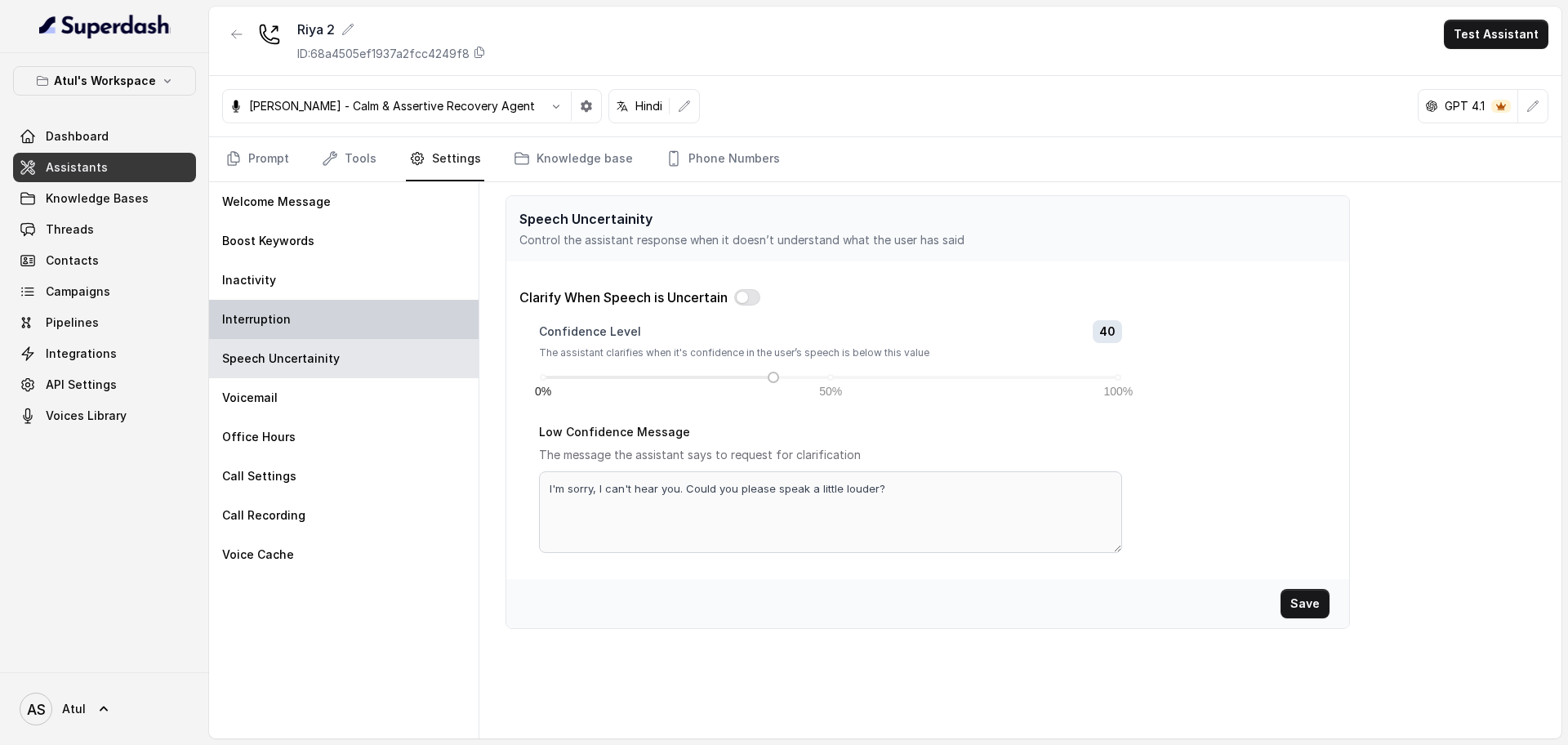
click at [377, 313] on div "Interruption" at bounding box center [344, 319] width 269 height 39
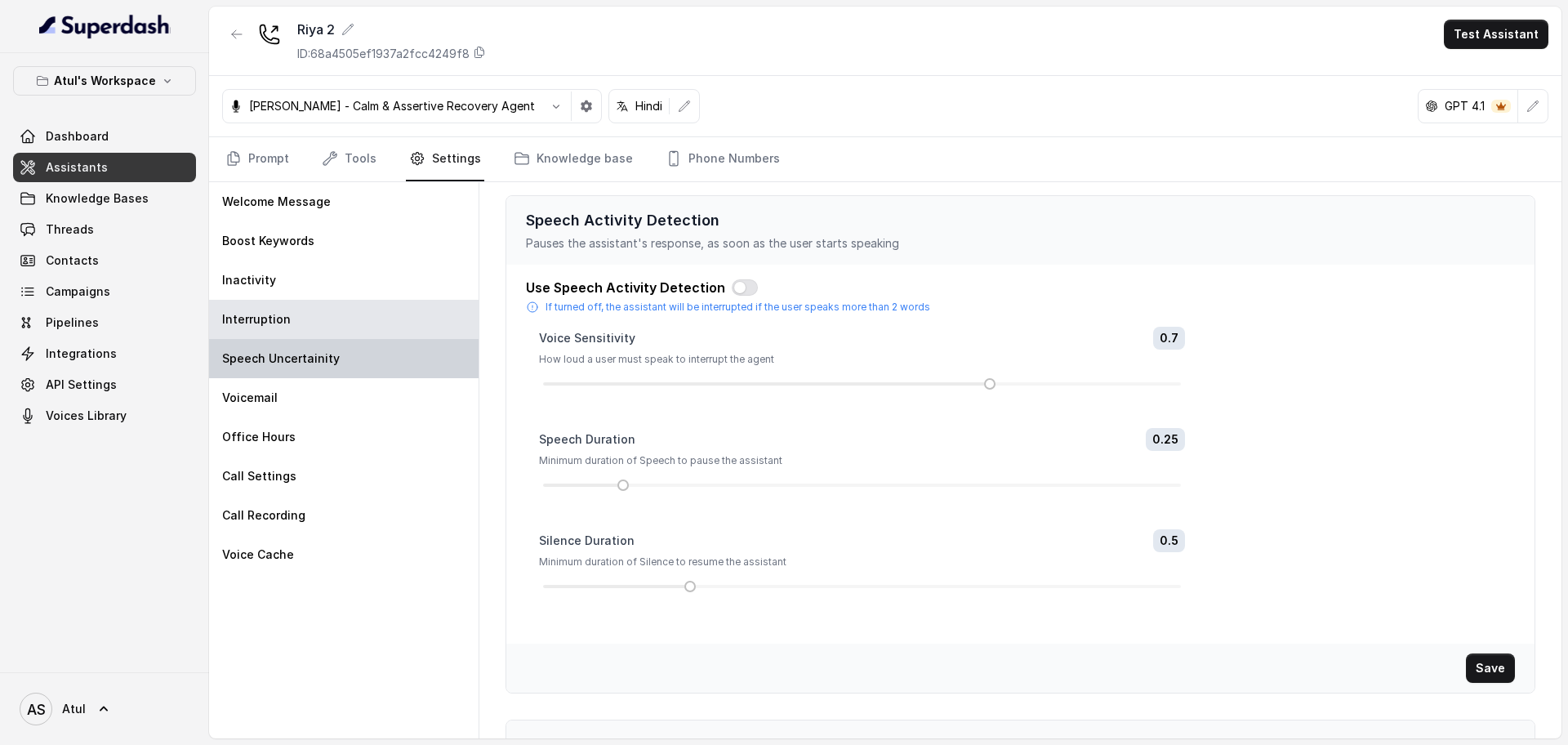
click at [375, 361] on div "Speech Uncertainity" at bounding box center [344, 359] width 269 height 39
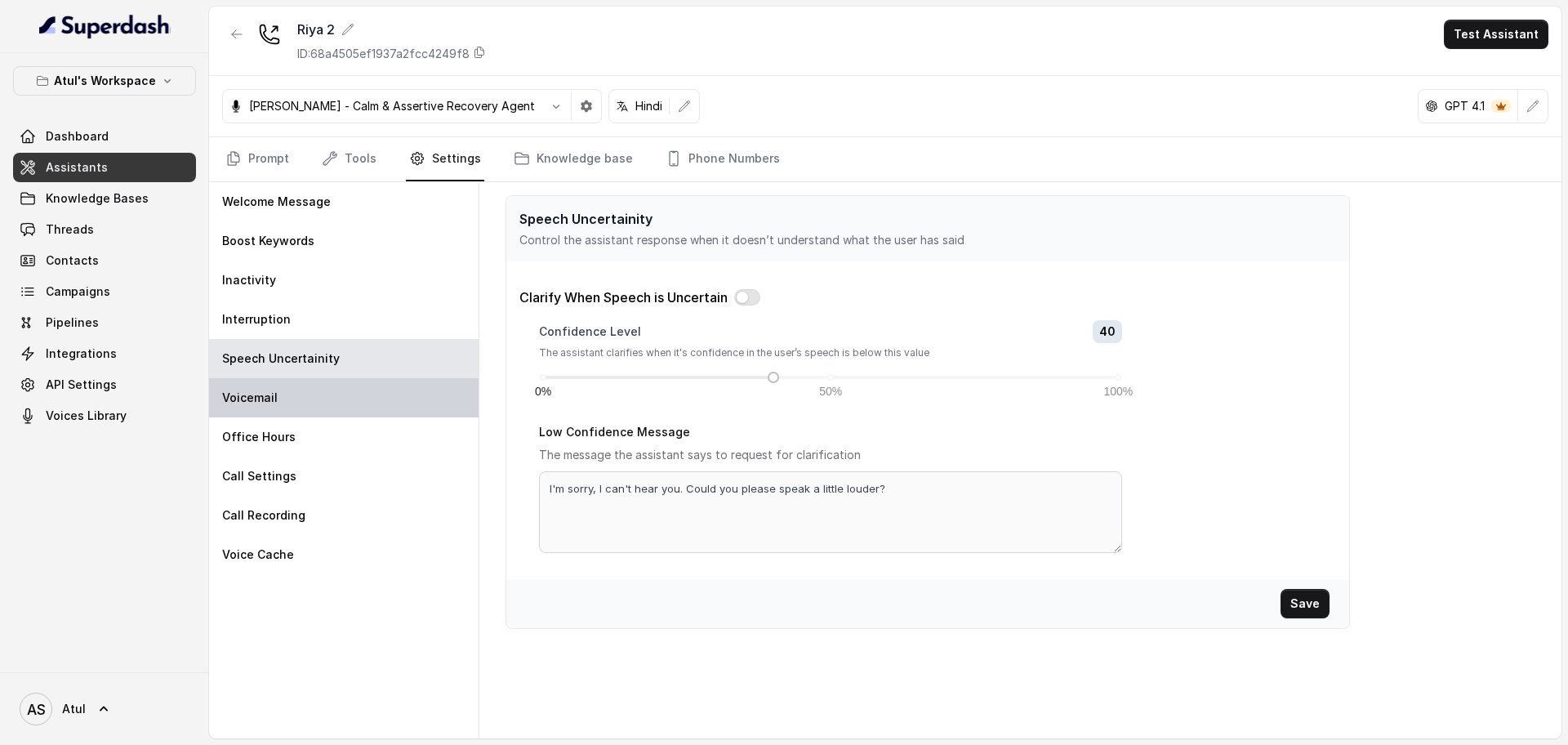
click at [359, 397] on div "Voicemail" at bounding box center [344, 398] width 269 height 39
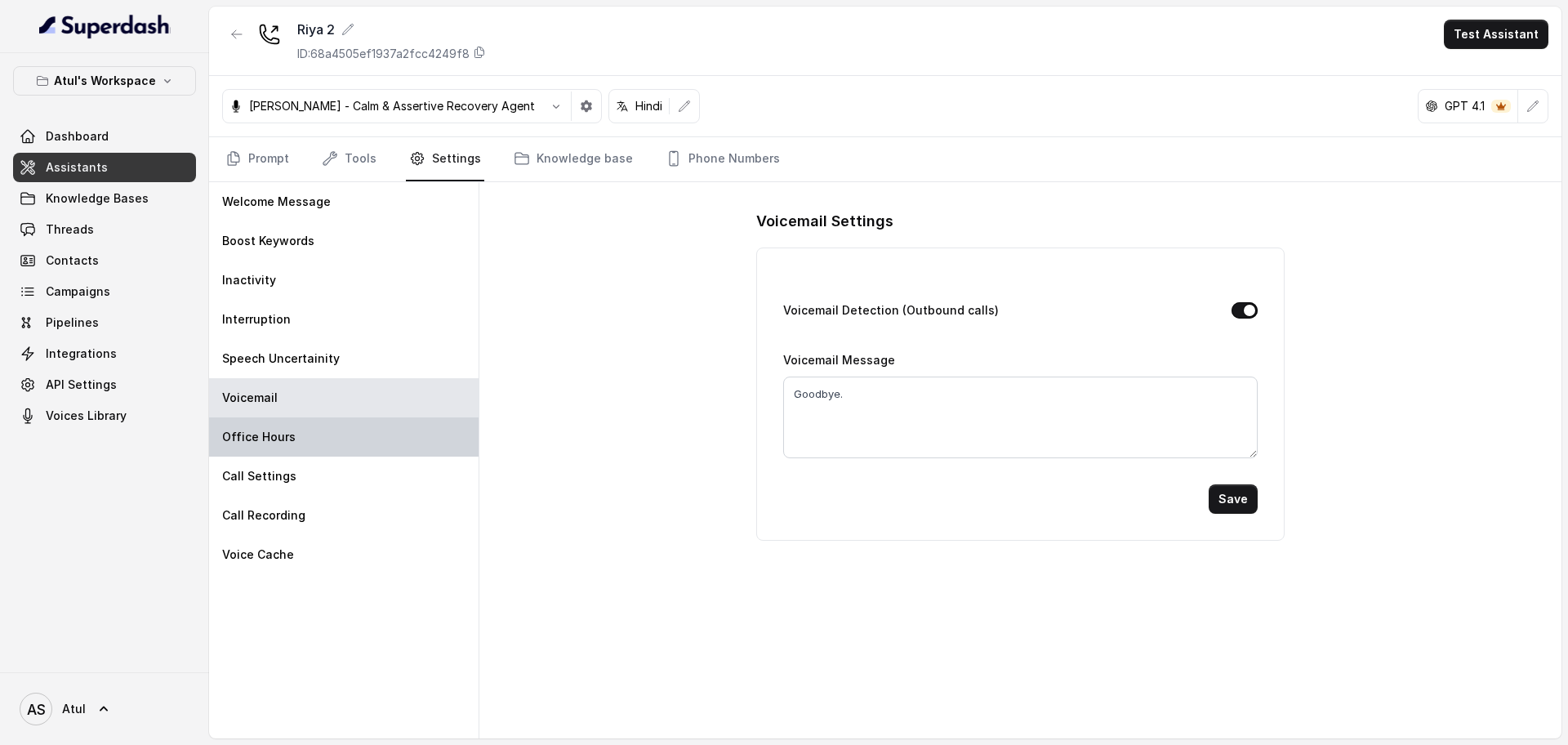
click at [355, 439] on div "Office Hours" at bounding box center [344, 437] width 269 height 39
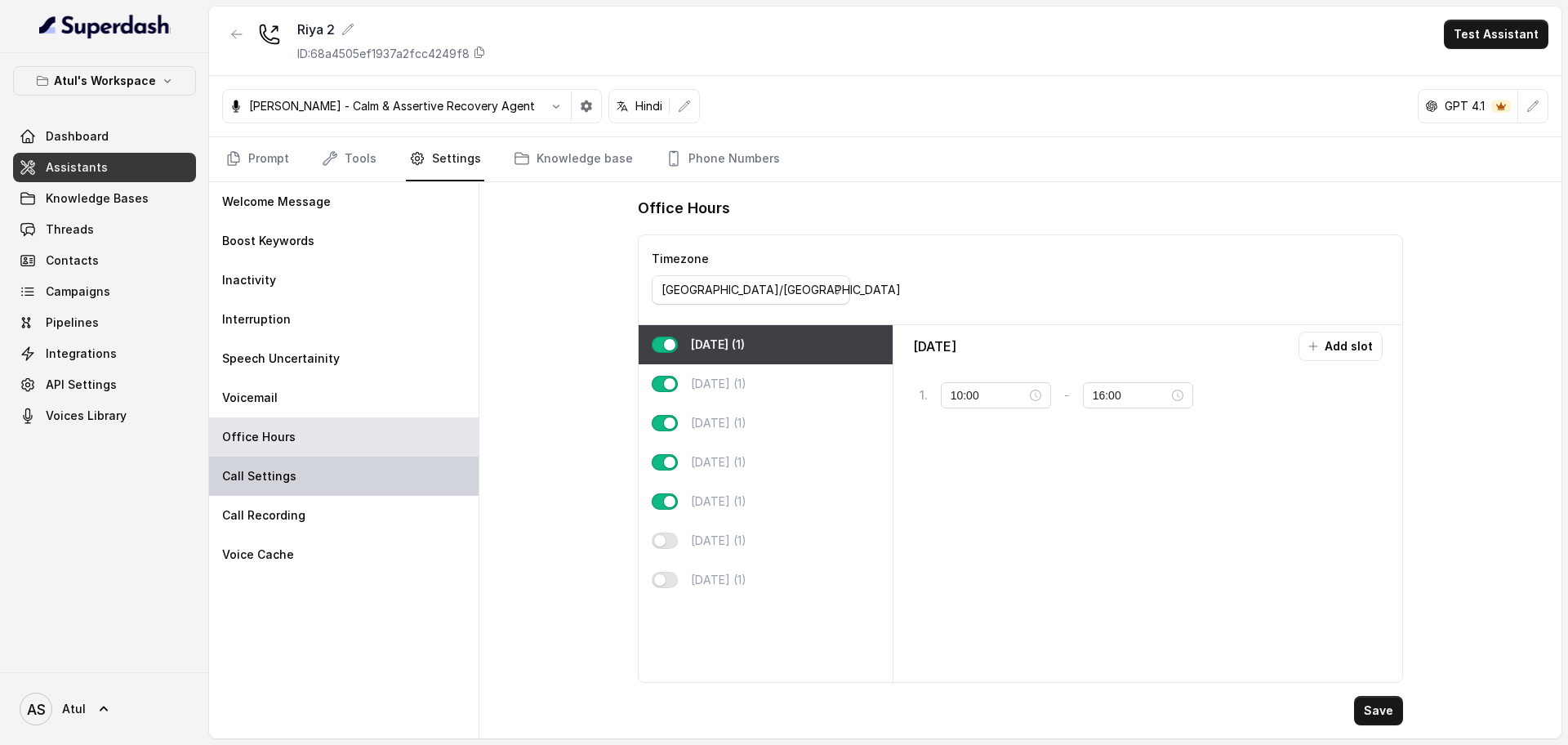
click at [342, 488] on div "Call Settings" at bounding box center [344, 477] width 269 height 39
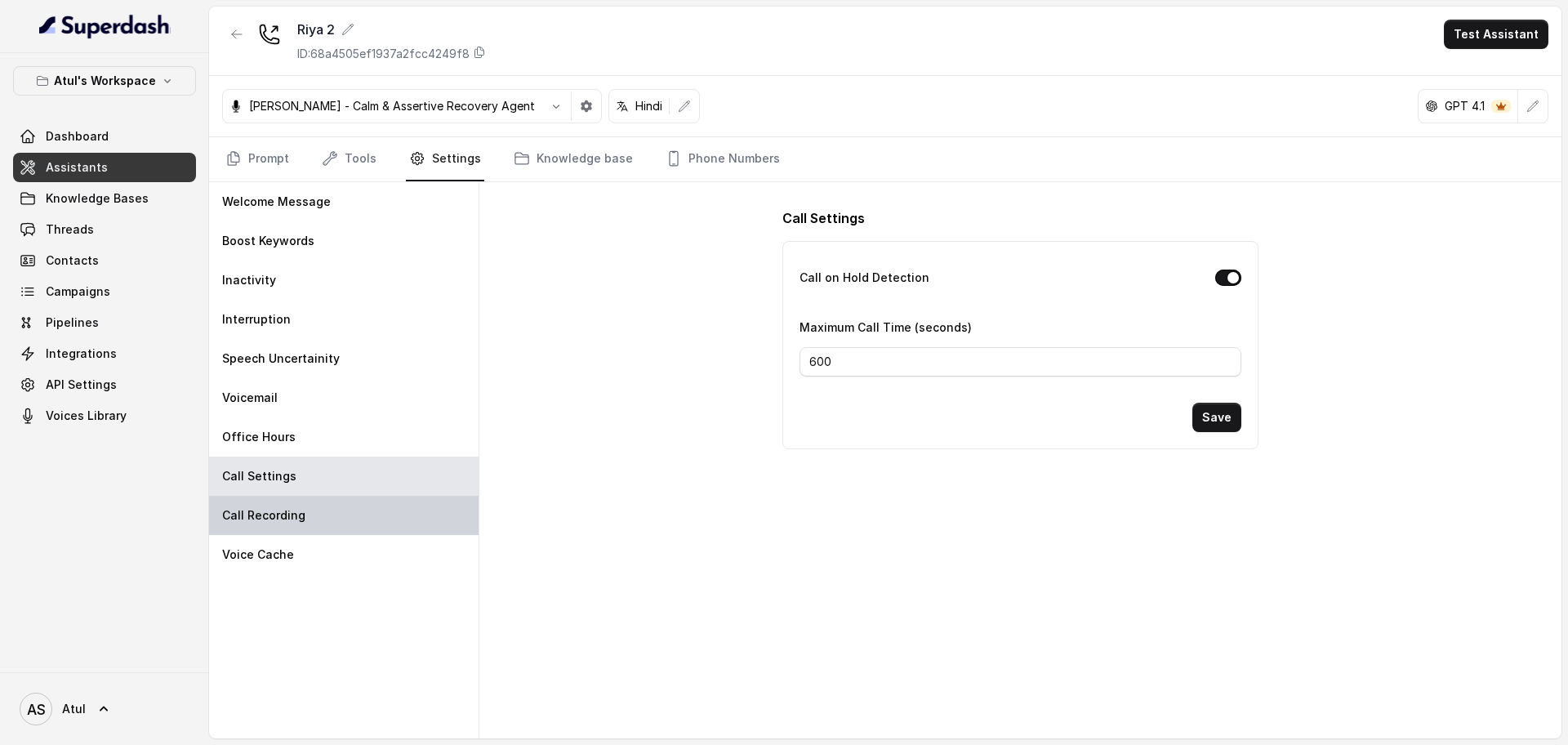
click at [337, 520] on div "Call Recording" at bounding box center [344, 516] width 269 height 39
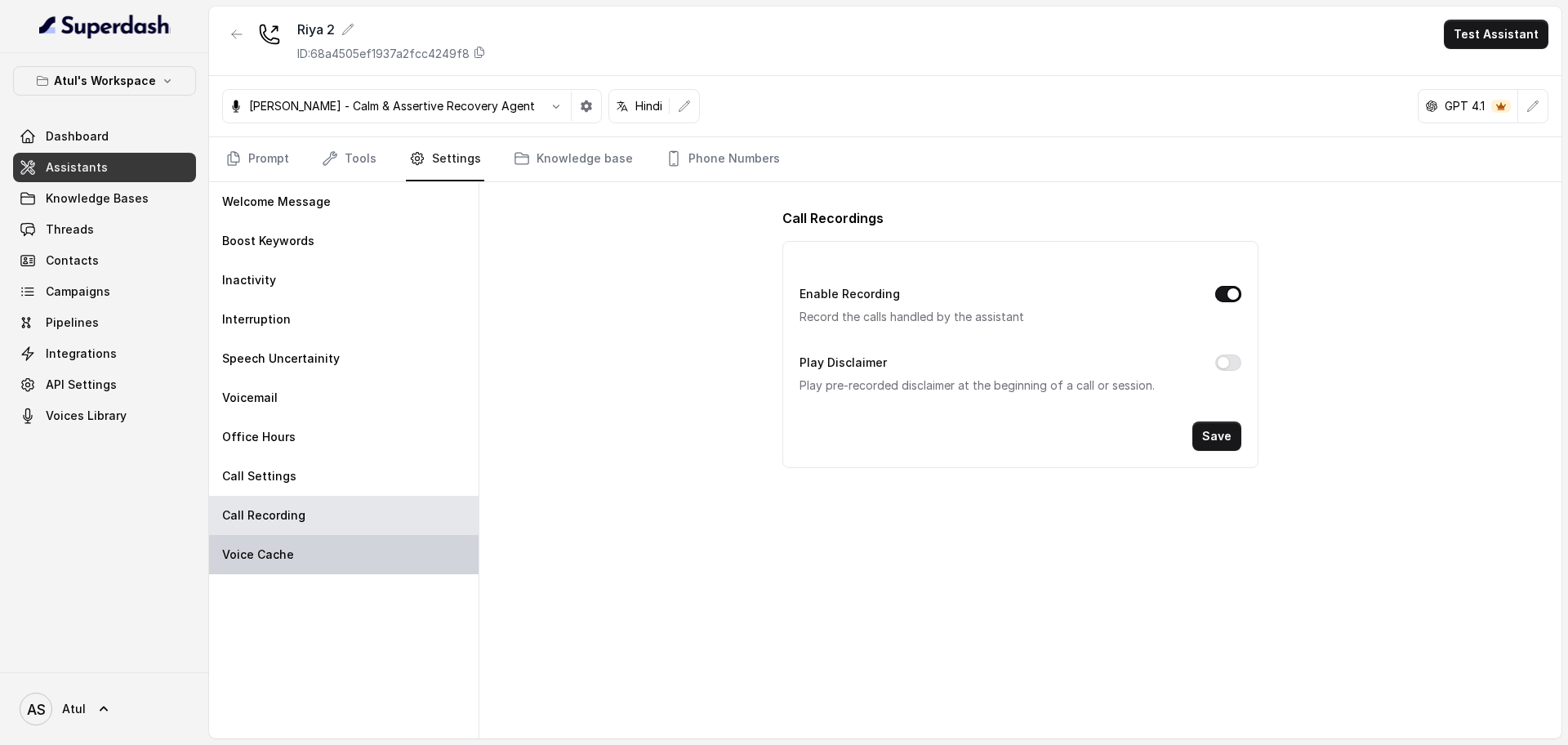
click at [324, 546] on div "Voice Cache" at bounding box center [344, 555] width 269 height 39
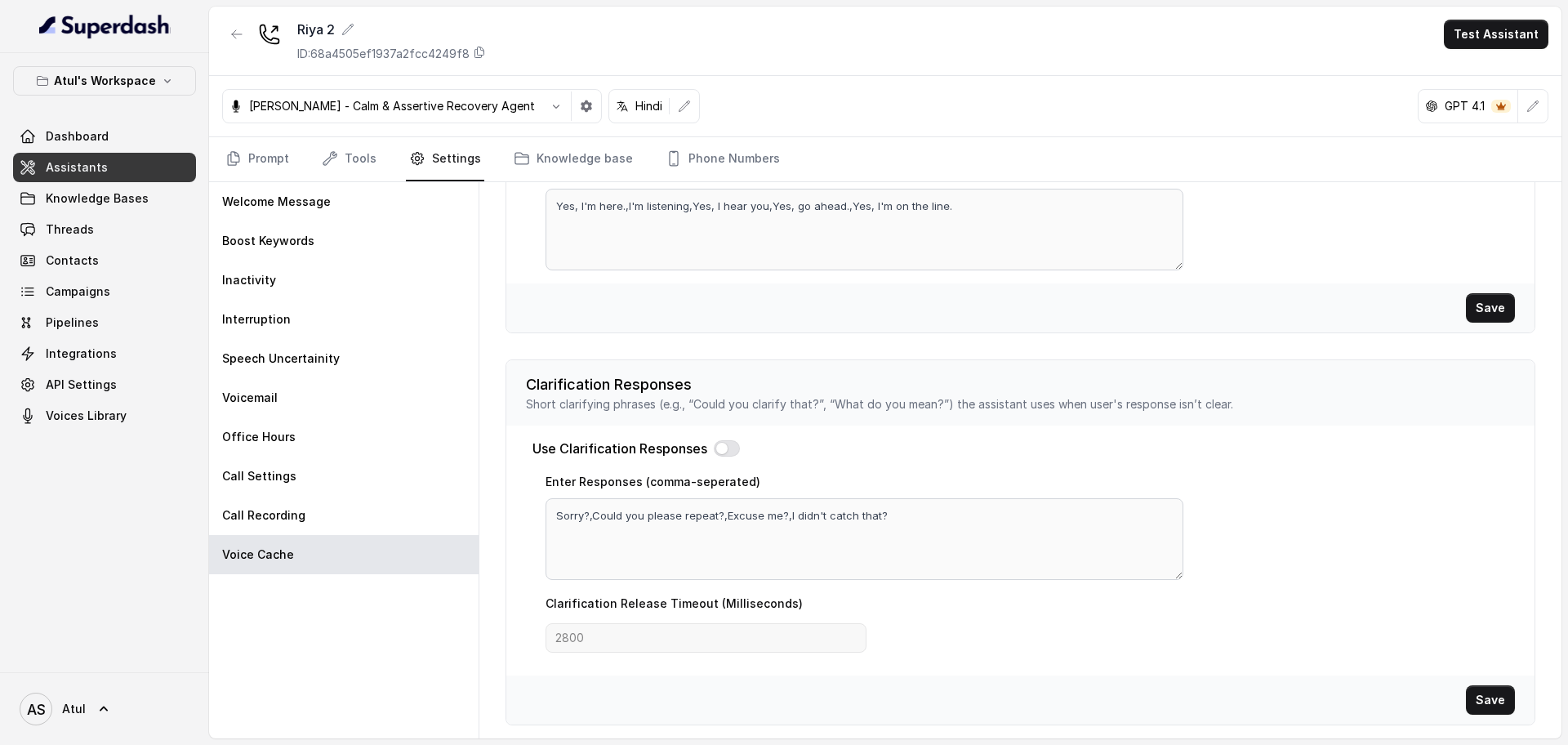
scroll to position [455, 0]
click at [407, 214] on div "Welcome Message" at bounding box center [344, 201] width 269 height 39
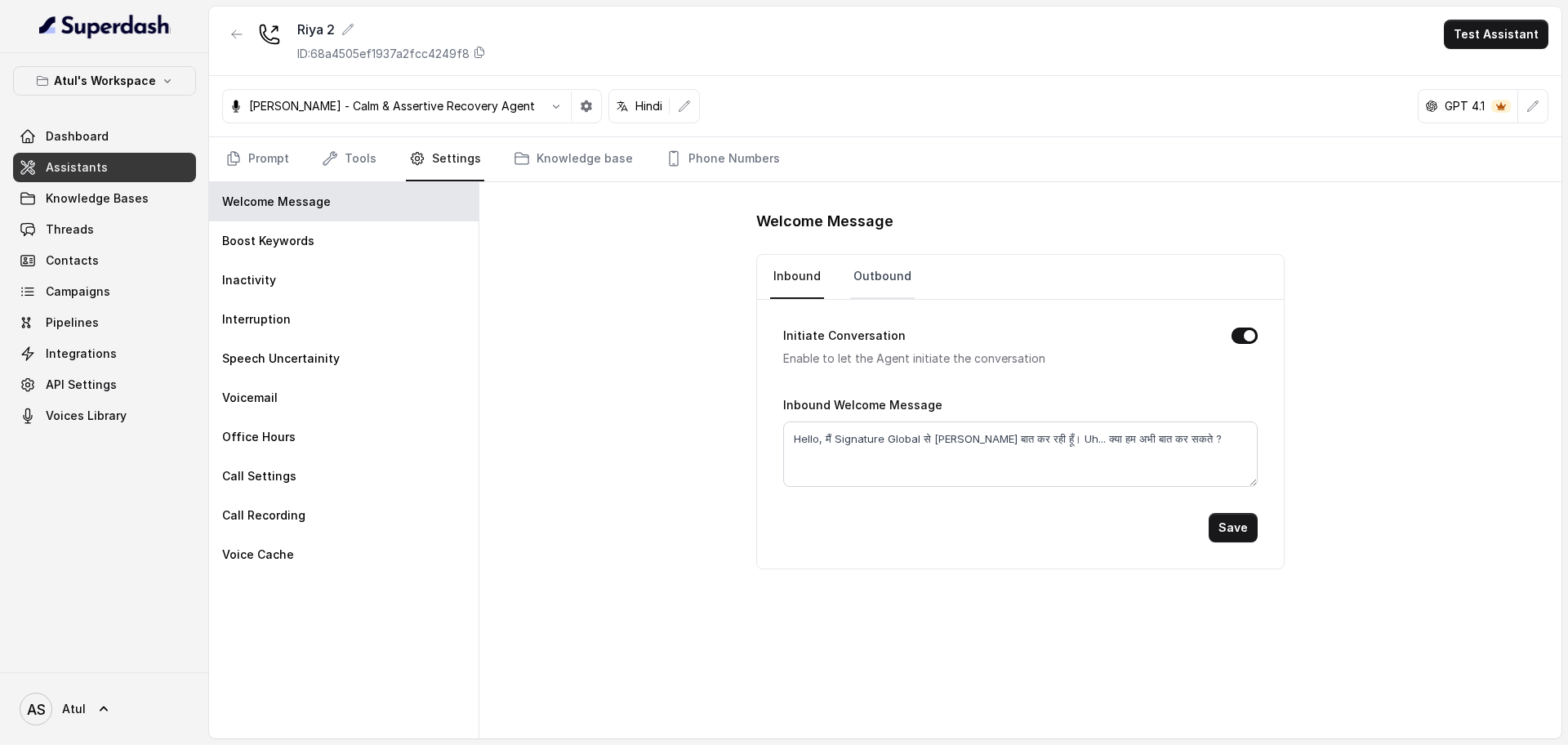
click at [880, 273] on link "Outbound" at bounding box center [883, 277] width 64 height 44
click at [779, 283] on link "Inbound" at bounding box center [797, 277] width 54 height 44
click at [600, 287] on div "Welcome Message Inbound Outbound Initiate Conversation Enable to let the Agent …" at bounding box center [1021, 460] width 1082 height 556
click at [272, 251] on div "Boost Keywords" at bounding box center [344, 241] width 269 height 39
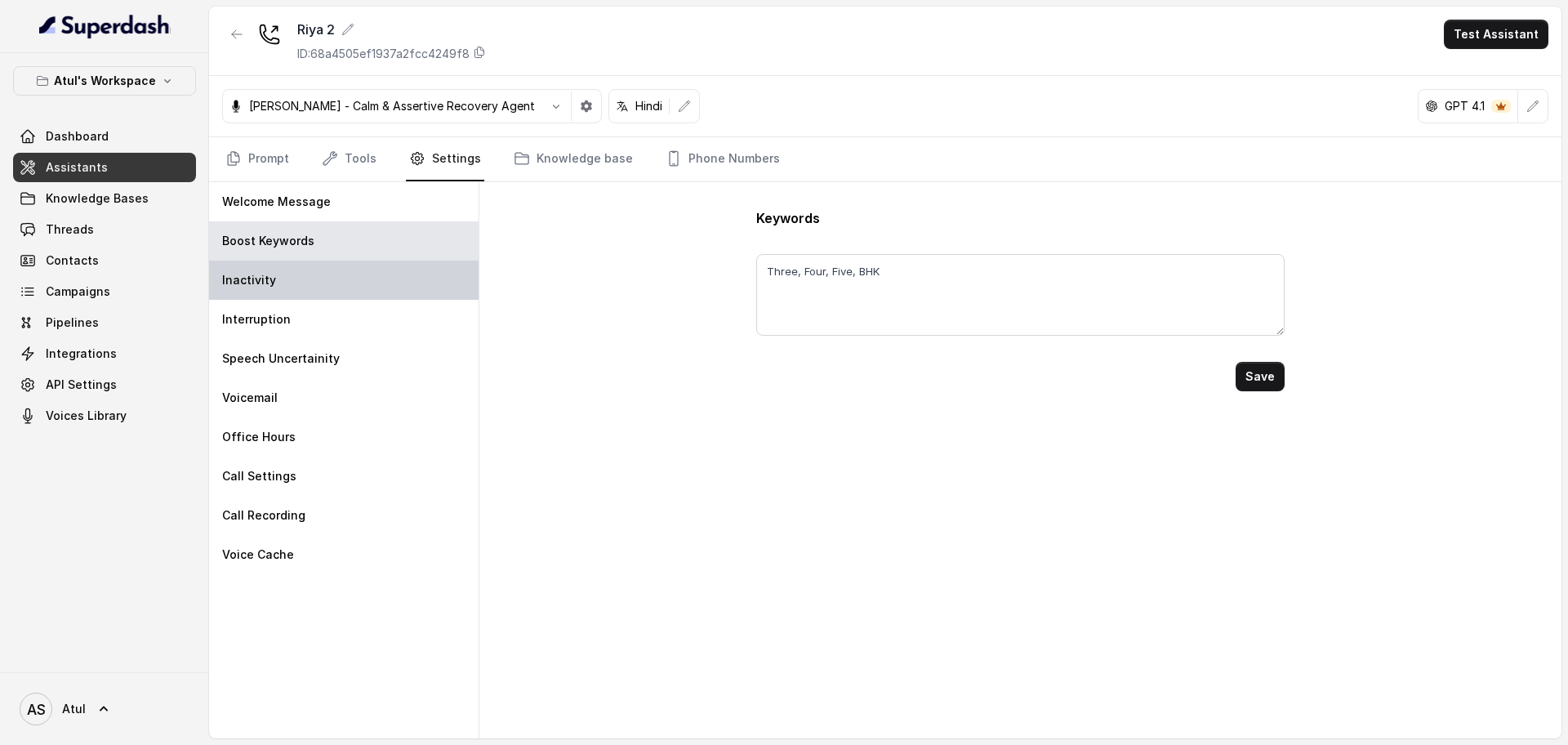
click at [261, 294] on div "Inactivity" at bounding box center [344, 280] width 269 height 39
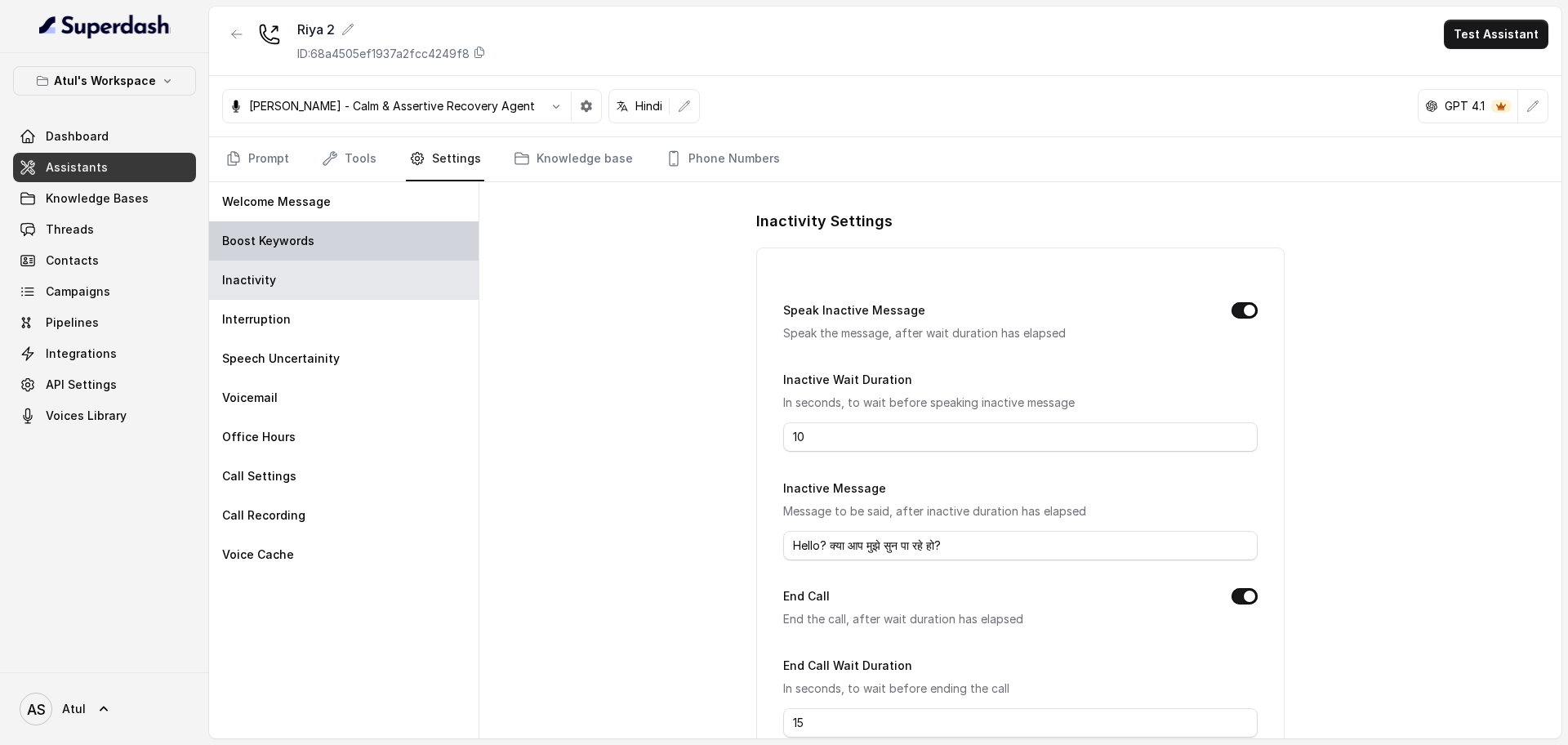
click at [280, 253] on div "Boost Keywords" at bounding box center [344, 241] width 269 height 39
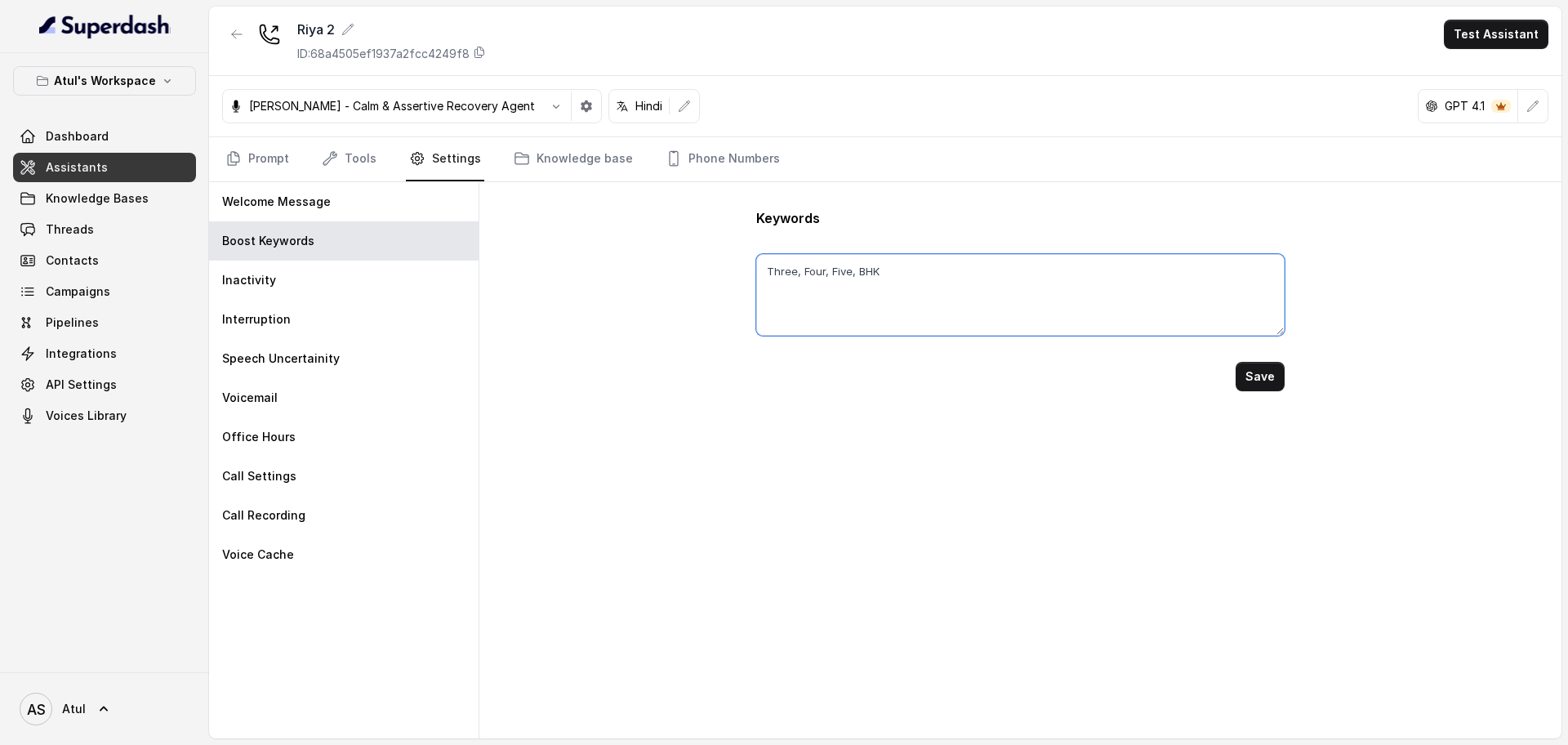
click at [840, 292] on textarea "Three, Four, Five, BHK" at bounding box center [1020, 295] width 527 height 82
click at [897, 277] on textarea "Three, Four, Five, BHK" at bounding box center [1020, 295] width 527 height 82
click at [279, 291] on div "Inactivity" at bounding box center [344, 280] width 269 height 39
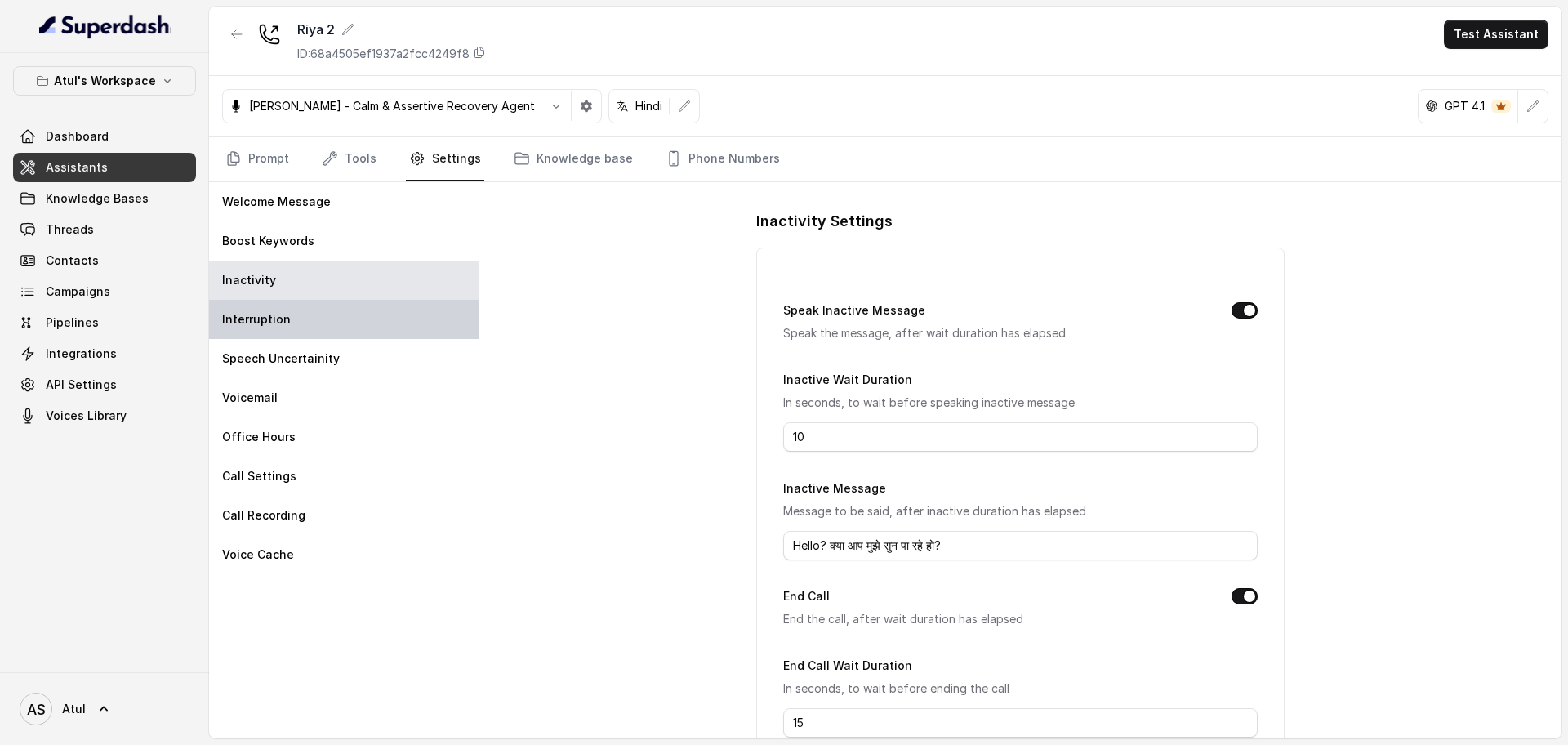
click at [279, 324] on p "Interruption" at bounding box center [256, 319] width 69 height 16
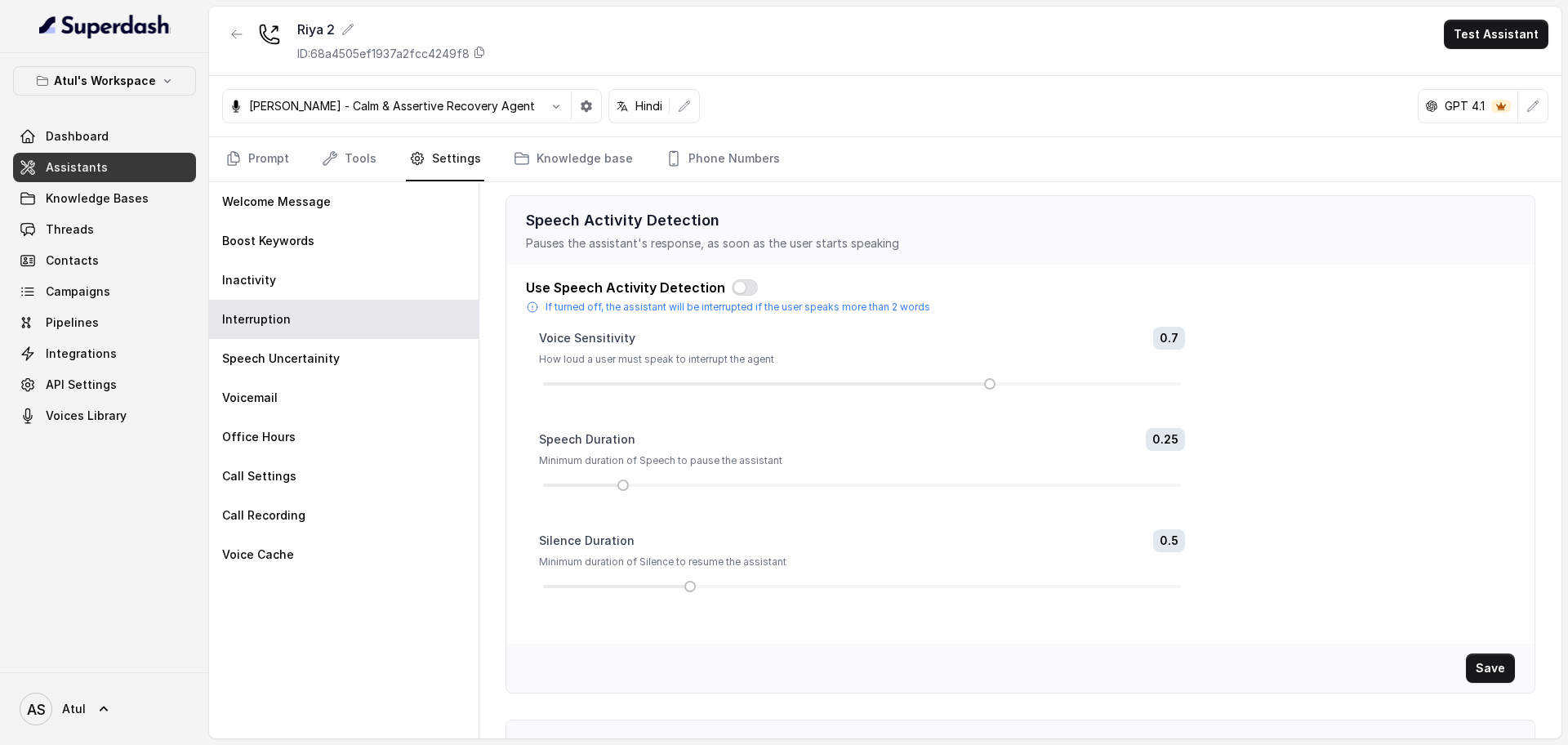
click at [547, 183] on div "Speech Activity Detection Pauses the assistant's response, as soon as the user …" at bounding box center [1021, 581] width 1056 height 798
click at [556, 166] on link "Knowledge base" at bounding box center [573, 159] width 126 height 44
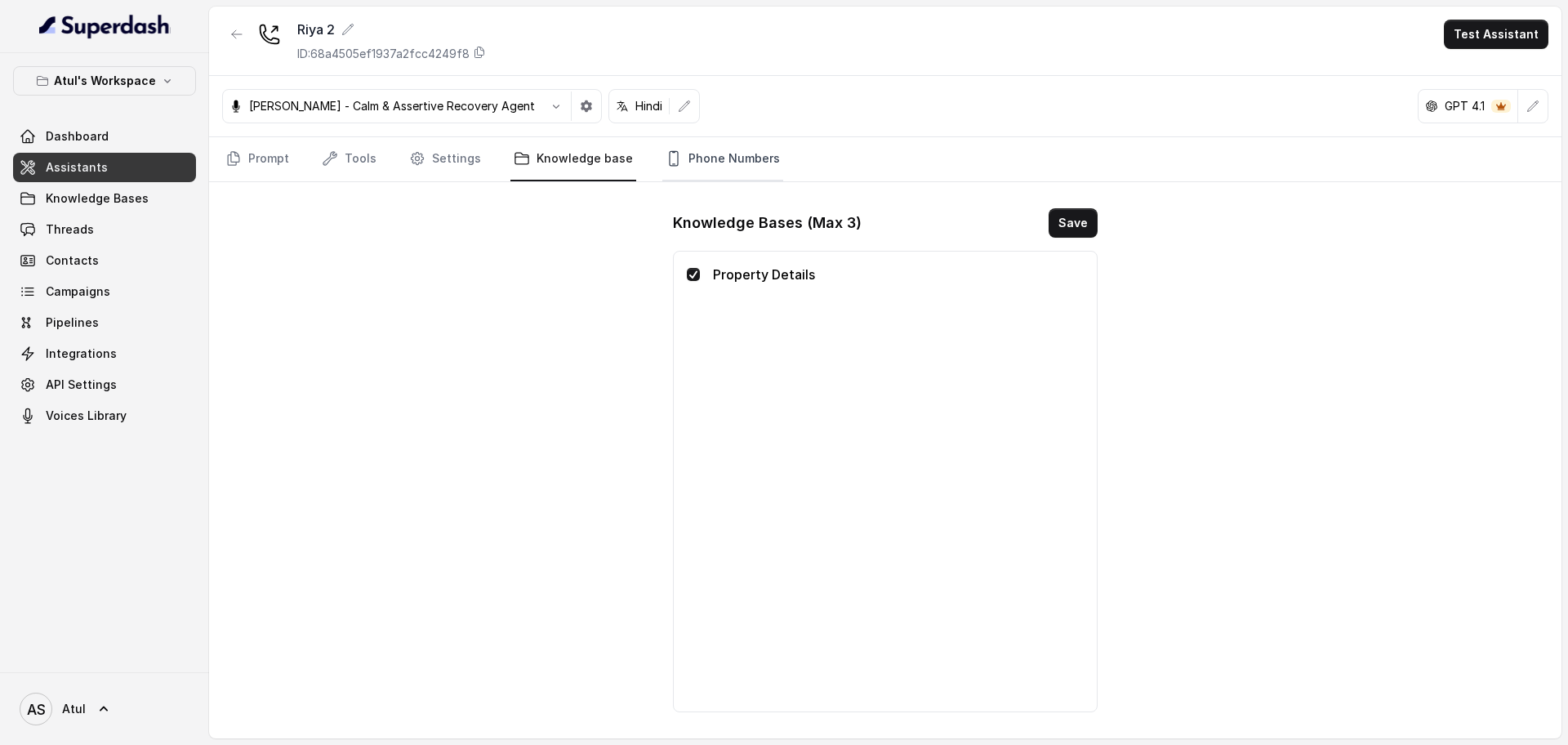
click at [752, 160] on link "Phone Numbers" at bounding box center [723, 159] width 121 height 44
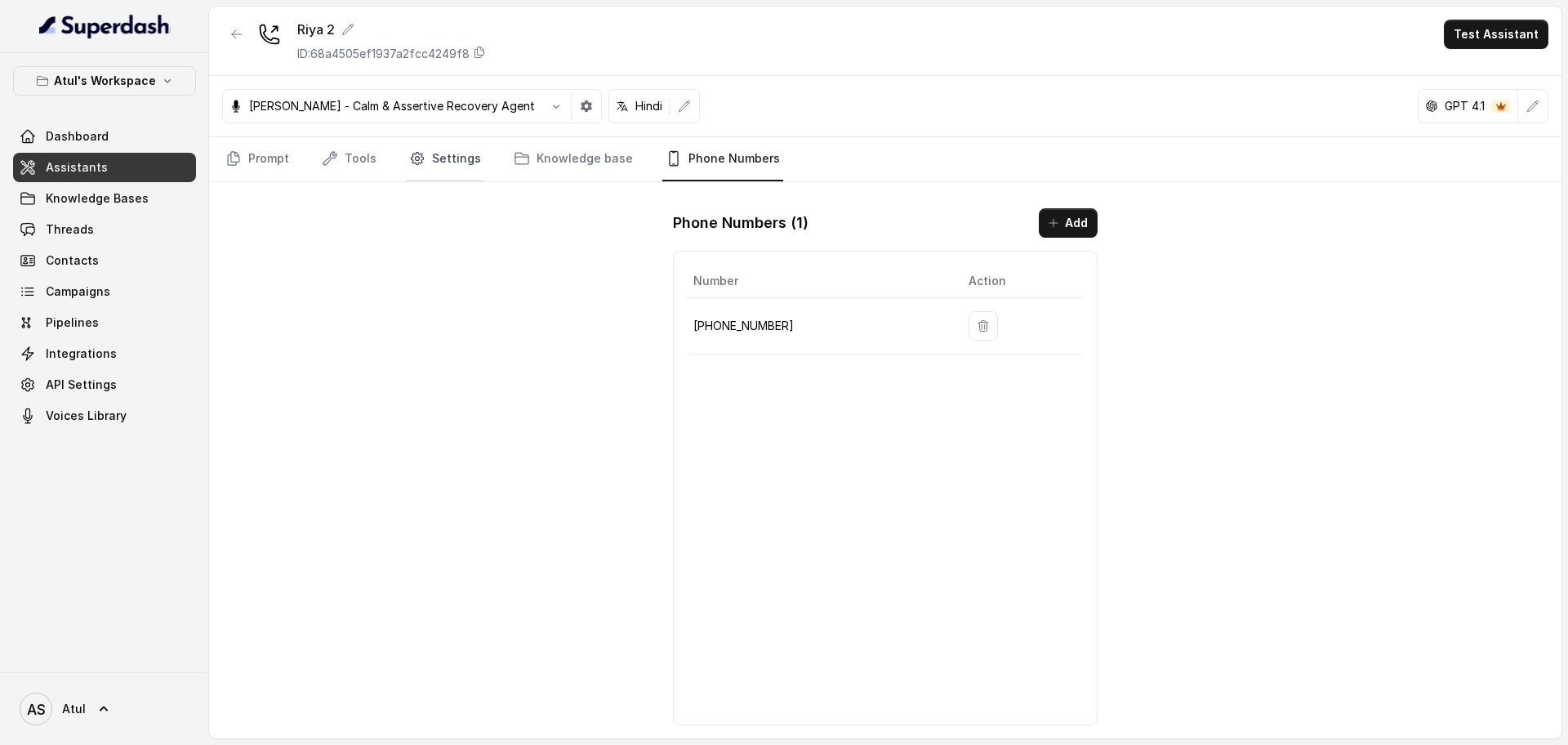
click at [424, 155] on link "Settings" at bounding box center [445, 159] width 79 height 44
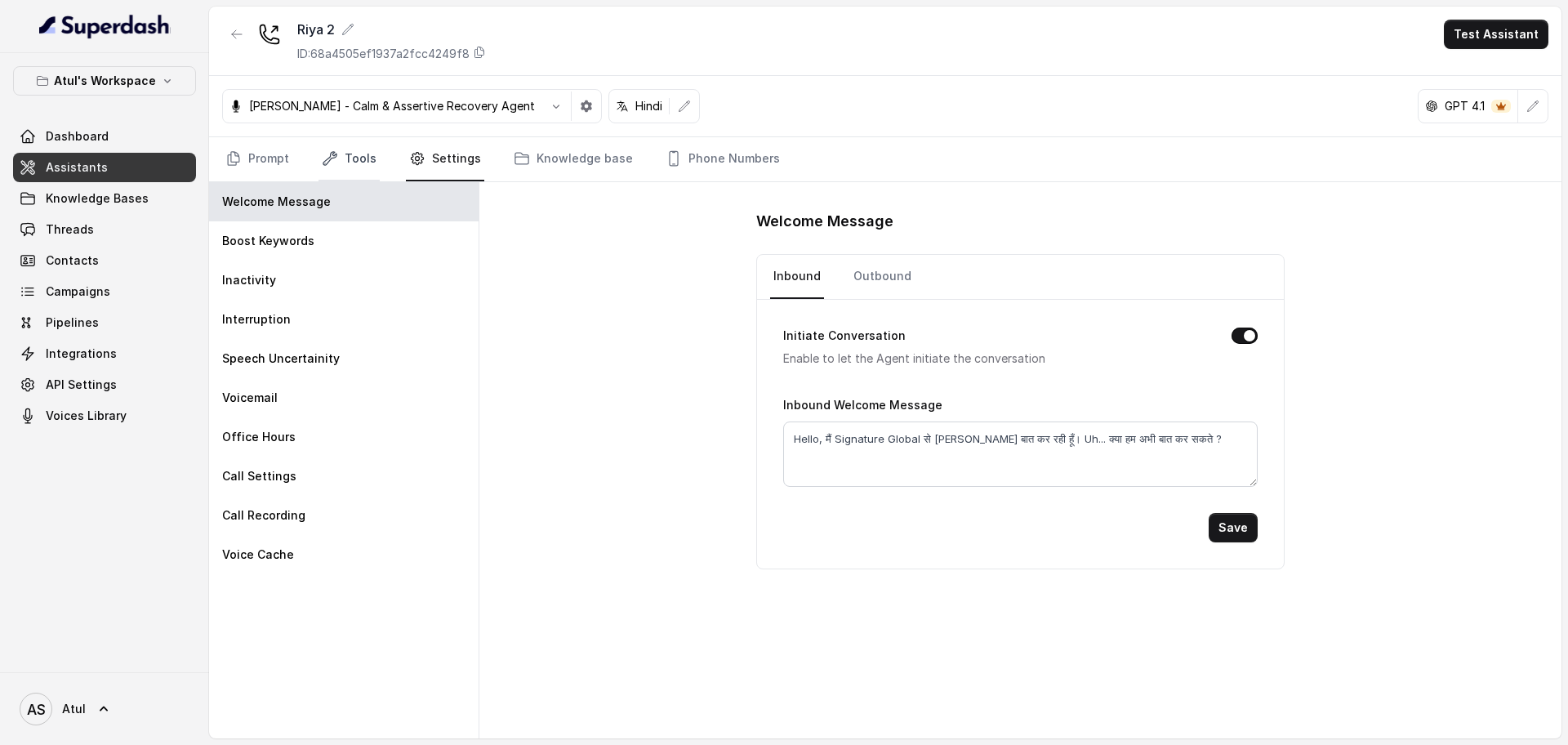
click at [360, 158] on link "Tools" at bounding box center [349, 159] width 61 height 44
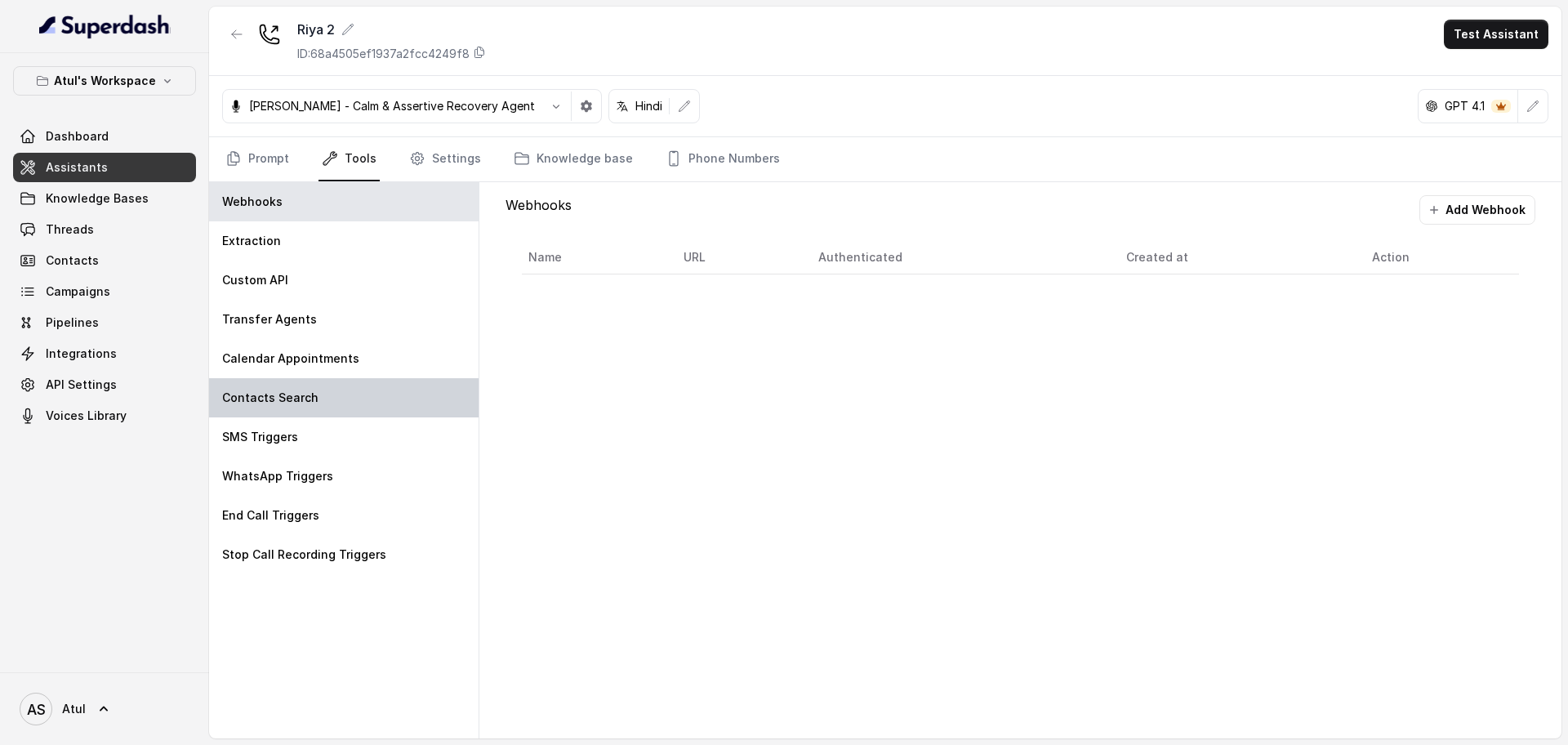
click at [284, 404] on p "Contacts Search" at bounding box center [271, 397] width 96 height 16
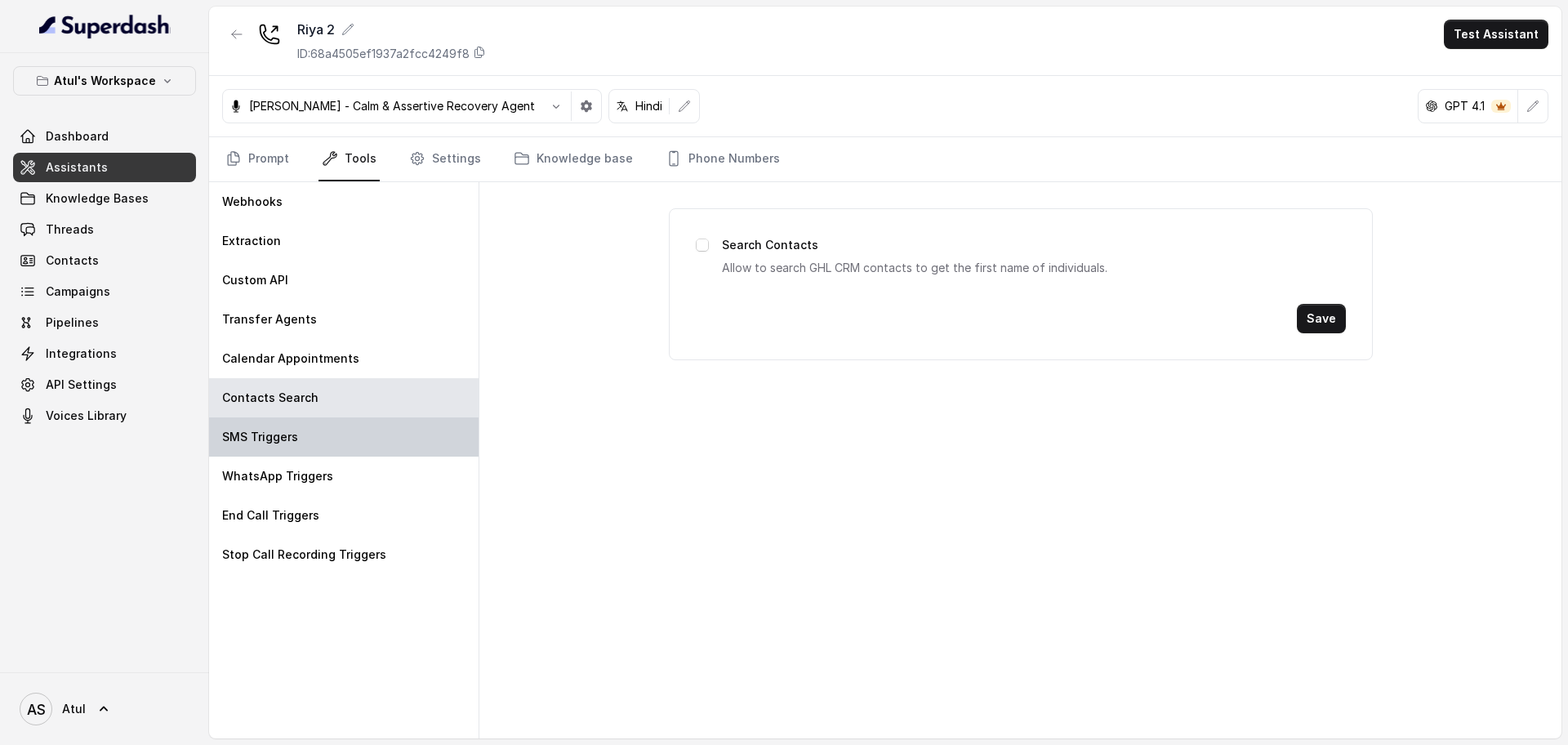
click at [305, 444] on div "SMS Triggers" at bounding box center [344, 437] width 269 height 39
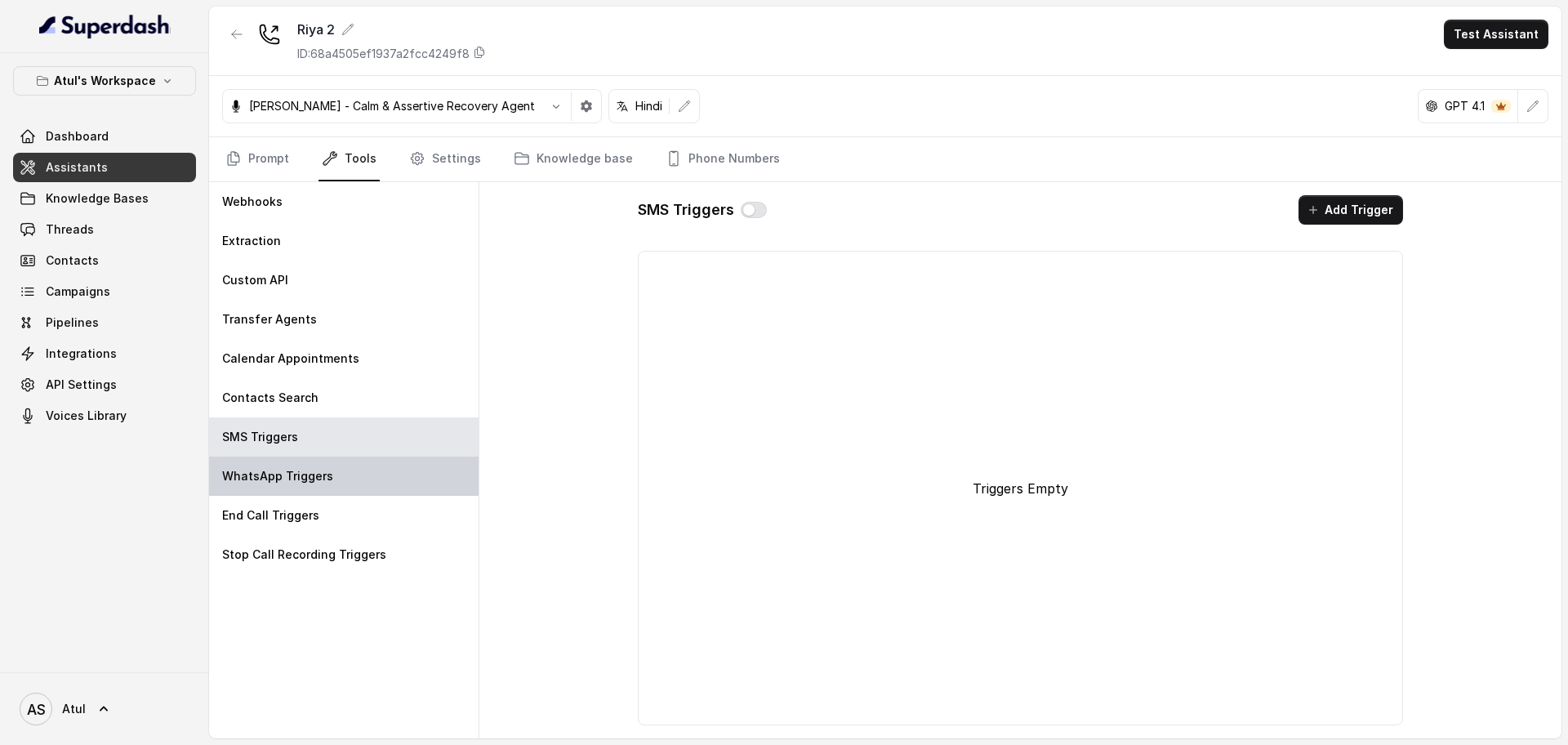
click at [297, 479] on p "WhatsApp Triggers" at bounding box center [278, 476] width 111 height 16
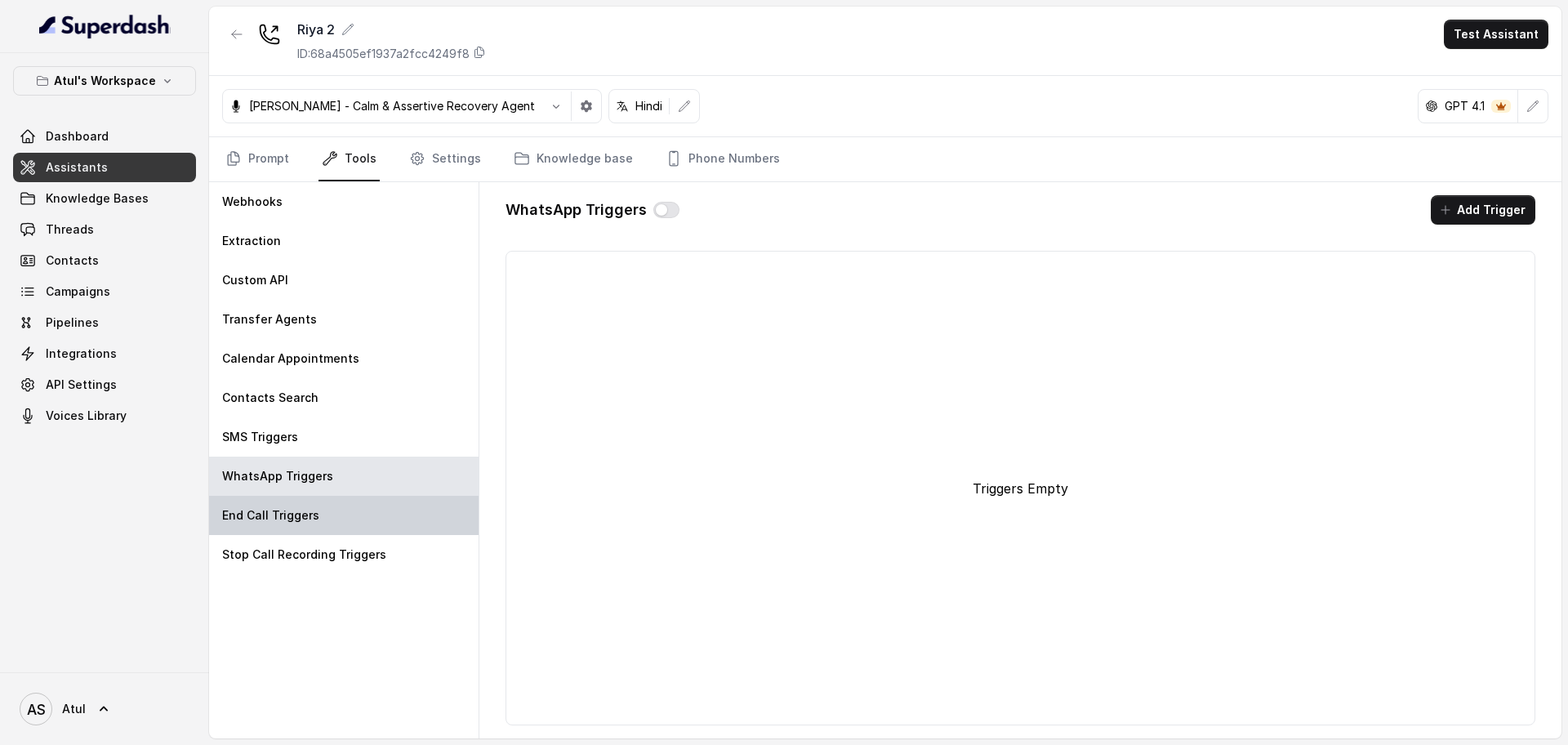
click at [340, 515] on div "End Call Triggers" at bounding box center [344, 516] width 269 height 39
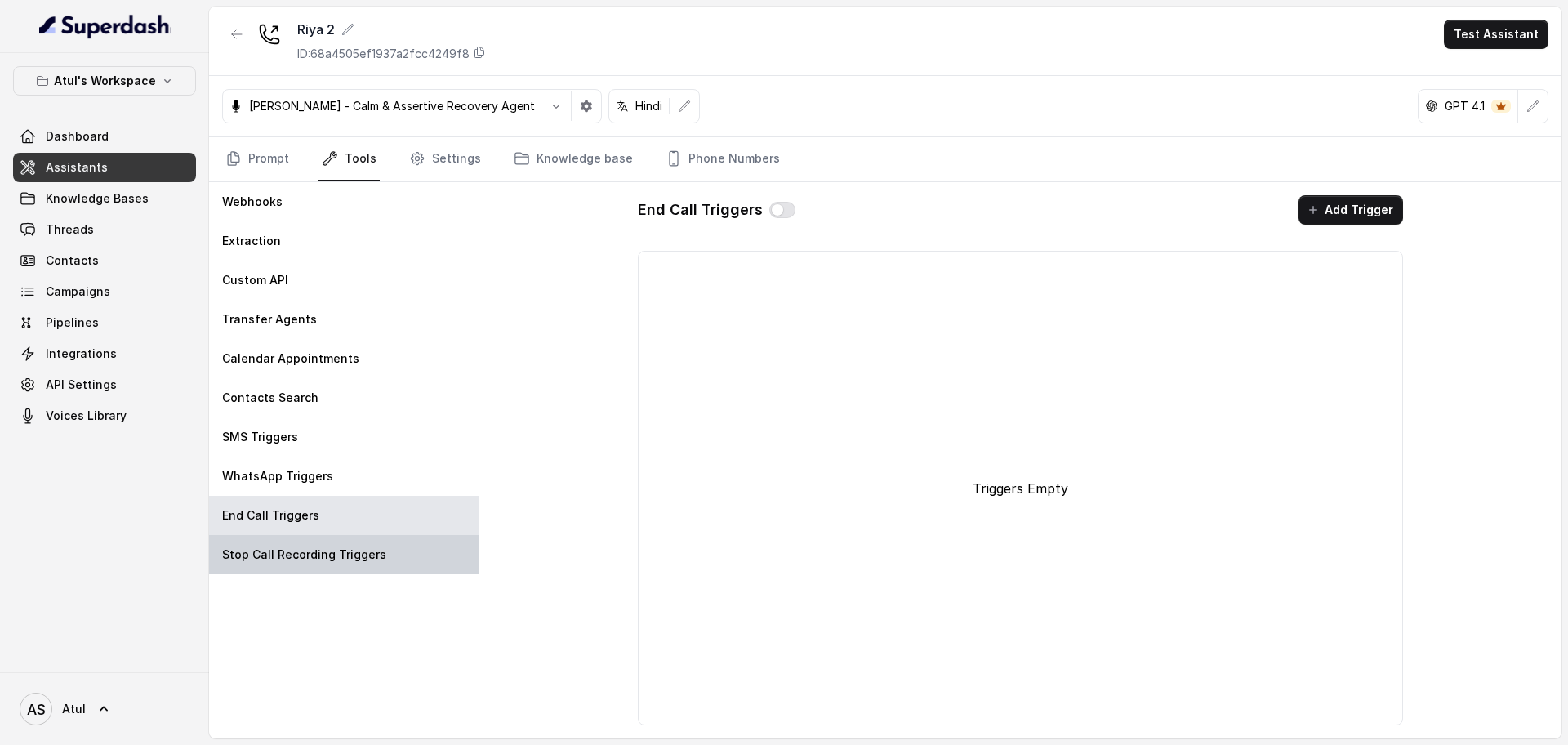
click at [339, 547] on p "Stop Call Recording Triggers" at bounding box center [305, 555] width 164 height 16
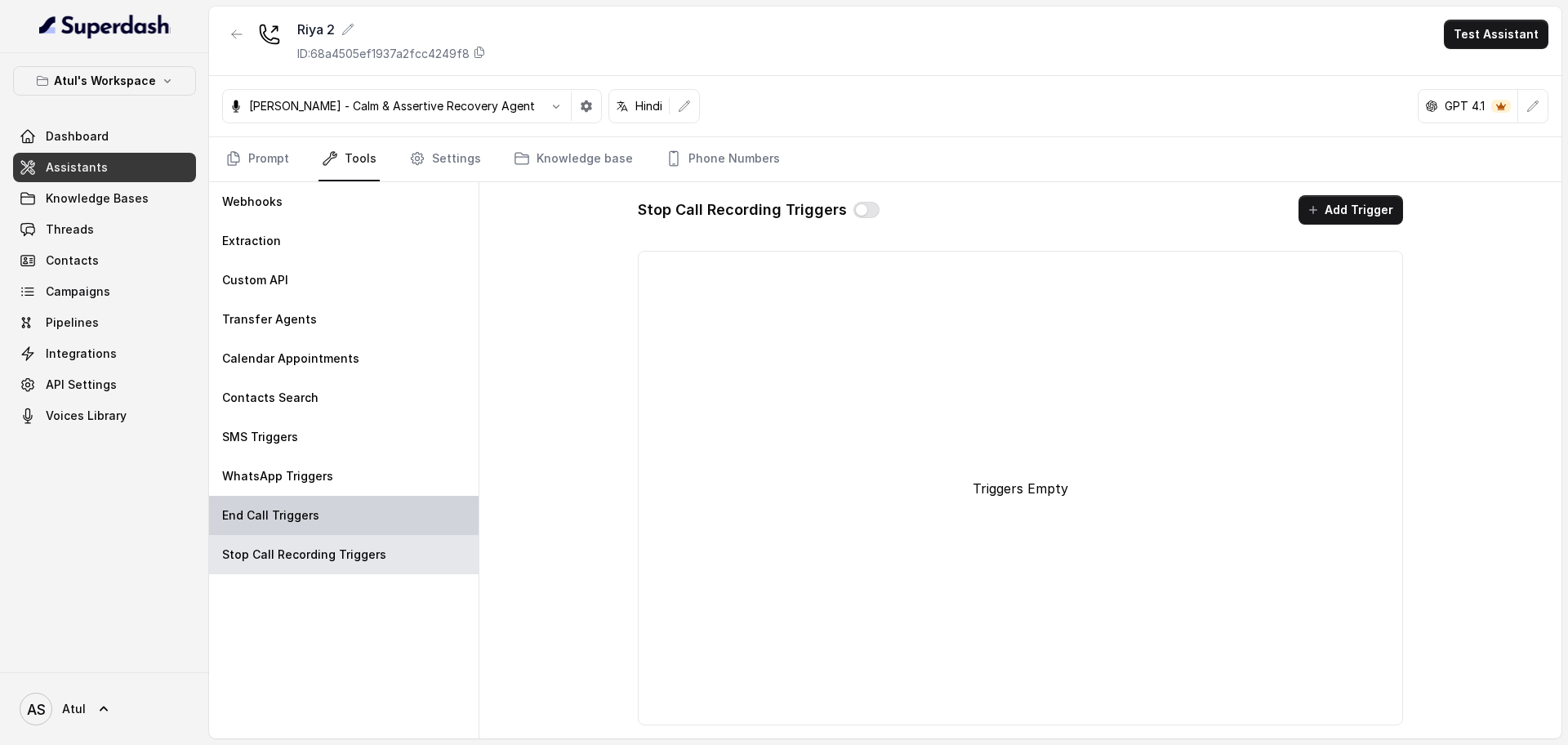
click at [338, 516] on div "End Call Triggers" at bounding box center [344, 516] width 269 height 39
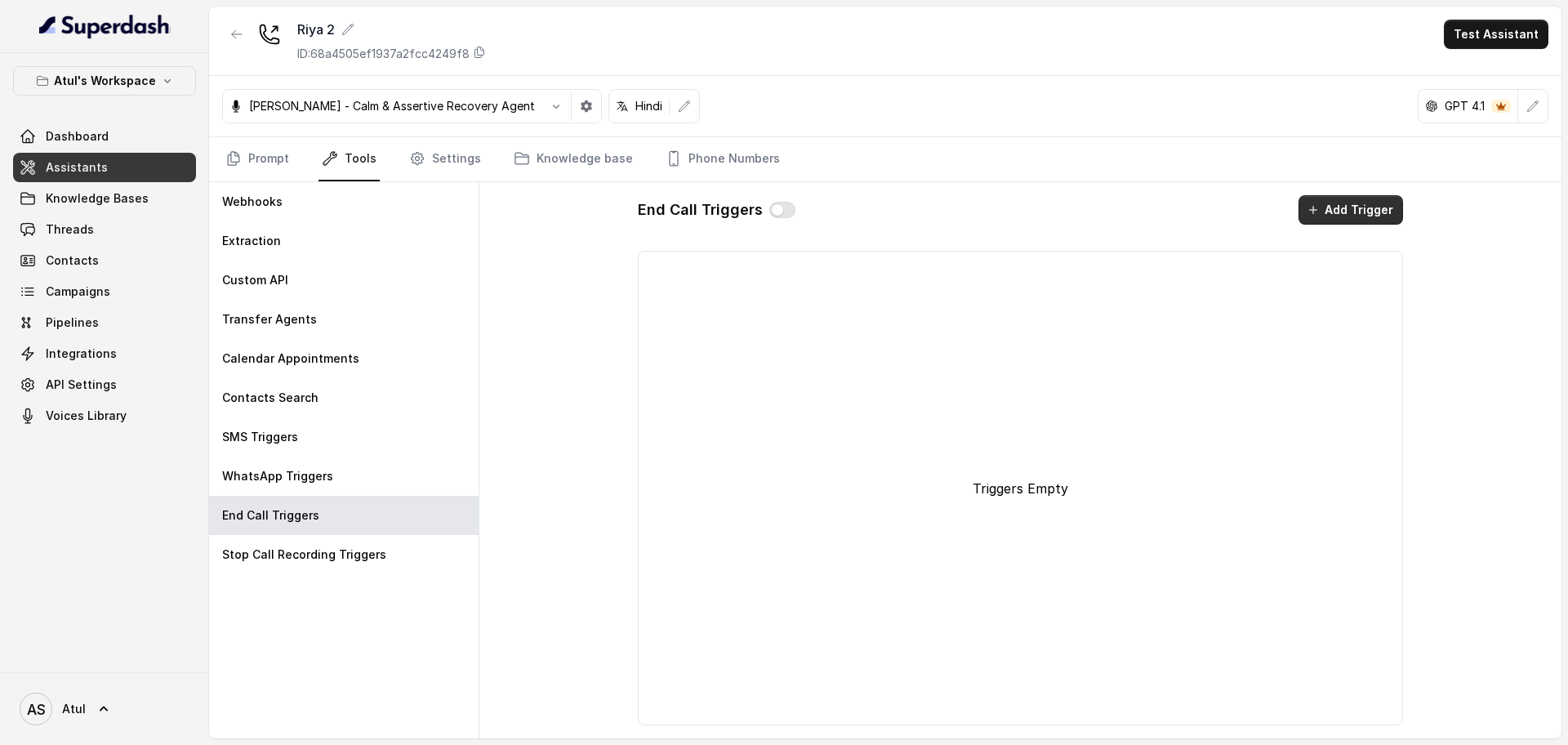
click at [1351, 212] on button "Add Trigger" at bounding box center [1351, 210] width 105 height 30
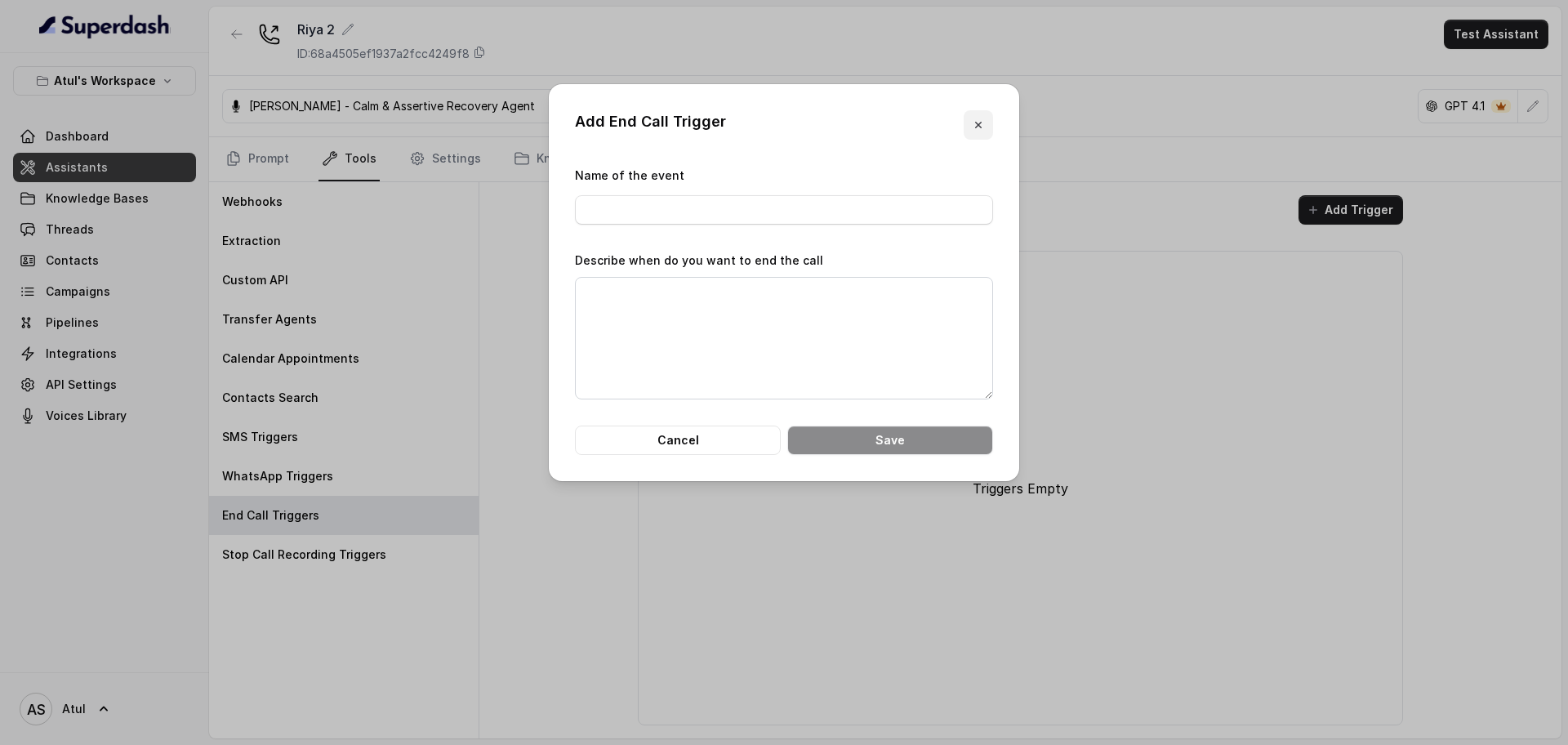
click at [973, 124] on icon "button" at bounding box center [978, 124] width 13 height 13
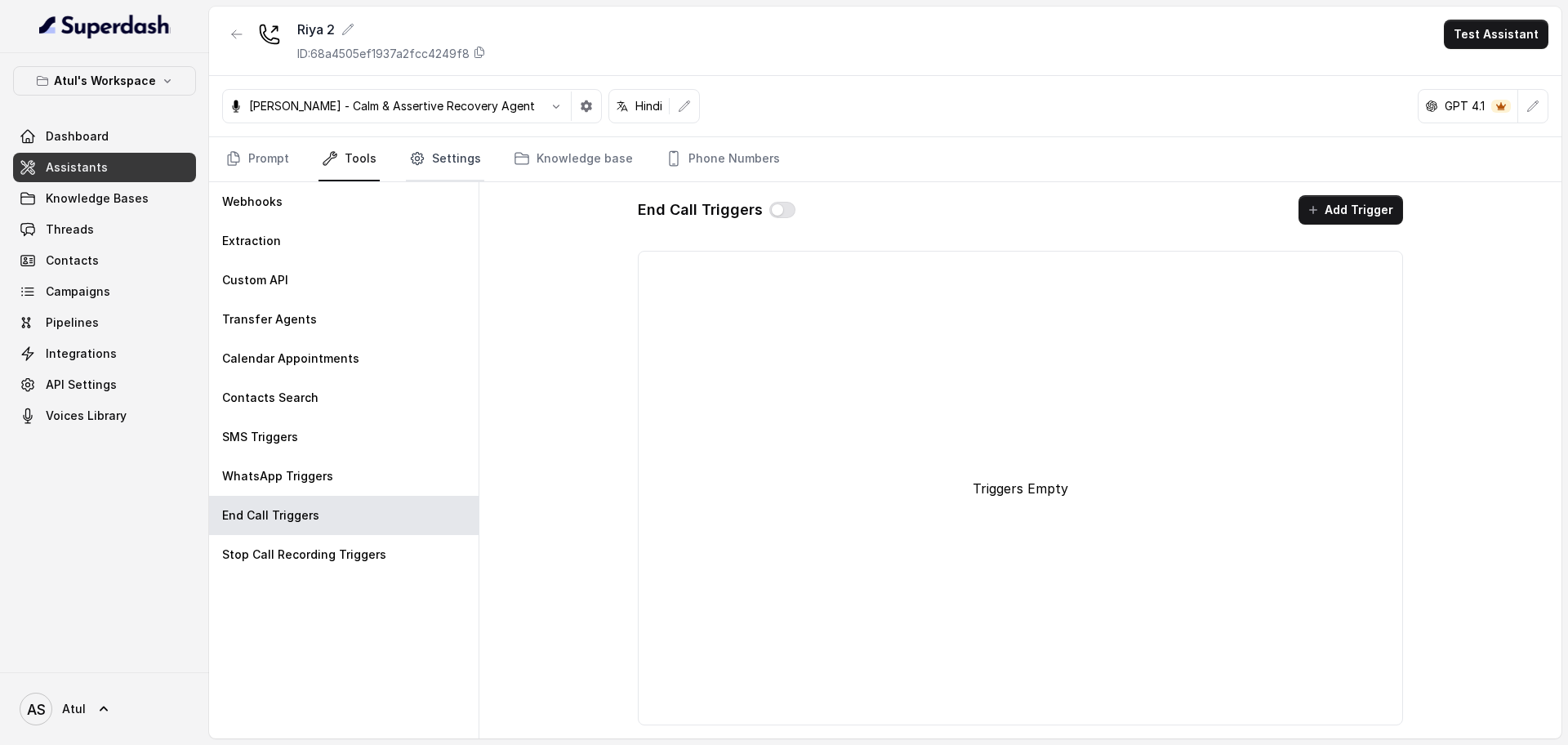
click at [441, 163] on link "Settings" at bounding box center [445, 159] width 79 height 44
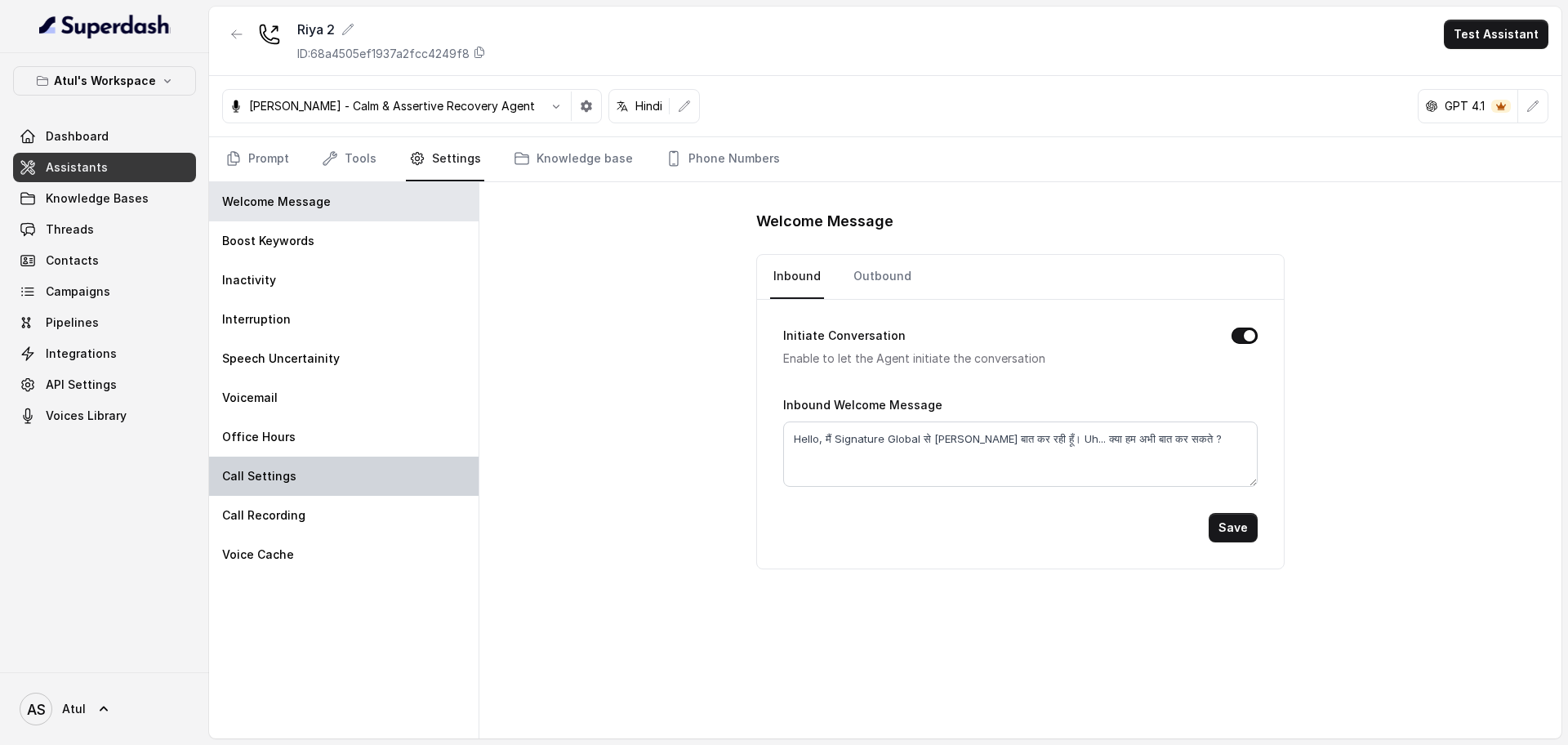
click at [302, 472] on div "Call Settings" at bounding box center [344, 477] width 269 height 39
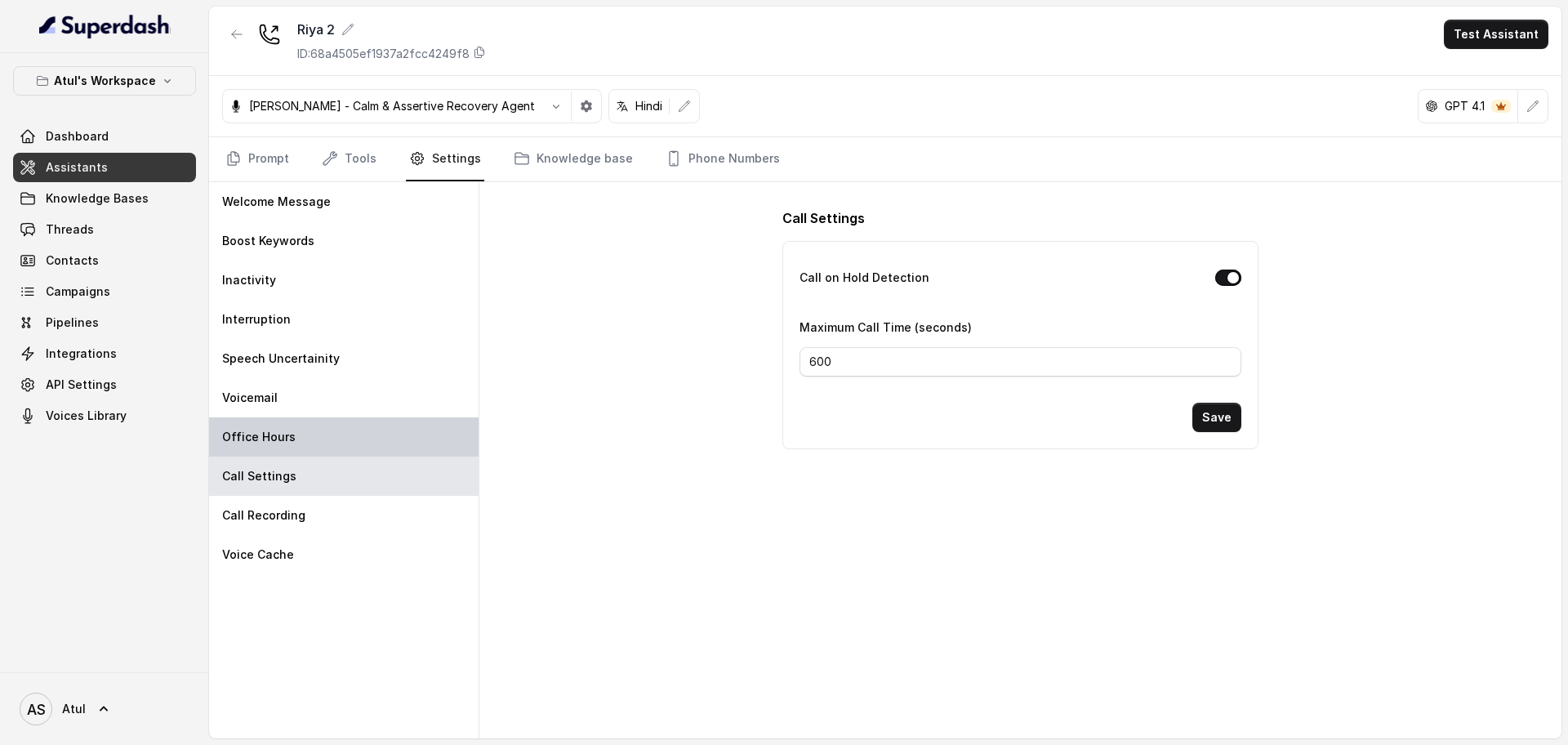
click at [322, 421] on div "Office Hours" at bounding box center [344, 437] width 269 height 39
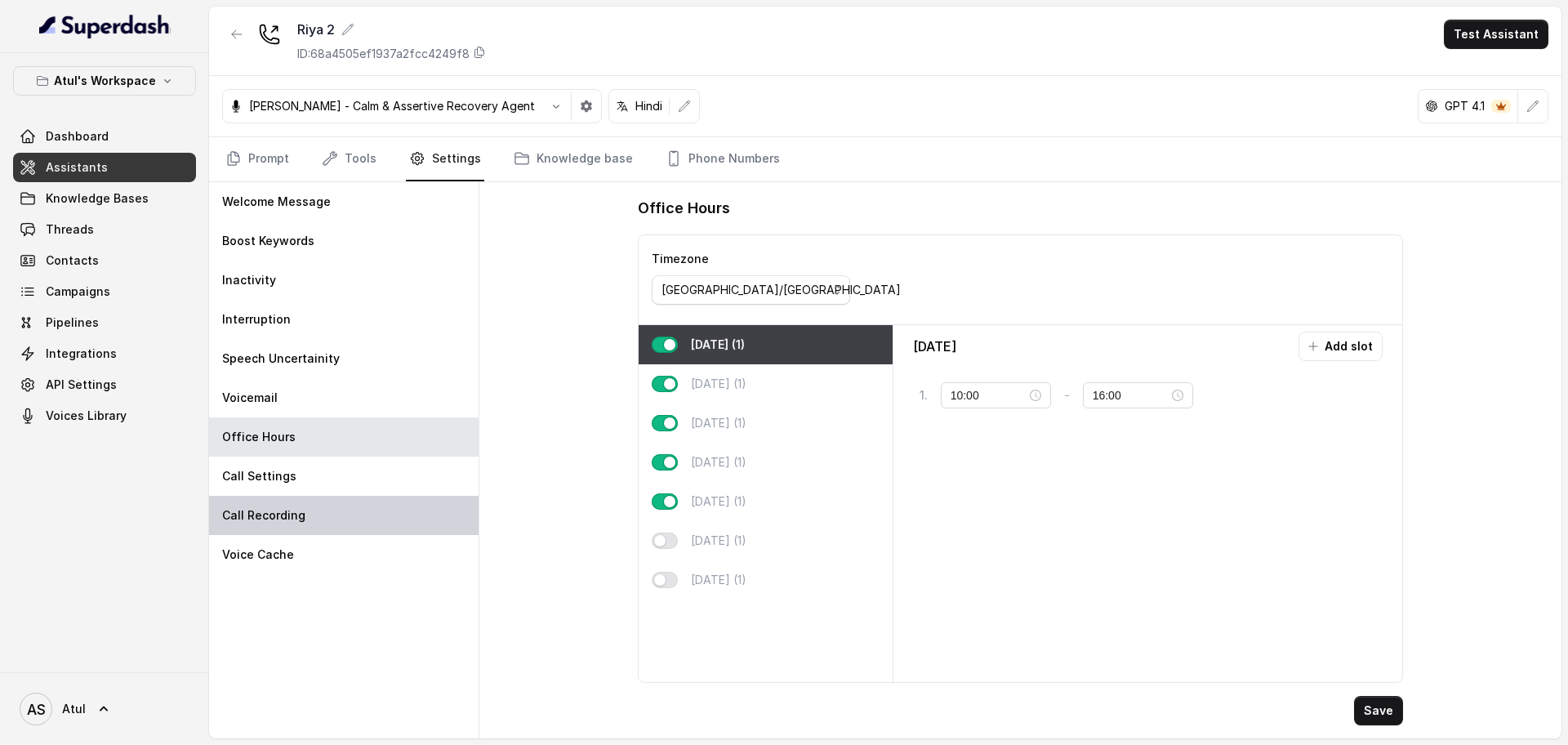
click at [324, 517] on div "Call Recording" at bounding box center [344, 516] width 269 height 39
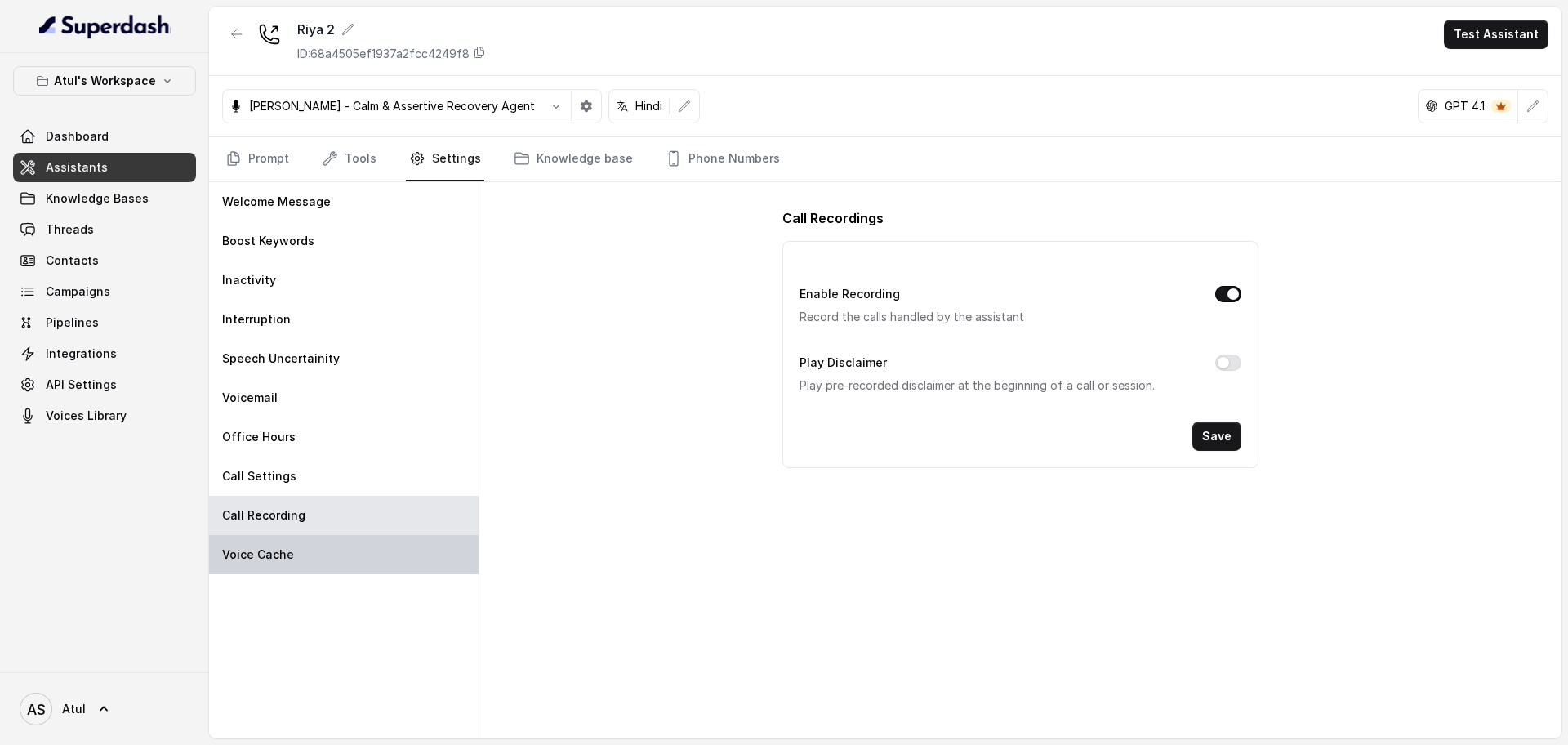
click at [317, 551] on div "Voice Cache" at bounding box center [344, 555] width 269 height 39
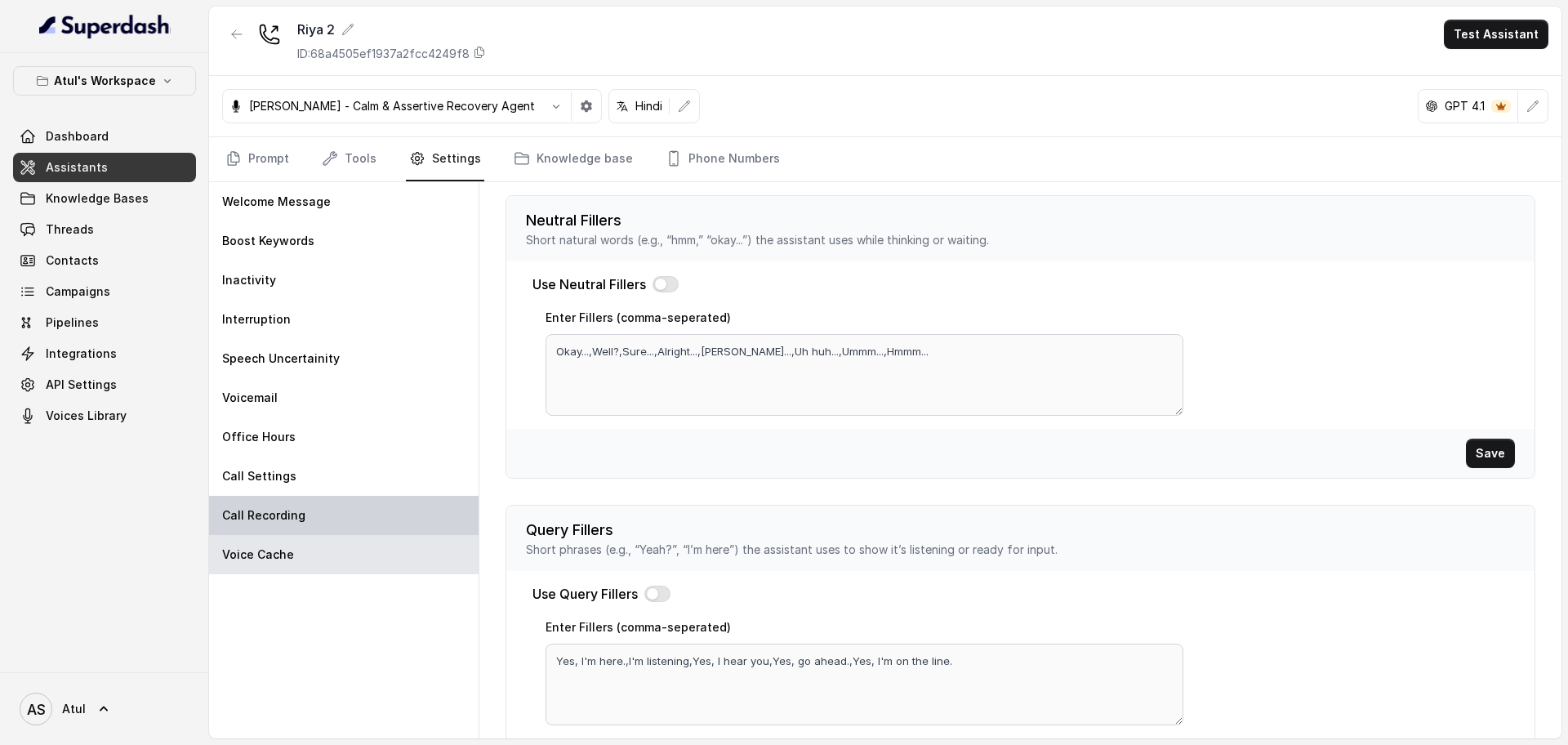
click at [319, 504] on div "Call Recording" at bounding box center [344, 516] width 269 height 39
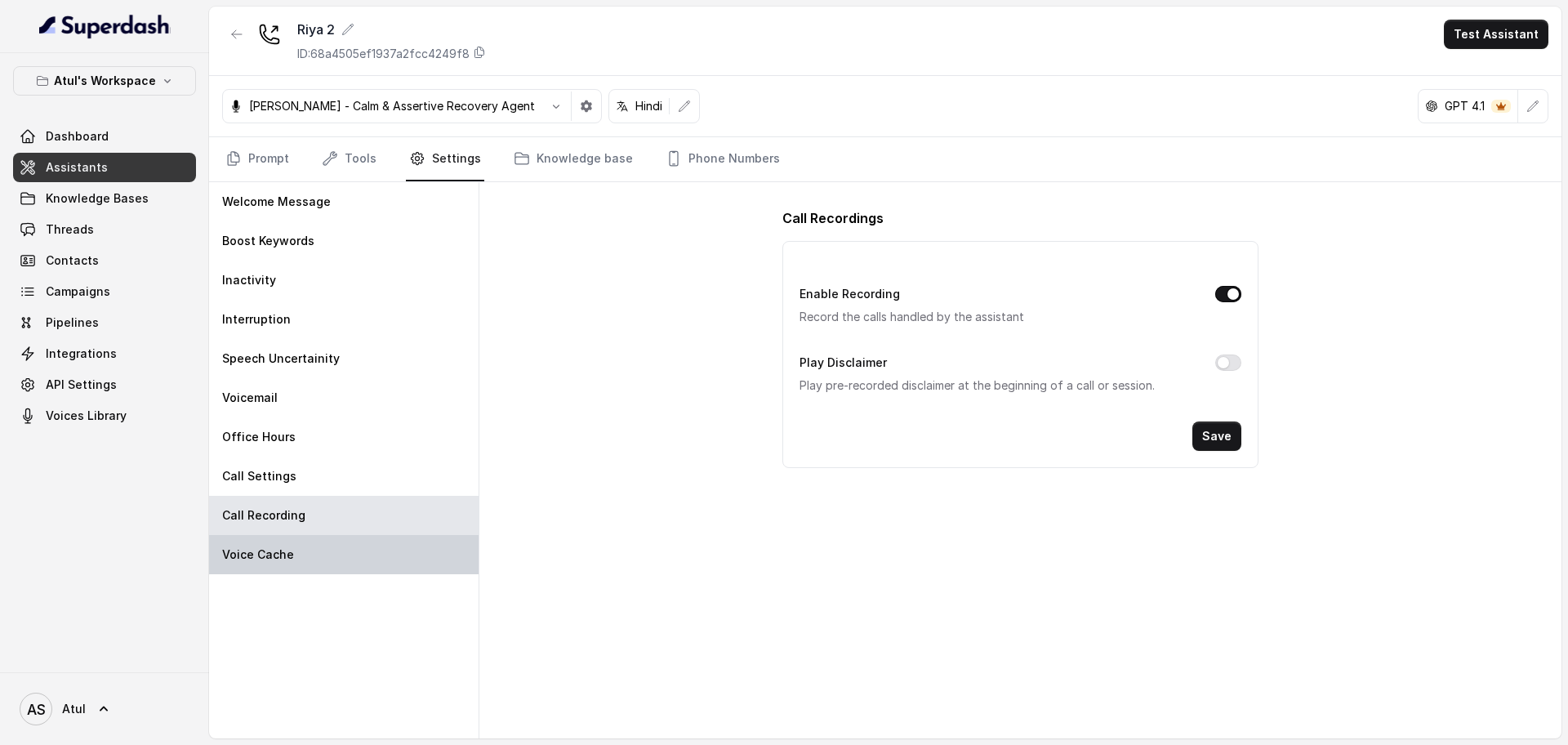
click at [314, 551] on div "Voice Cache" at bounding box center [344, 555] width 269 height 39
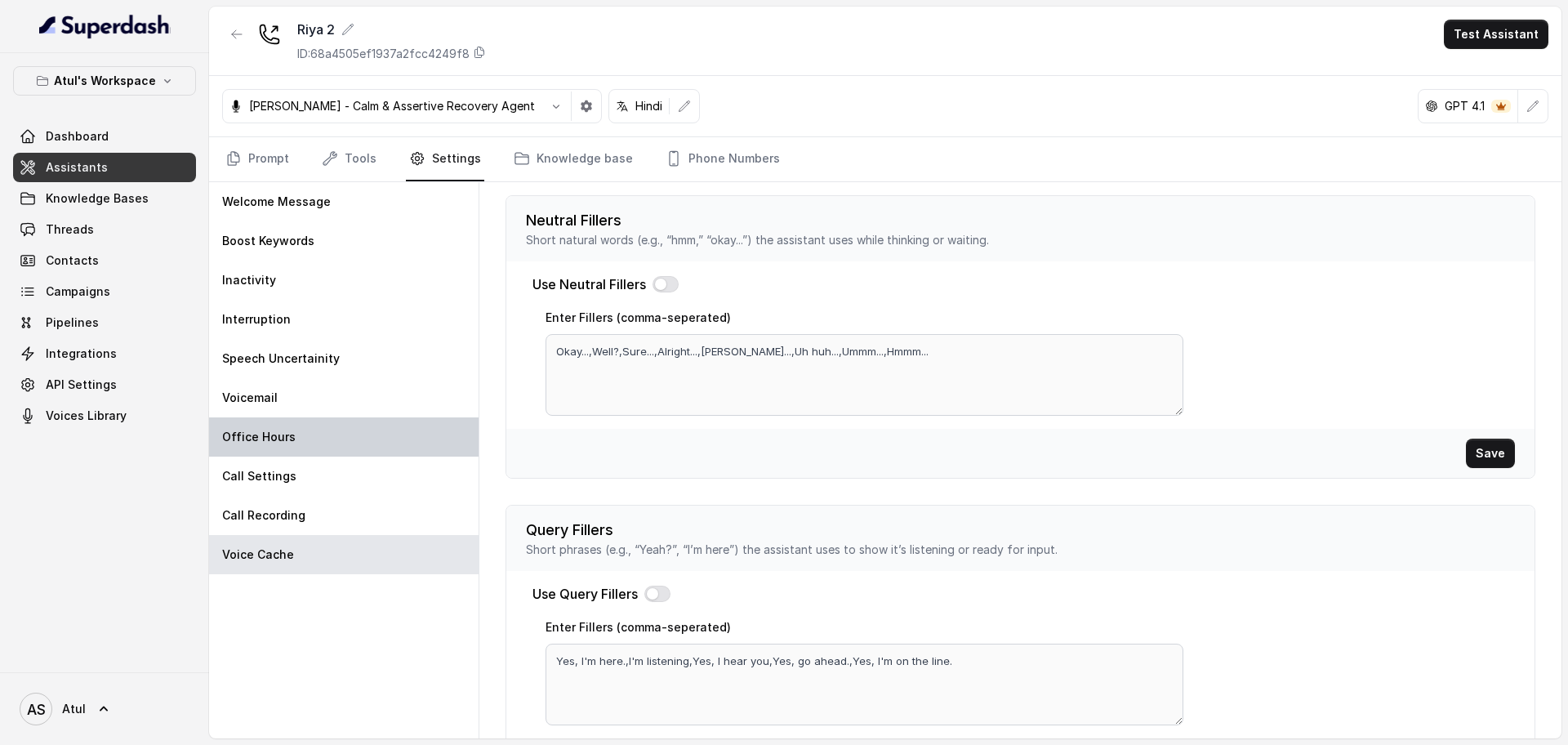
click at [329, 441] on div "Office Hours" at bounding box center [344, 437] width 269 height 39
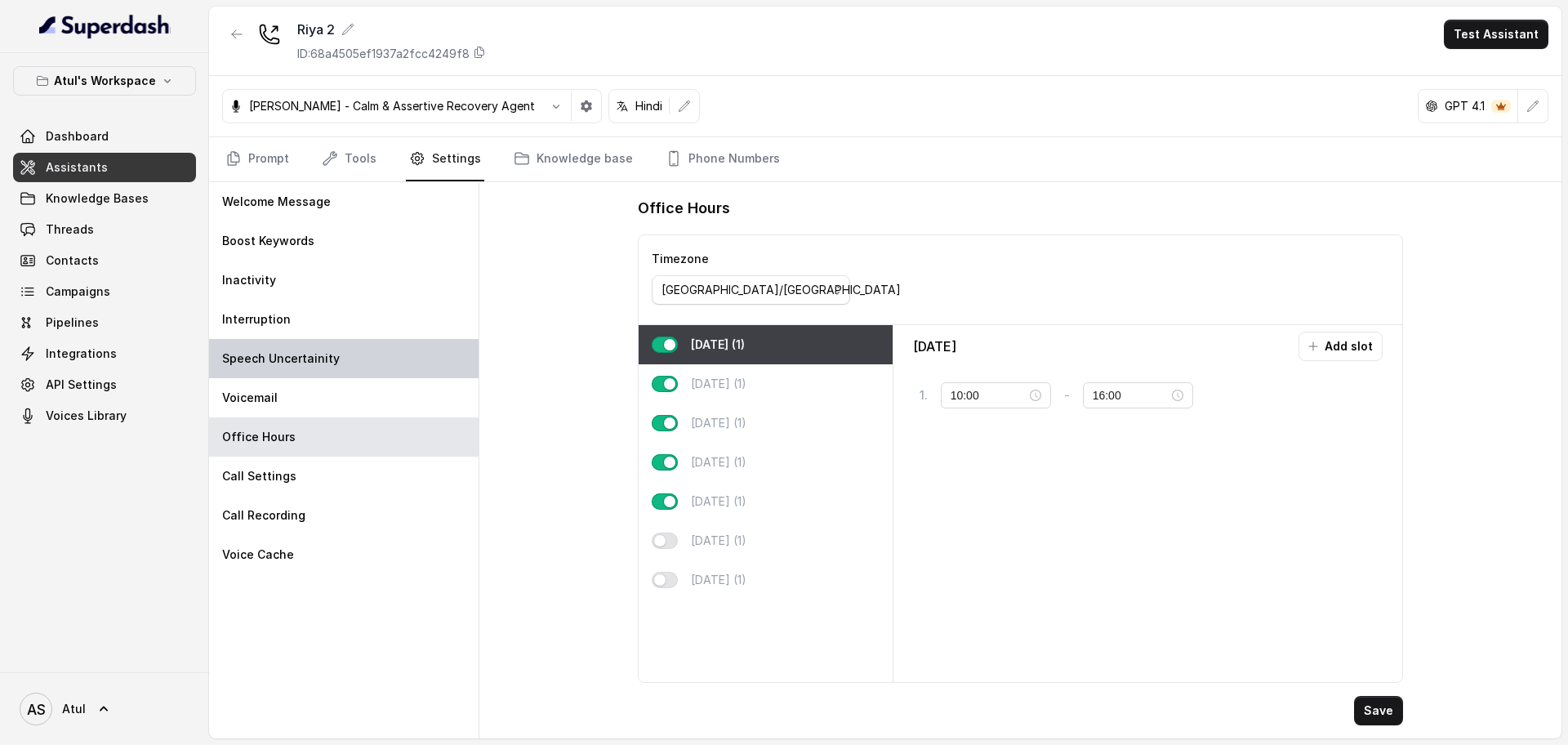
click at [355, 362] on div "Speech Uncertainity" at bounding box center [344, 359] width 269 height 39
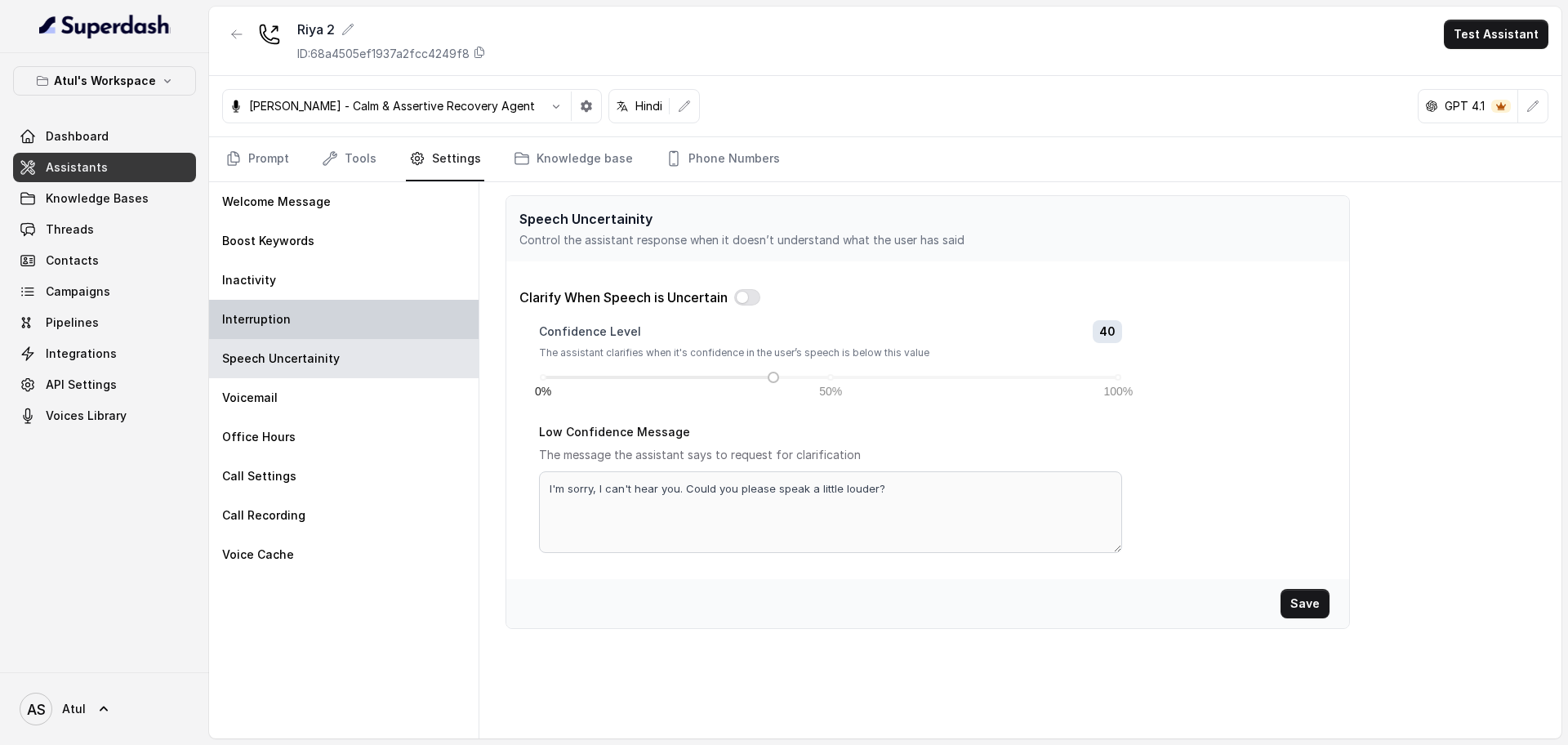
click at [330, 327] on div "Interruption" at bounding box center [344, 319] width 269 height 39
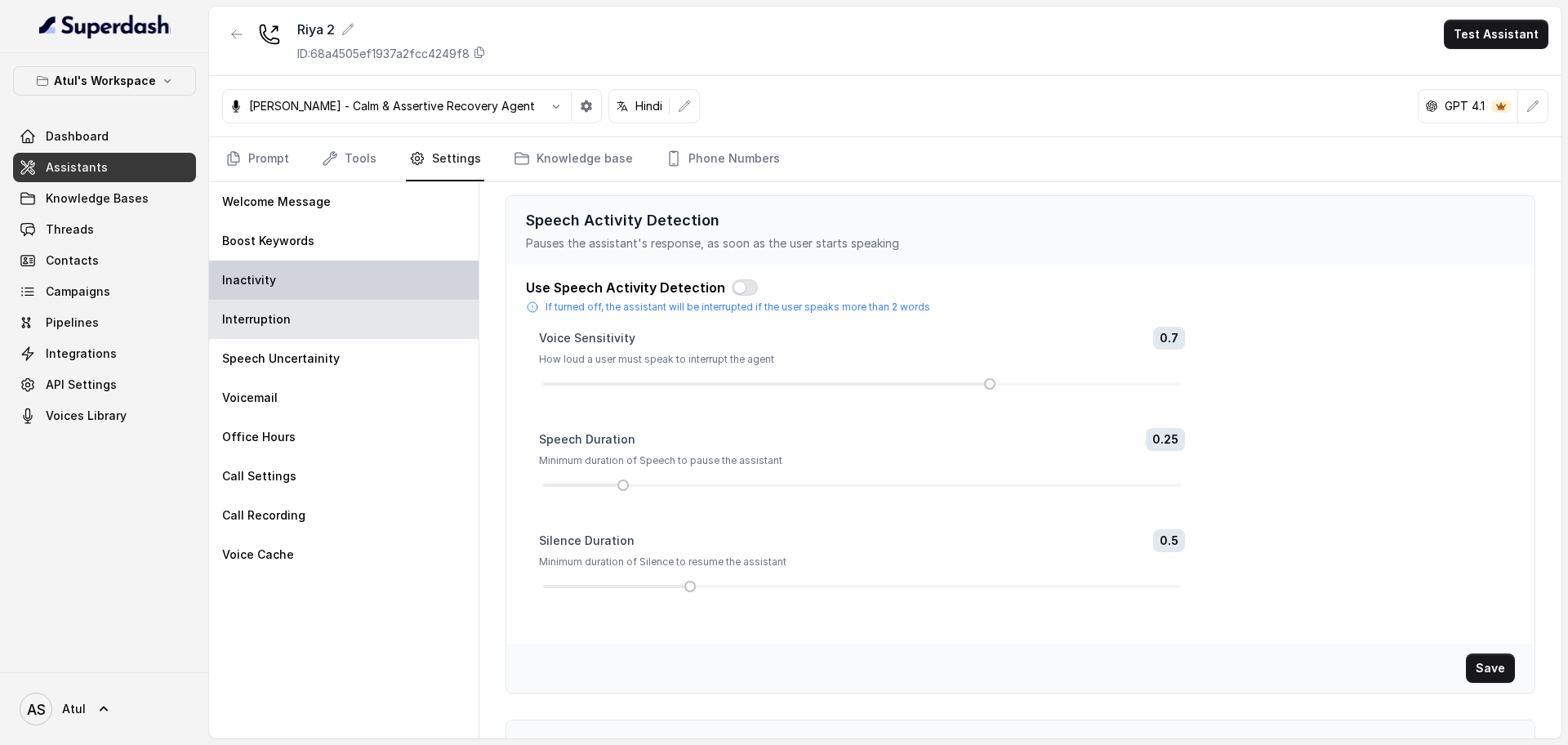
click at [339, 277] on div "Inactivity" at bounding box center [344, 280] width 269 height 39
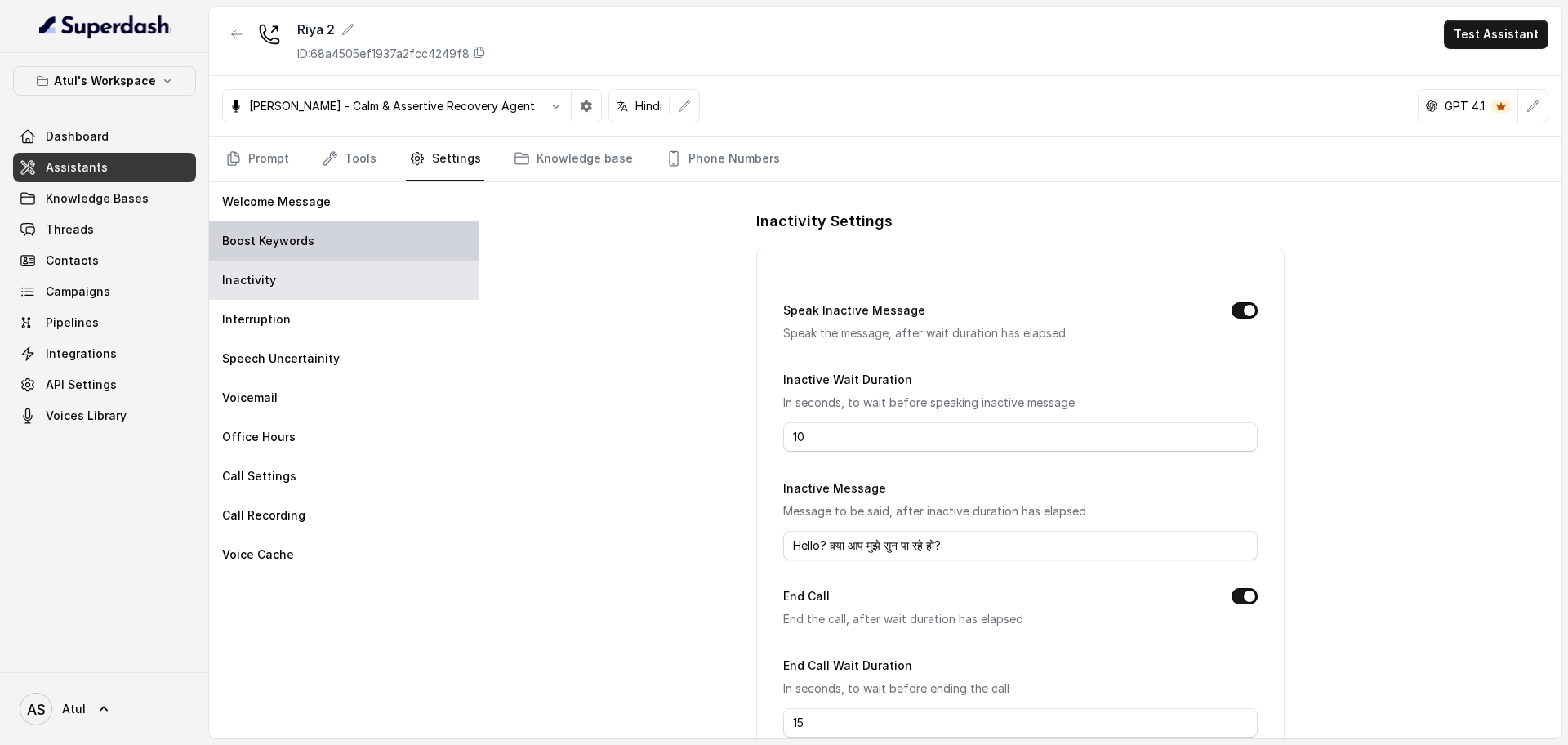
click at [340, 246] on div "Boost Keywords" at bounding box center [344, 241] width 269 height 39
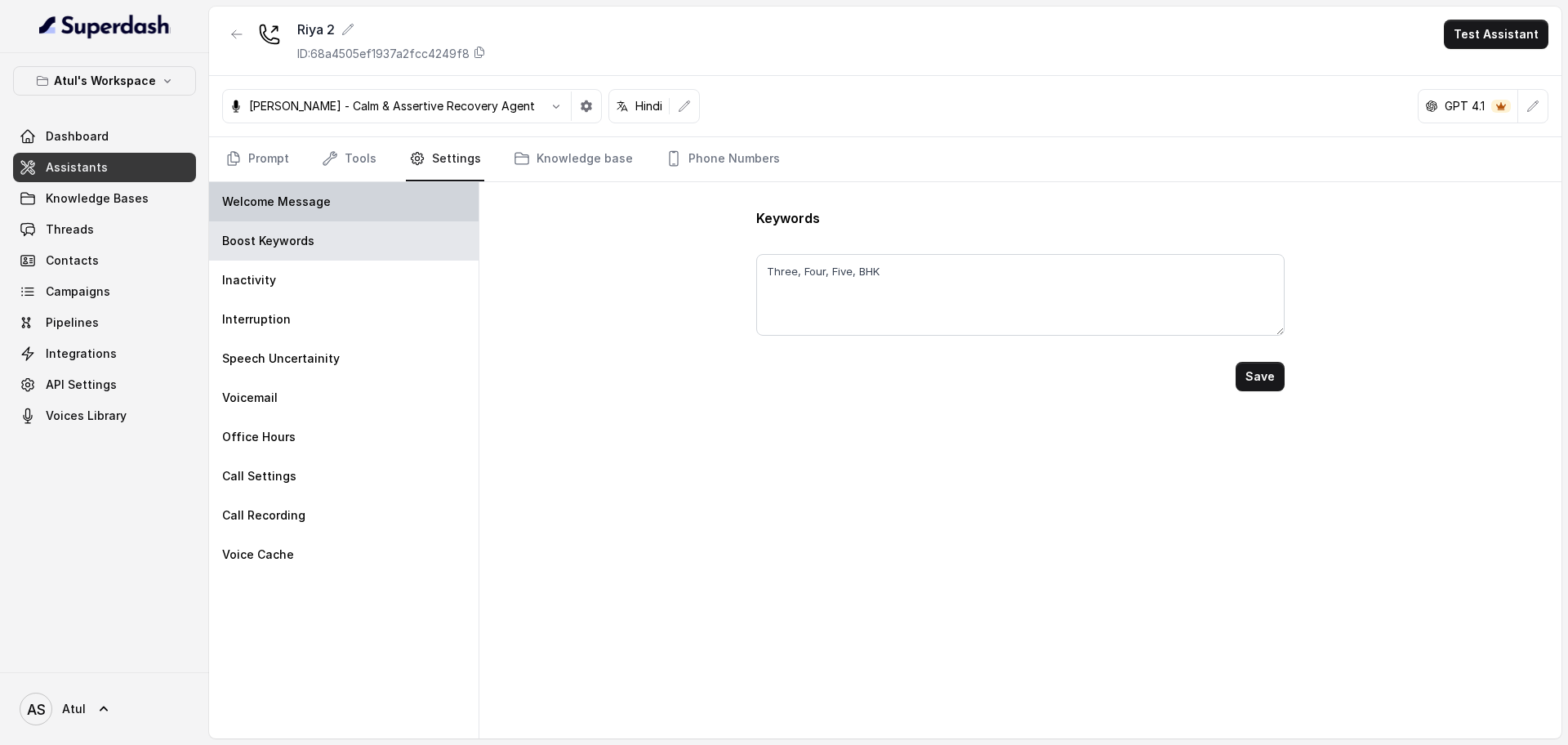
click at [352, 200] on div "Welcome Message" at bounding box center [344, 201] width 269 height 39
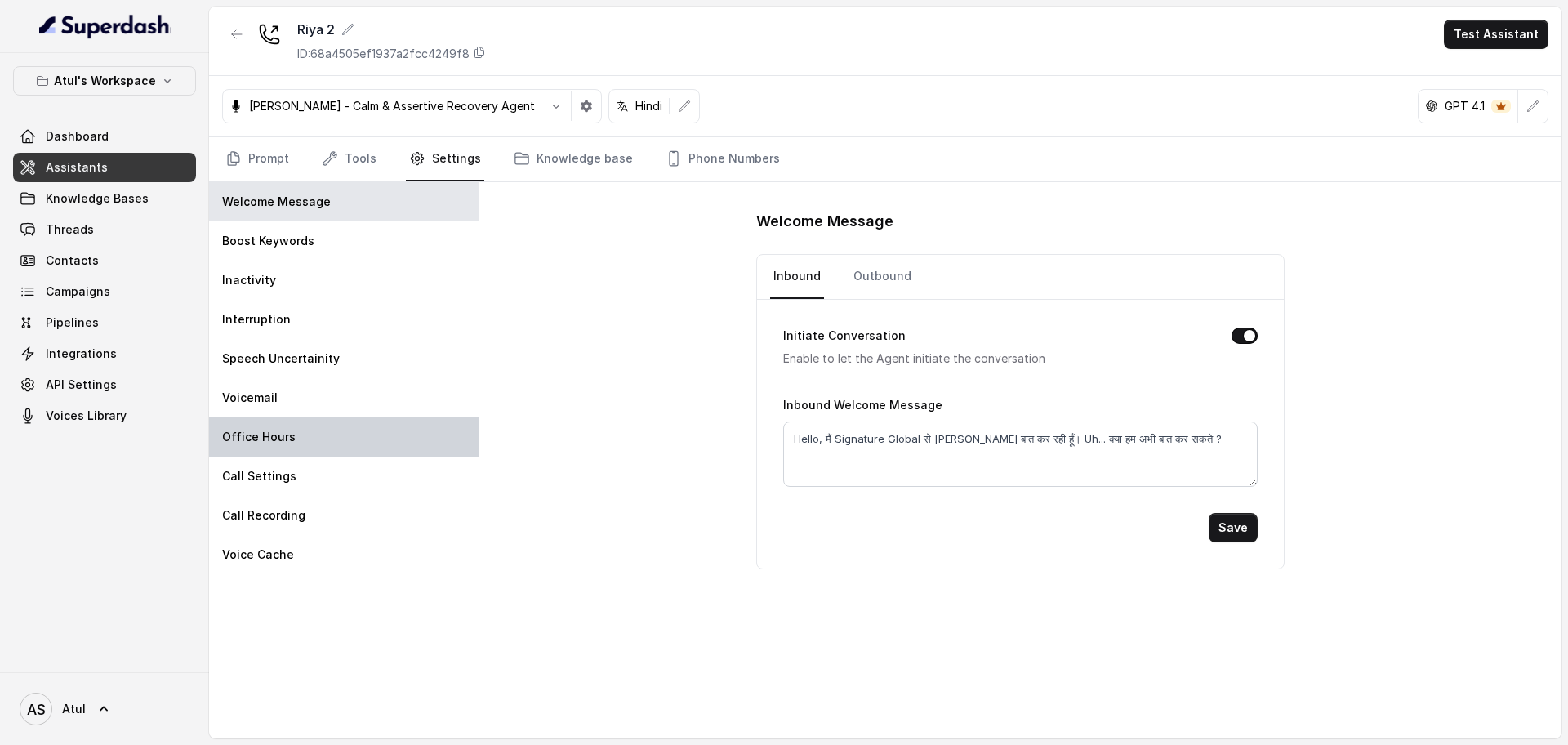
click at [341, 447] on div "Office Hours" at bounding box center [344, 437] width 269 height 39
